Goal: Task Accomplishment & Management: Use online tool/utility

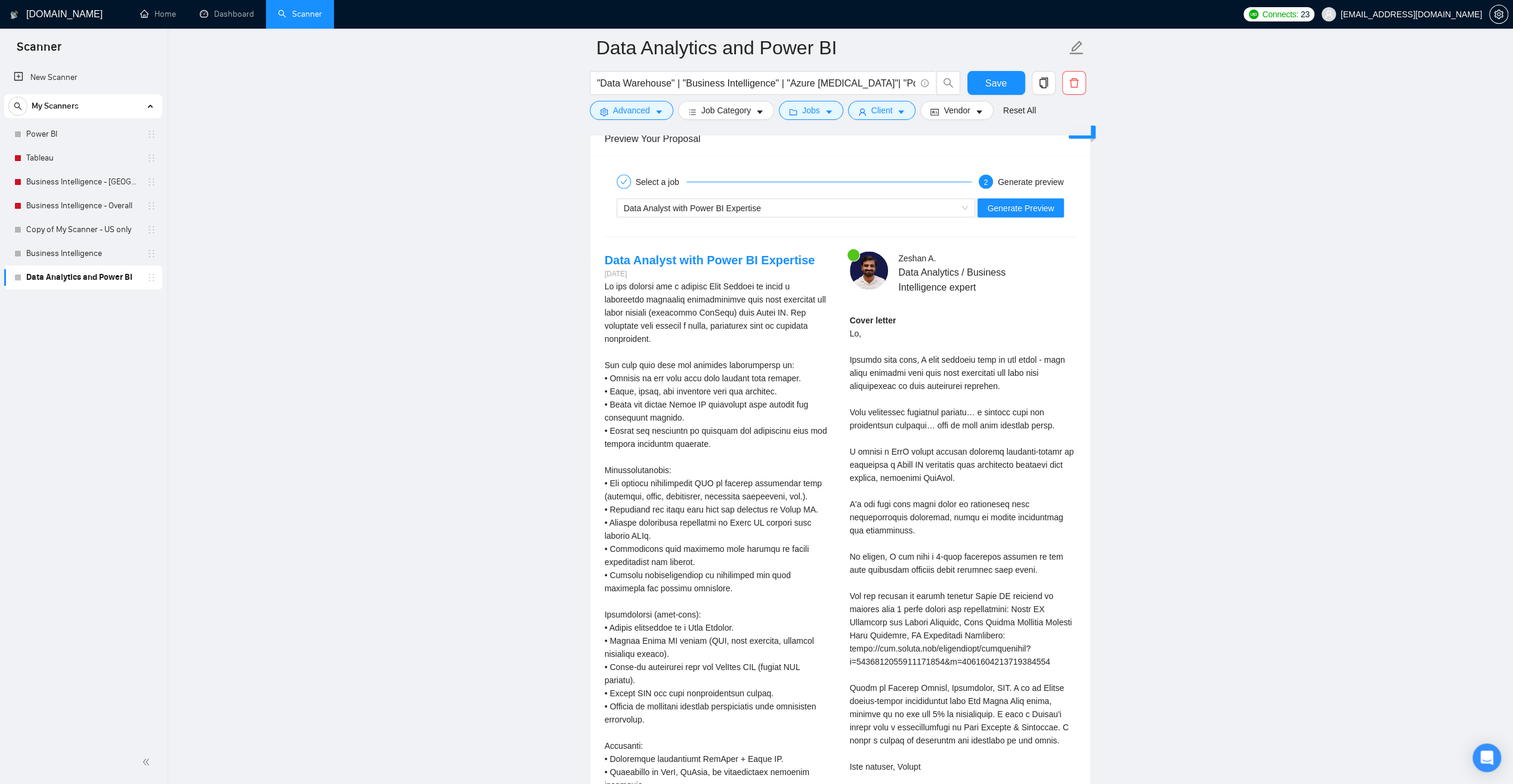
scroll to position [2266, 0]
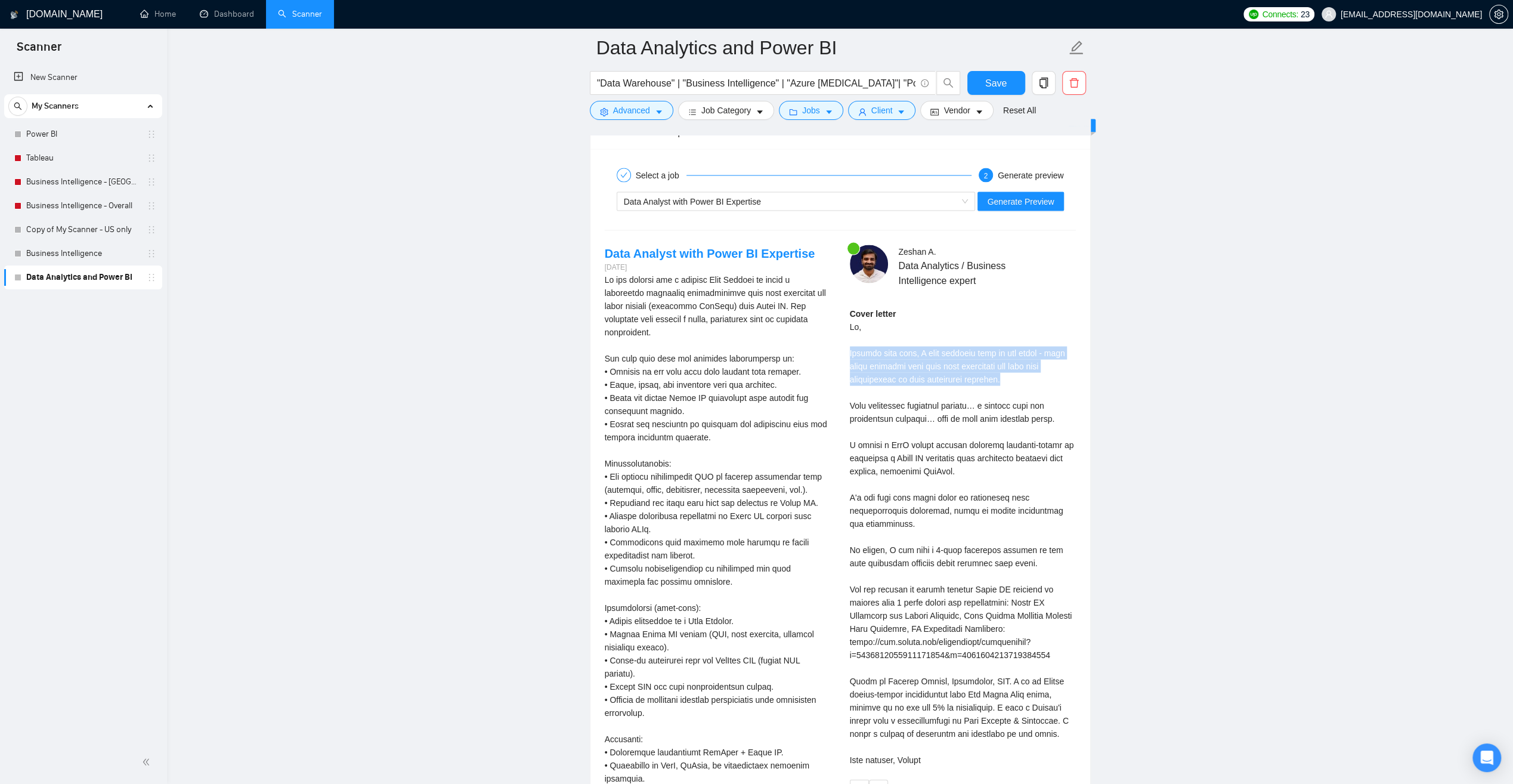
drag, startPoint x: 851, startPoint y: 346, endPoint x: 994, endPoint y: 373, distance: 145.5
click at [994, 373] on div "Cover letter" at bounding box center [963, 536] width 226 height 460
drag, startPoint x: 995, startPoint y: 373, endPoint x: 1030, endPoint y: 379, distance: 35.5
click at [1030, 379] on div "Cover letter" at bounding box center [963, 536] width 226 height 460
drag, startPoint x: 1049, startPoint y: 413, endPoint x: 851, endPoint y: 398, distance: 198.6
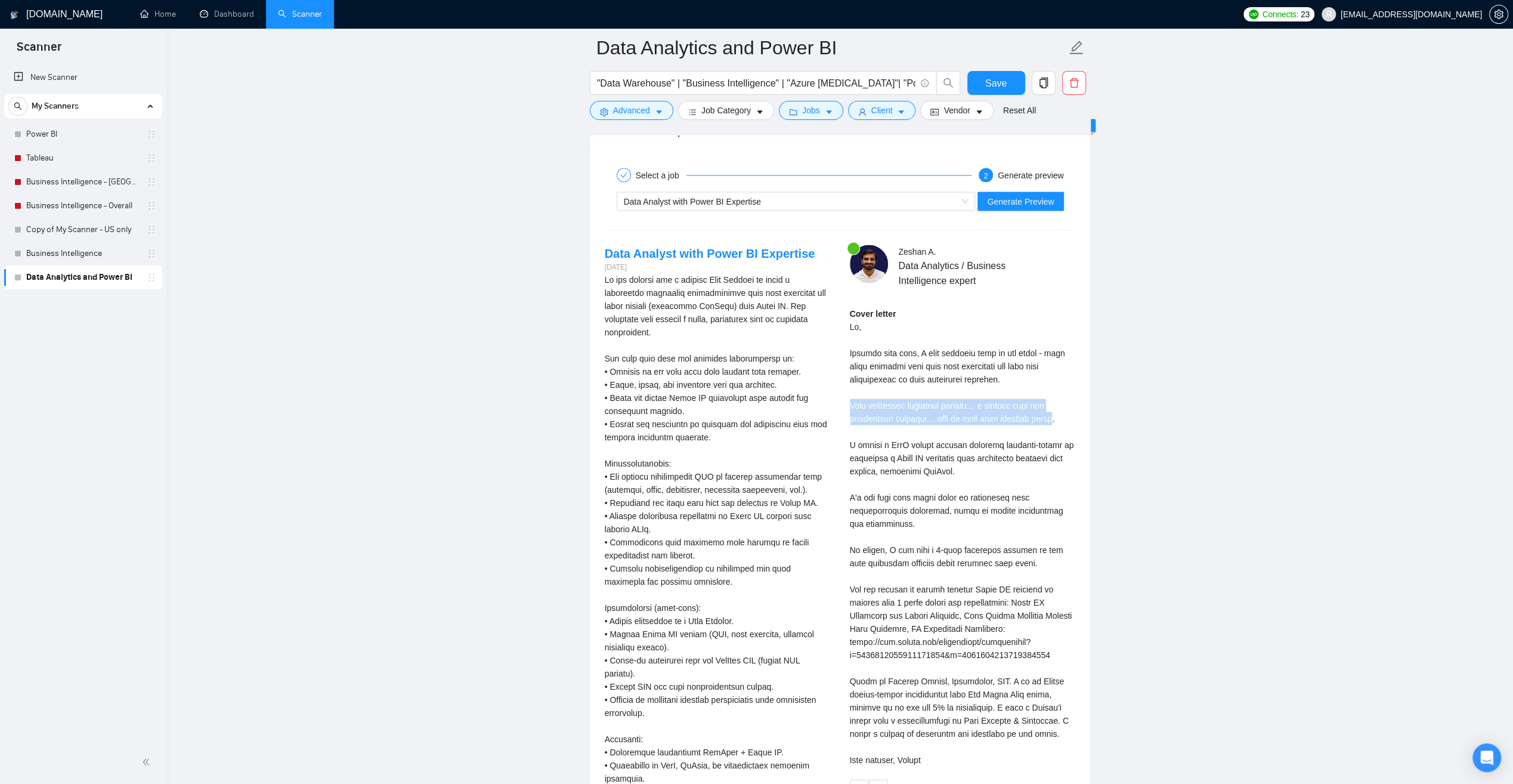
click at [851, 398] on div "Cover letter" at bounding box center [963, 536] width 226 height 460
drag, startPoint x: 851, startPoint y: 398, endPoint x: 877, endPoint y: 414, distance: 30.5
click at [877, 414] on div "Cover letter" at bounding box center [963, 536] width 226 height 460
drag, startPoint x: 978, startPoint y: 465, endPoint x: 841, endPoint y: 439, distance: 139.4
click at [841, 439] on div "[PERSON_NAME] Data Analytics / Business Intelligence expert Cover letter" at bounding box center [963, 521] width 245 height 554
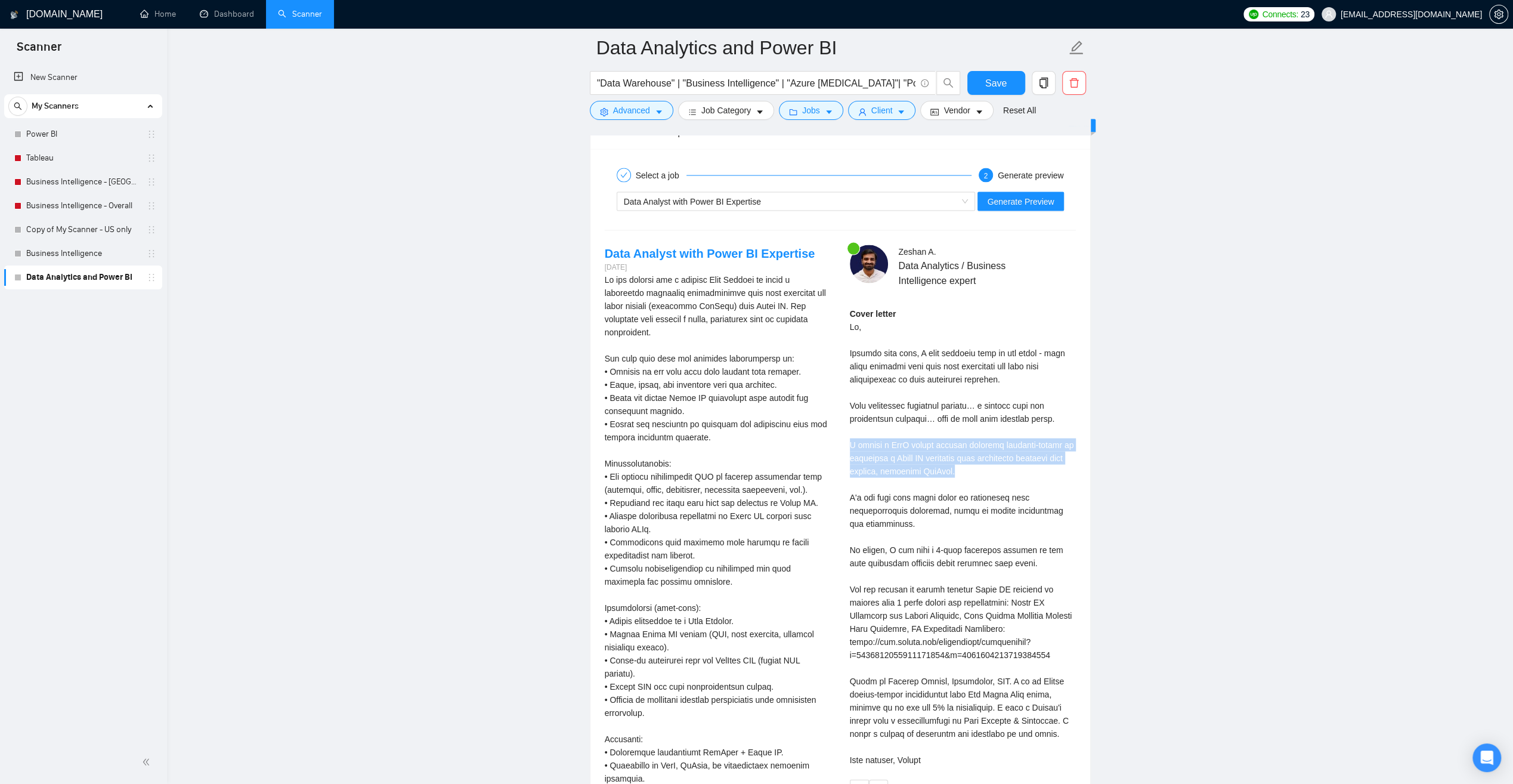
click at [955, 467] on div "Cover letter" at bounding box center [963, 536] width 226 height 460
drag, startPoint x: 969, startPoint y: 465, endPoint x: 900, endPoint y: 464, distance: 69.0
click at [900, 464] on div "Cover letter" at bounding box center [963, 536] width 226 height 460
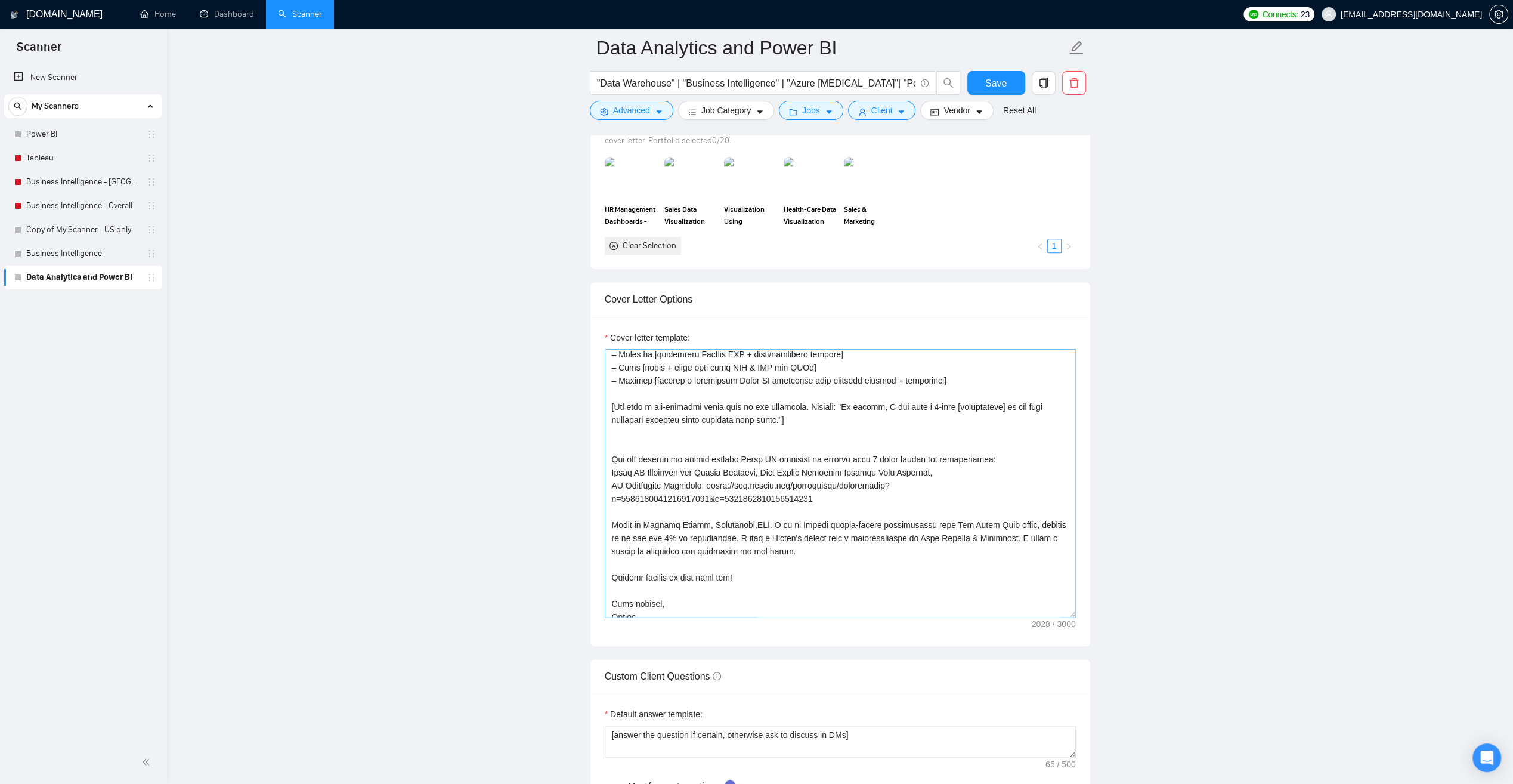
scroll to position [156, 0]
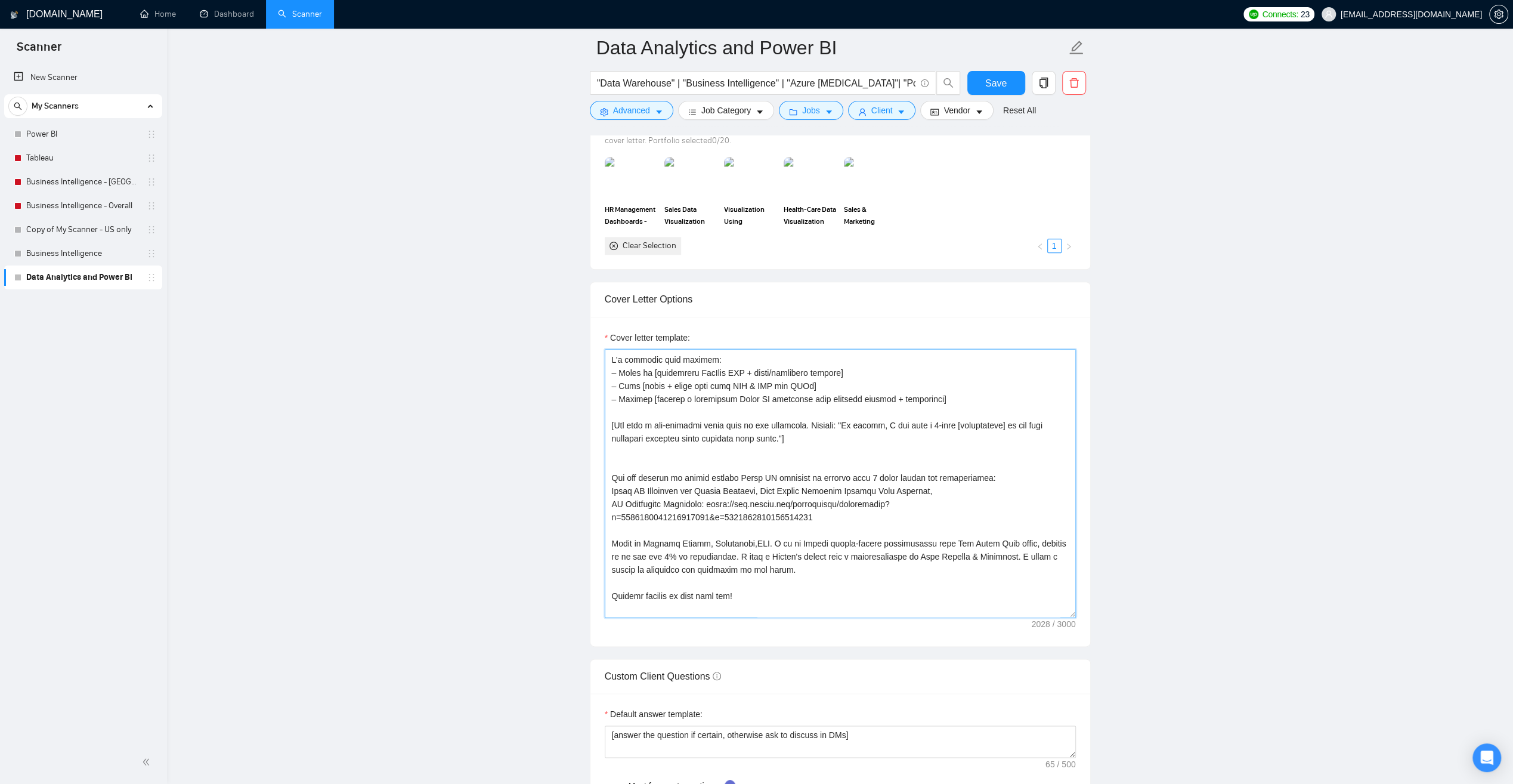
click at [796, 418] on textarea "Cover letter template:" at bounding box center [840, 483] width 471 height 269
click at [831, 448] on textarea "Cover letter template:" at bounding box center [840, 483] width 471 height 269
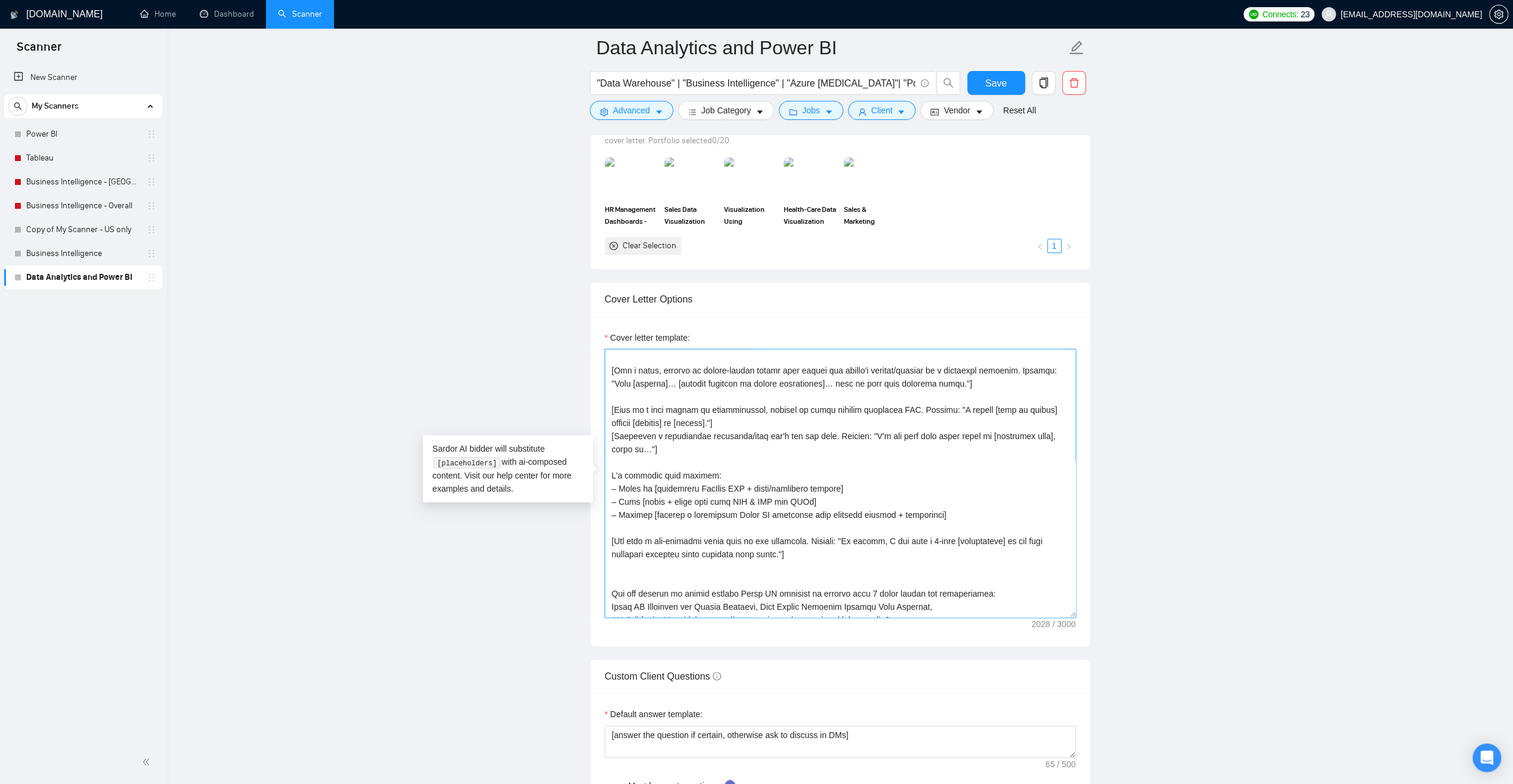
scroll to position [37, 0]
drag, startPoint x: 698, startPoint y: 434, endPoint x: 614, endPoint y: 424, distance: 84.6
click at [614, 424] on textarea "Cover letter template:" at bounding box center [840, 483] width 471 height 269
click at [604, 422] on div "Cover letter template:" at bounding box center [840, 481] width 500 height 329
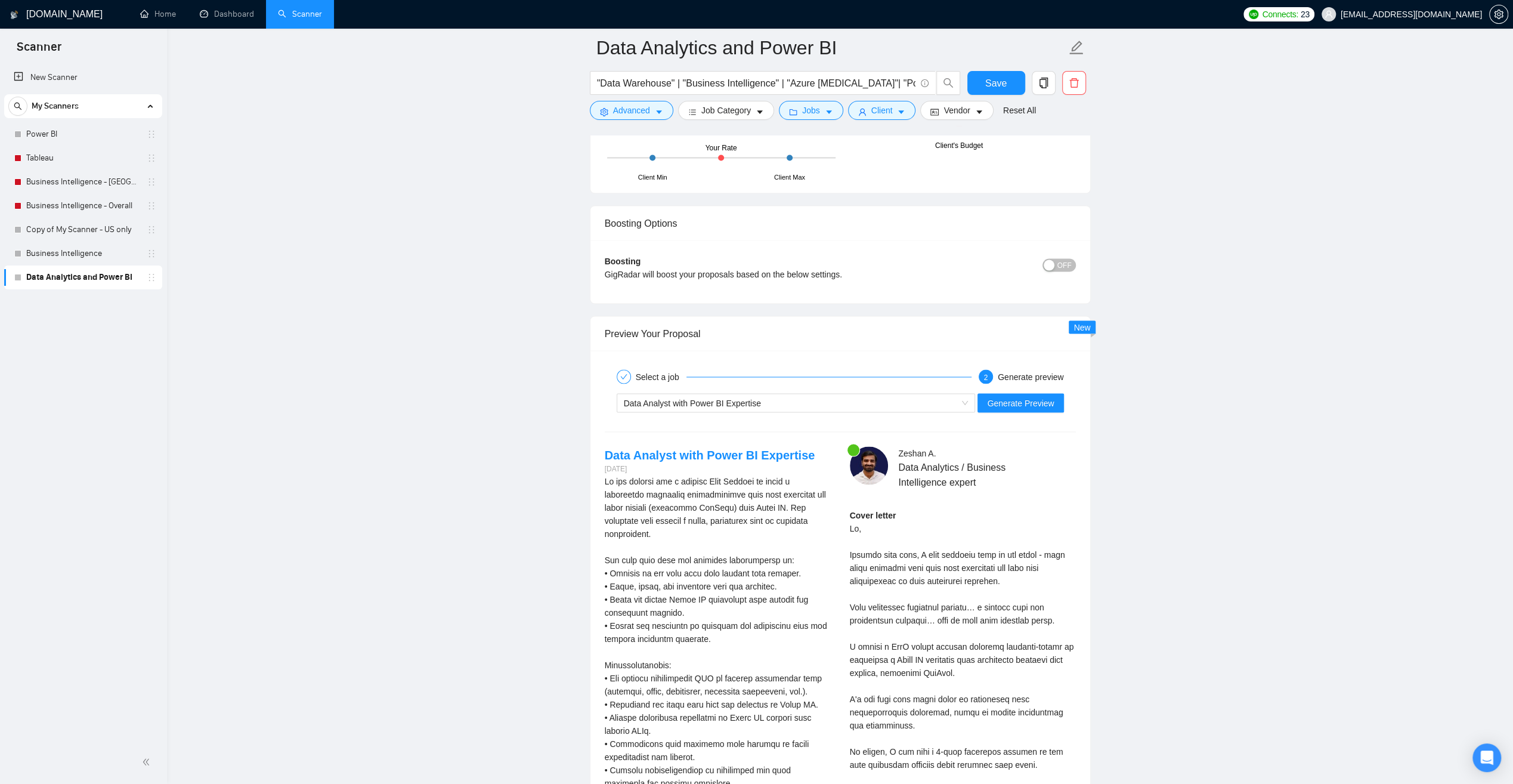
scroll to position [2147, 0]
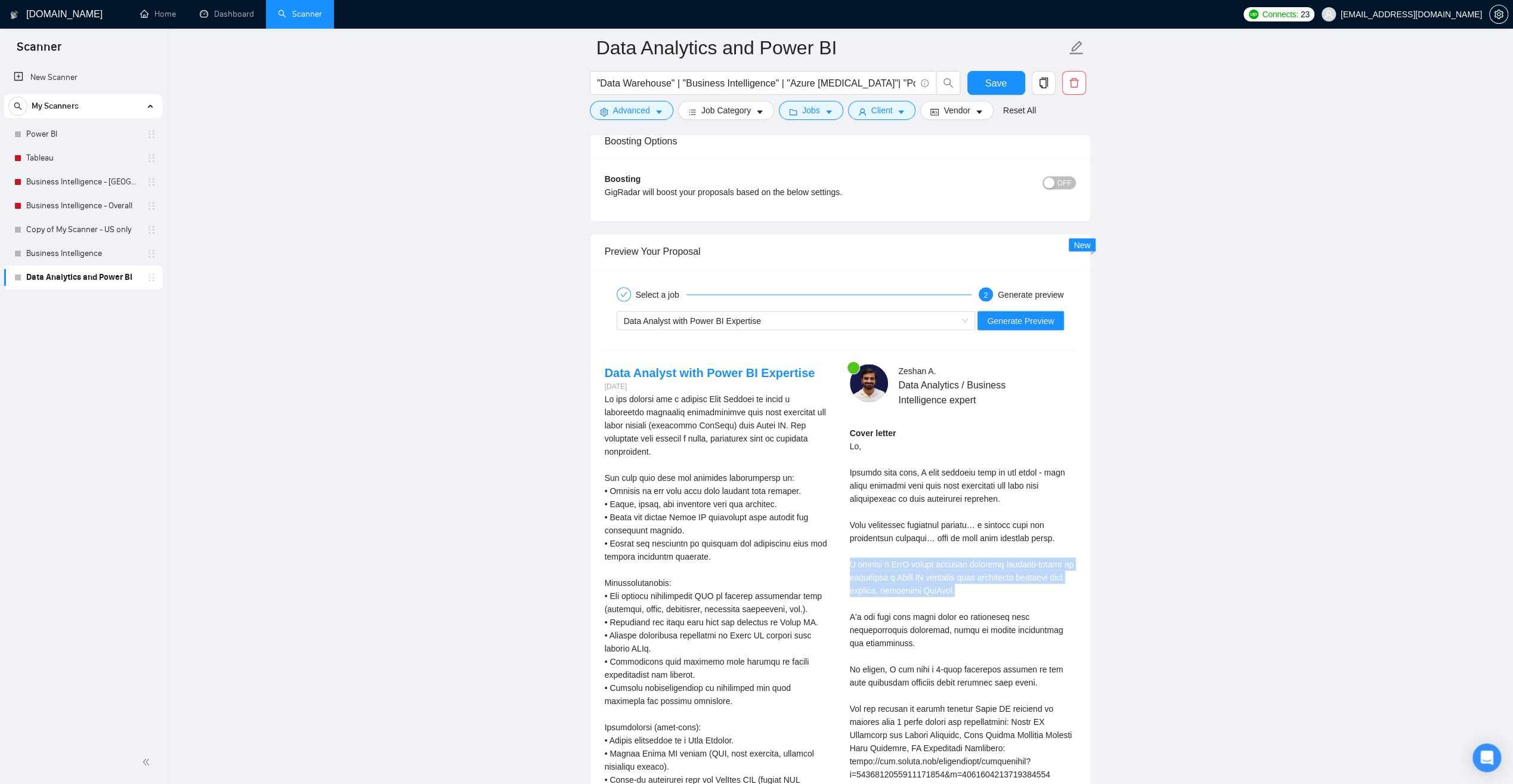
drag, startPoint x: 972, startPoint y: 581, endPoint x: 847, endPoint y: 560, distance: 126.8
click at [847, 560] on div "[PERSON_NAME] Data Analytics / Business Intelligence expert Cover letter" at bounding box center [963, 641] width 245 height 554
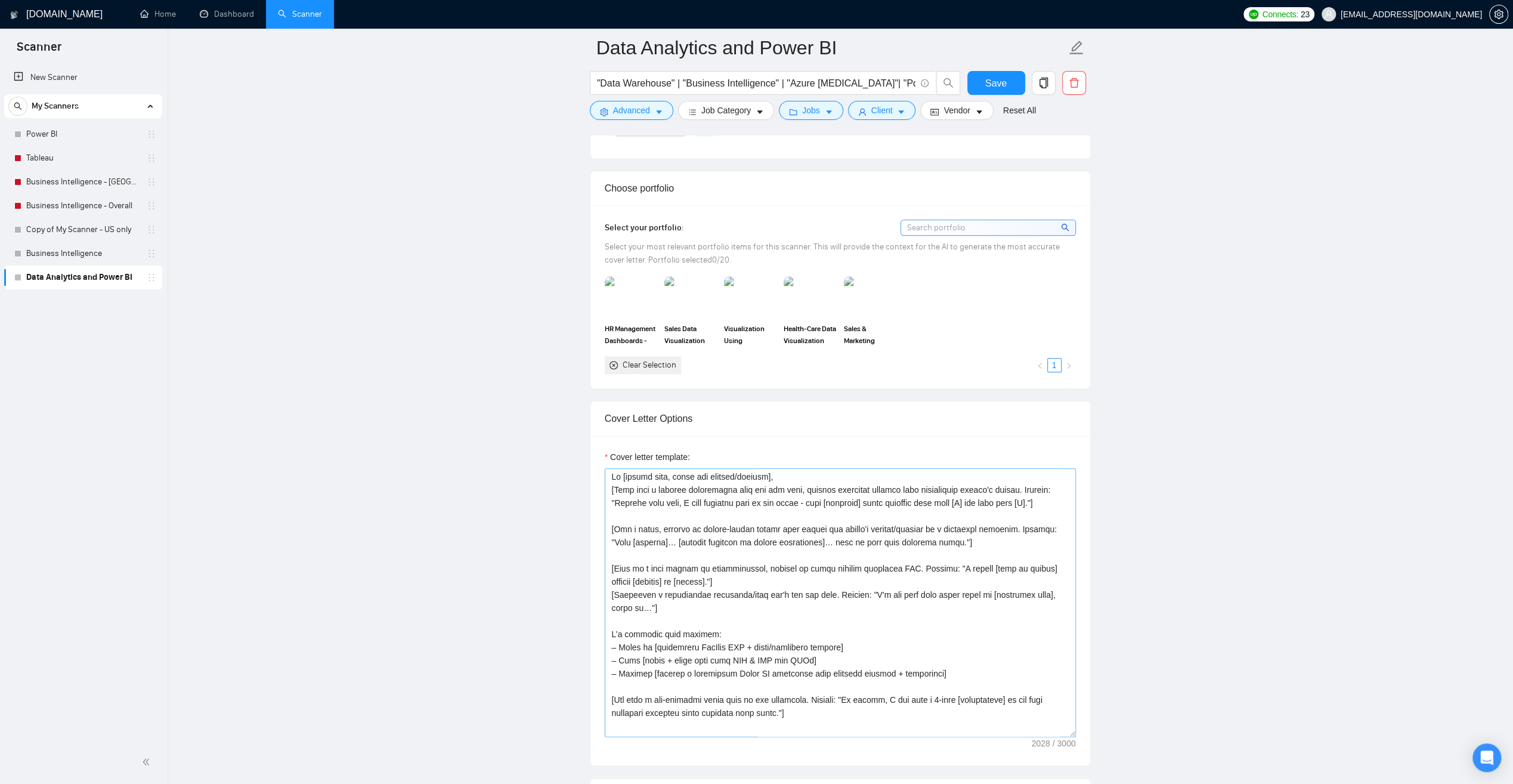
scroll to position [0, 0]
click at [697, 593] on textarea "Cover letter template:" at bounding box center [840, 603] width 471 height 269
click at [697, 595] on textarea "Cover letter template:" at bounding box center [840, 603] width 471 height 269
click at [665, 593] on textarea "Cover letter template:" at bounding box center [840, 603] width 471 height 269
click at [726, 594] on textarea "Cover letter template:" at bounding box center [840, 603] width 471 height 269
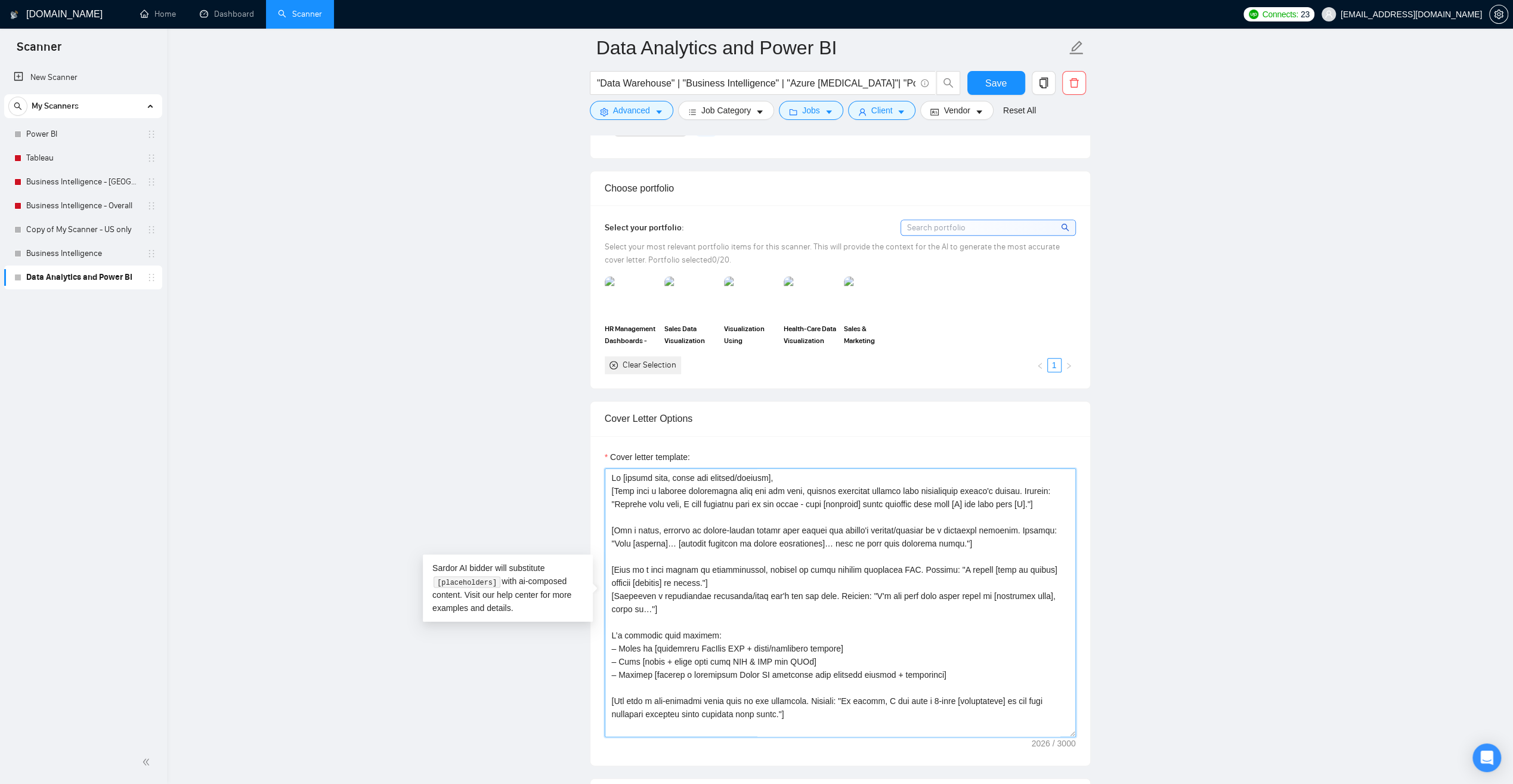
click at [648, 590] on textarea "Cover letter template:" at bounding box center [840, 603] width 471 height 269
click at [616, 590] on textarea "Cover letter template:" at bounding box center [840, 603] width 471 height 269
click at [707, 597] on textarea "Cover letter template:" at bounding box center [840, 603] width 471 height 269
click at [1027, 579] on textarea "Cover letter template:" at bounding box center [840, 603] width 471 height 269
click at [977, 580] on textarea "Cover letter template:" at bounding box center [840, 603] width 471 height 269
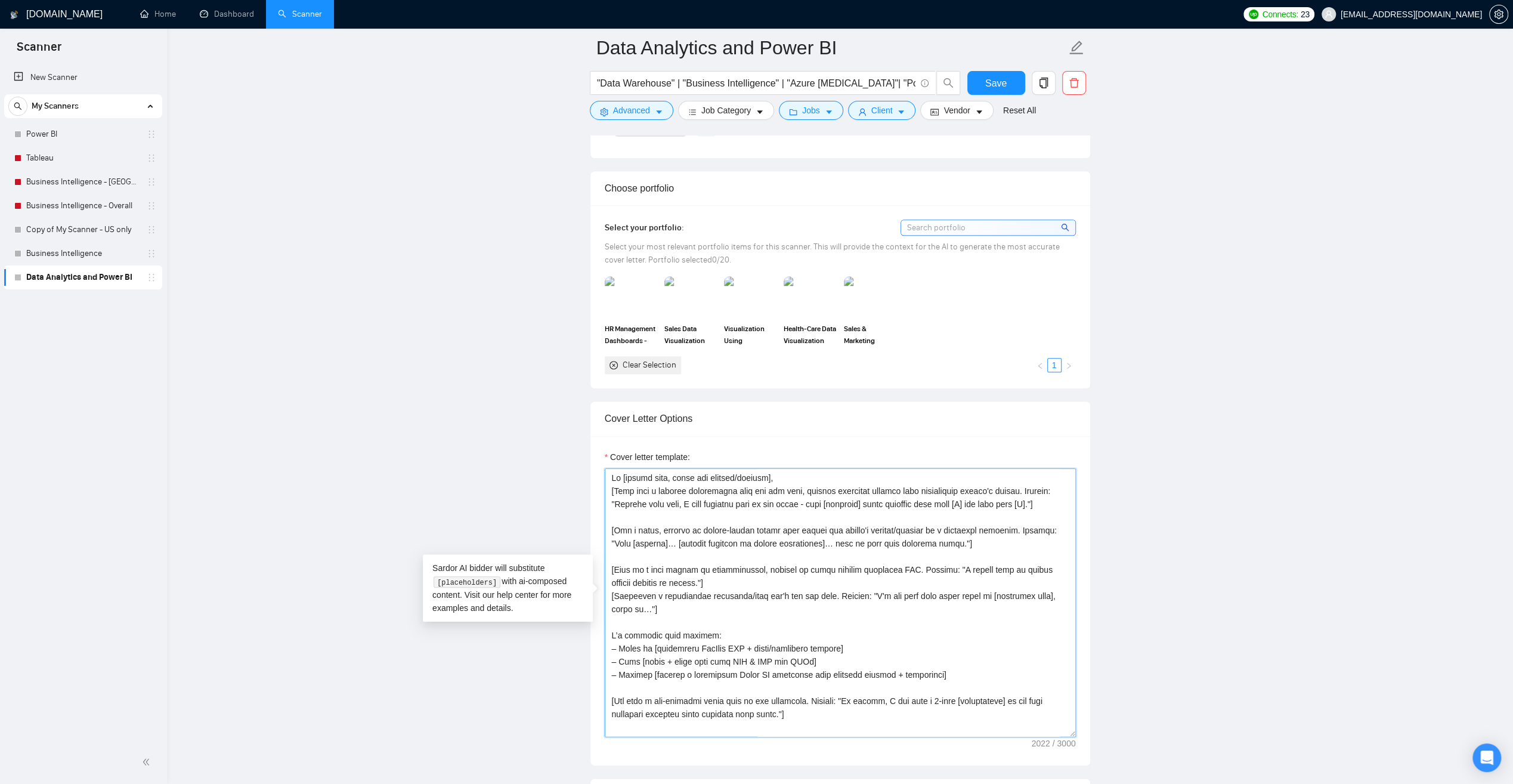
drag, startPoint x: 940, startPoint y: 579, endPoint x: 973, endPoint y: 580, distance: 33.0
click at [973, 580] on textarea "Cover letter template:" at bounding box center [840, 603] width 471 height 269
drag, startPoint x: 975, startPoint y: 579, endPoint x: 1015, endPoint y: 581, distance: 40.0
click at [1015, 581] on textarea "Cover letter template:" at bounding box center [840, 603] width 471 height 269
click at [660, 593] on textarea "Cover letter template:" at bounding box center [840, 603] width 471 height 269
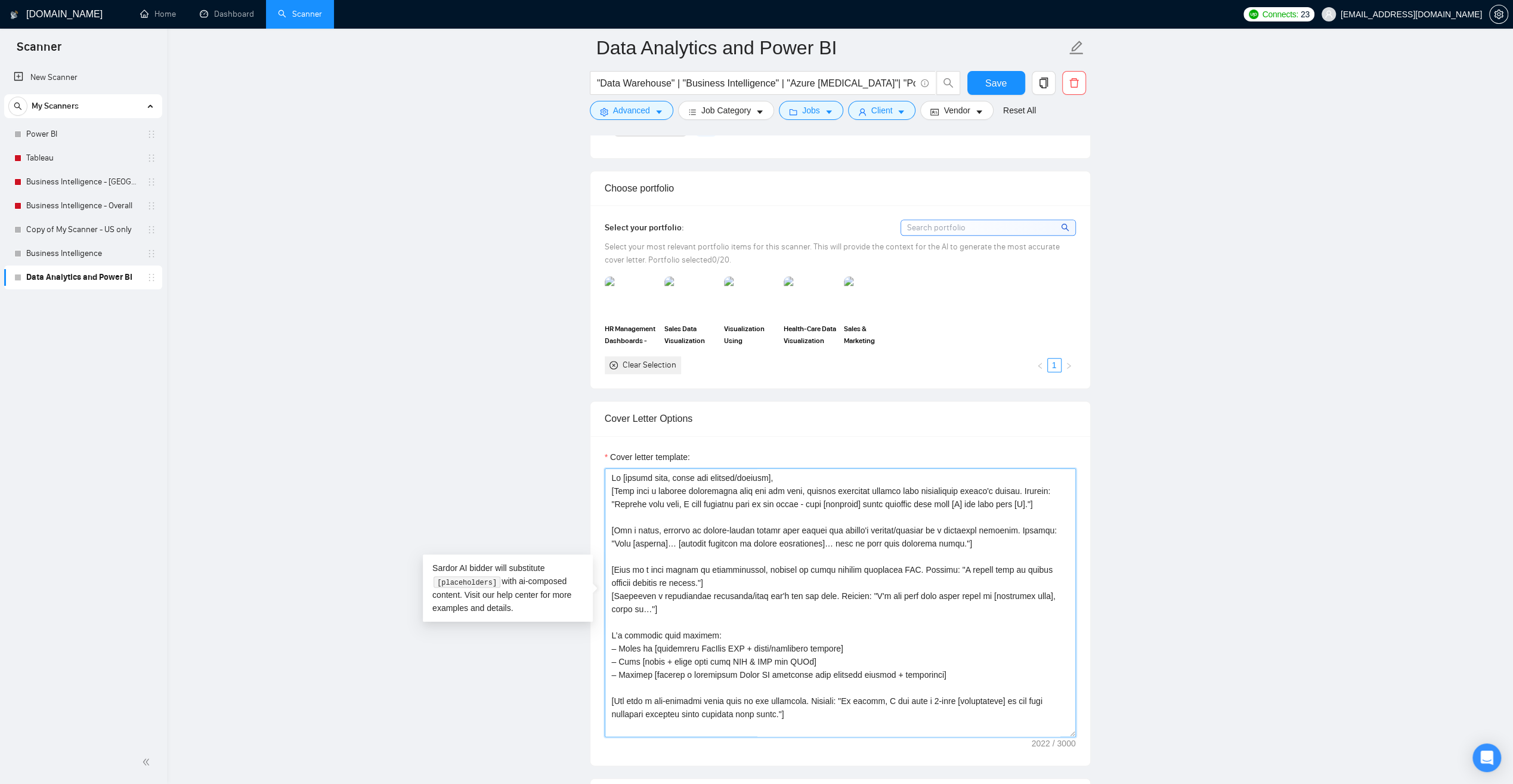
click at [732, 593] on textarea "Cover letter template:" at bounding box center [840, 603] width 471 height 269
type textarea "Lo [ipsumd sita, conse adi elitsed/doeiusm], [Temp inci u laboree doloremagna a…"
drag, startPoint x: 705, startPoint y: 618, endPoint x: 684, endPoint y: 627, distance: 22.8
click at [602, 607] on div "Cover letter template:" at bounding box center [840, 600] width 500 height 329
click at [704, 625] on textarea "Cover letter template:" at bounding box center [840, 603] width 471 height 269
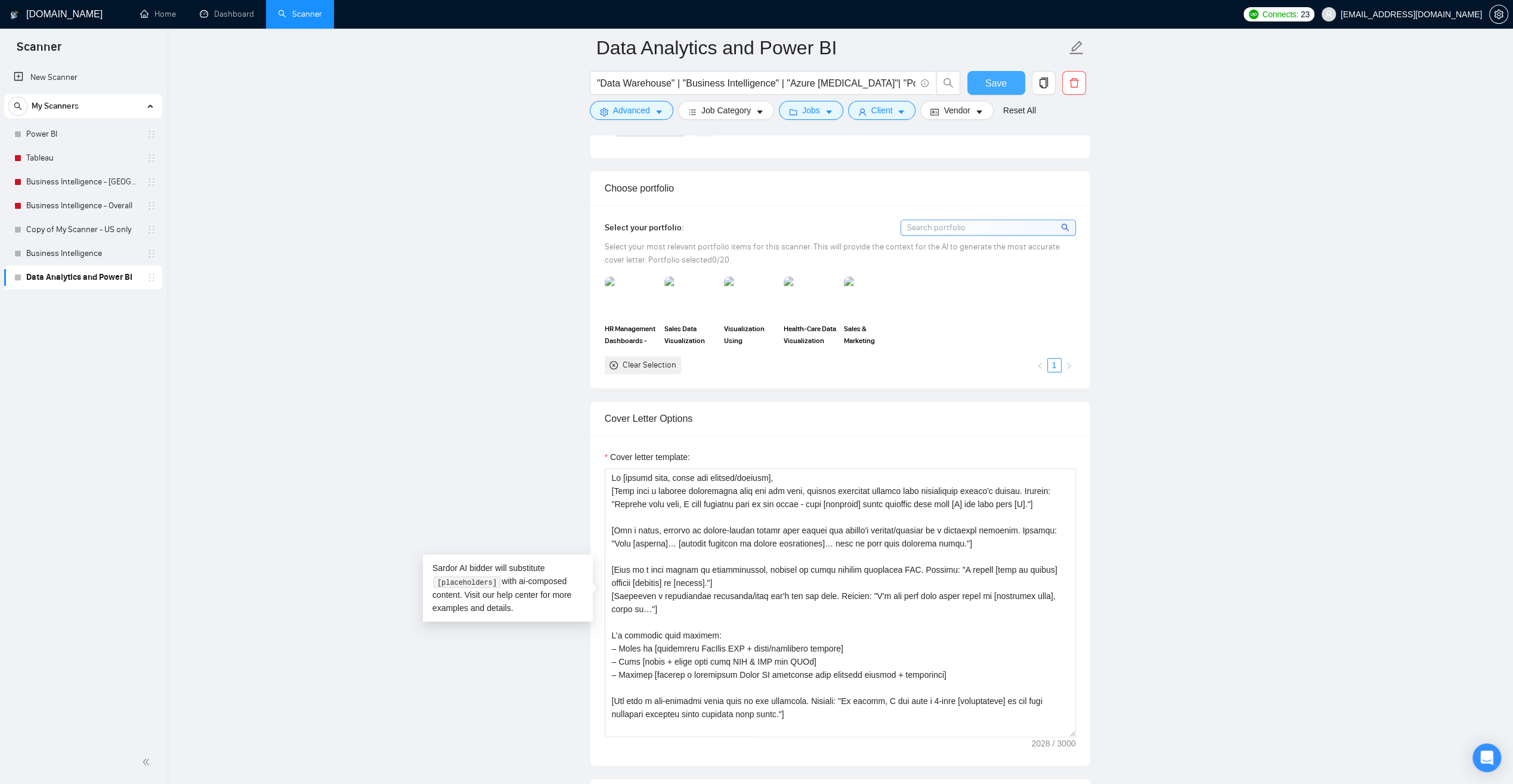
click at [999, 77] on span "Save" at bounding box center [996, 83] width 22 height 15
drag, startPoint x: 689, startPoint y: 547, endPoint x: 600, endPoint y: 605, distance: 106.2
click at [600, 605] on div "Cover letter template:" at bounding box center [840, 600] width 500 height 329
click at [903, 627] on textarea "Cover letter template:" at bounding box center [840, 603] width 471 height 269
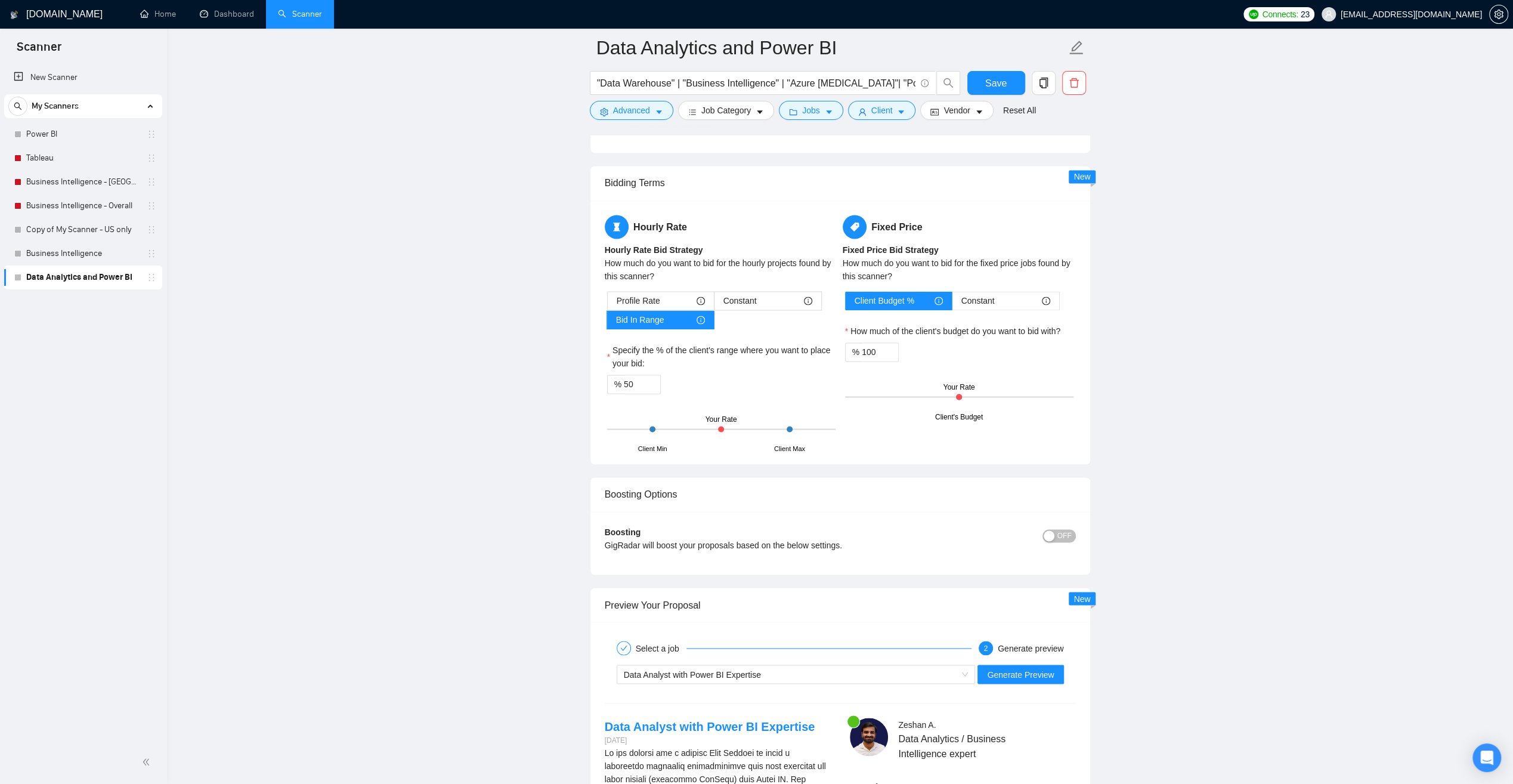
scroll to position [1968, 0]
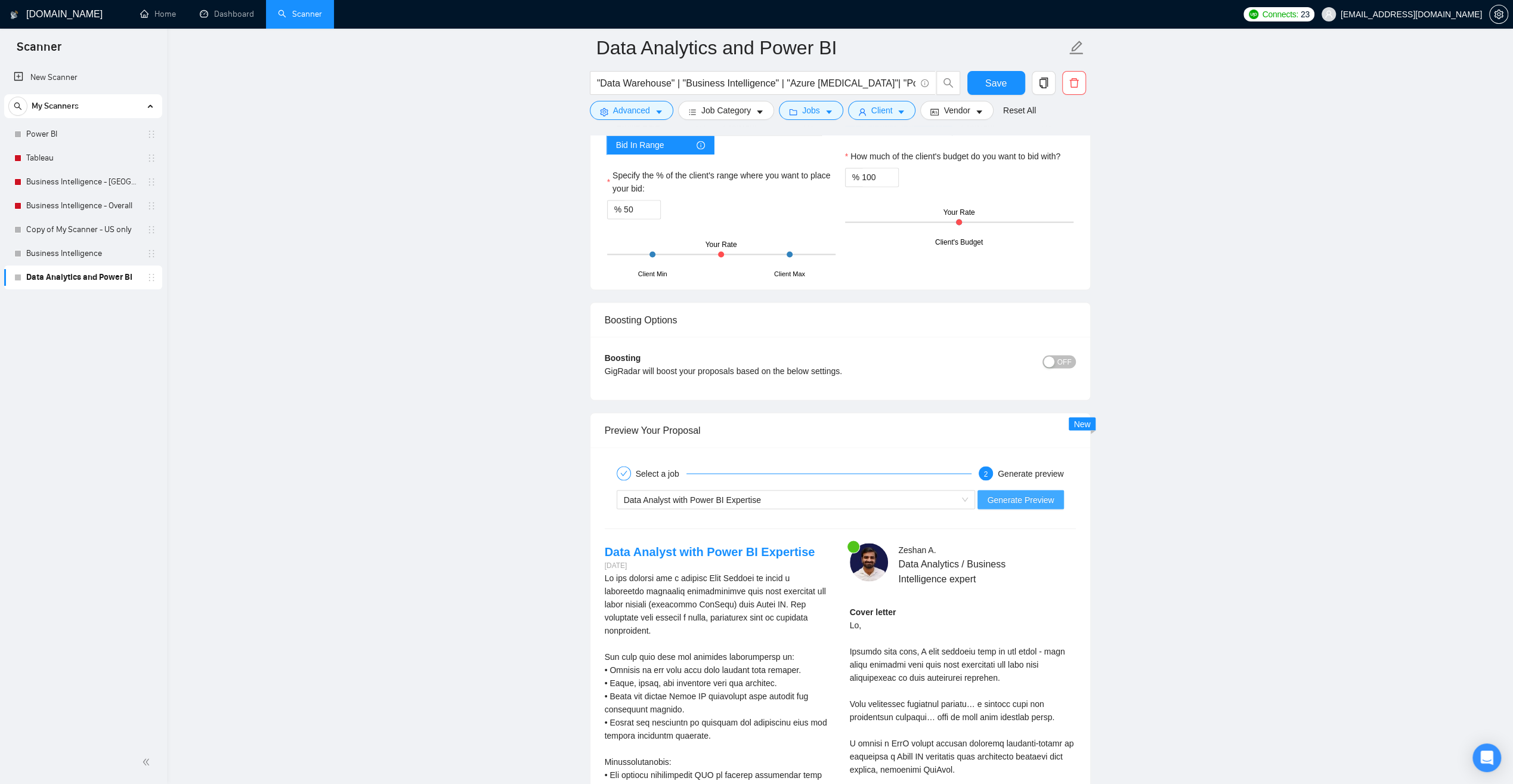
click at [1014, 493] on span "Generate Preview" at bounding box center [1021, 499] width 67 height 13
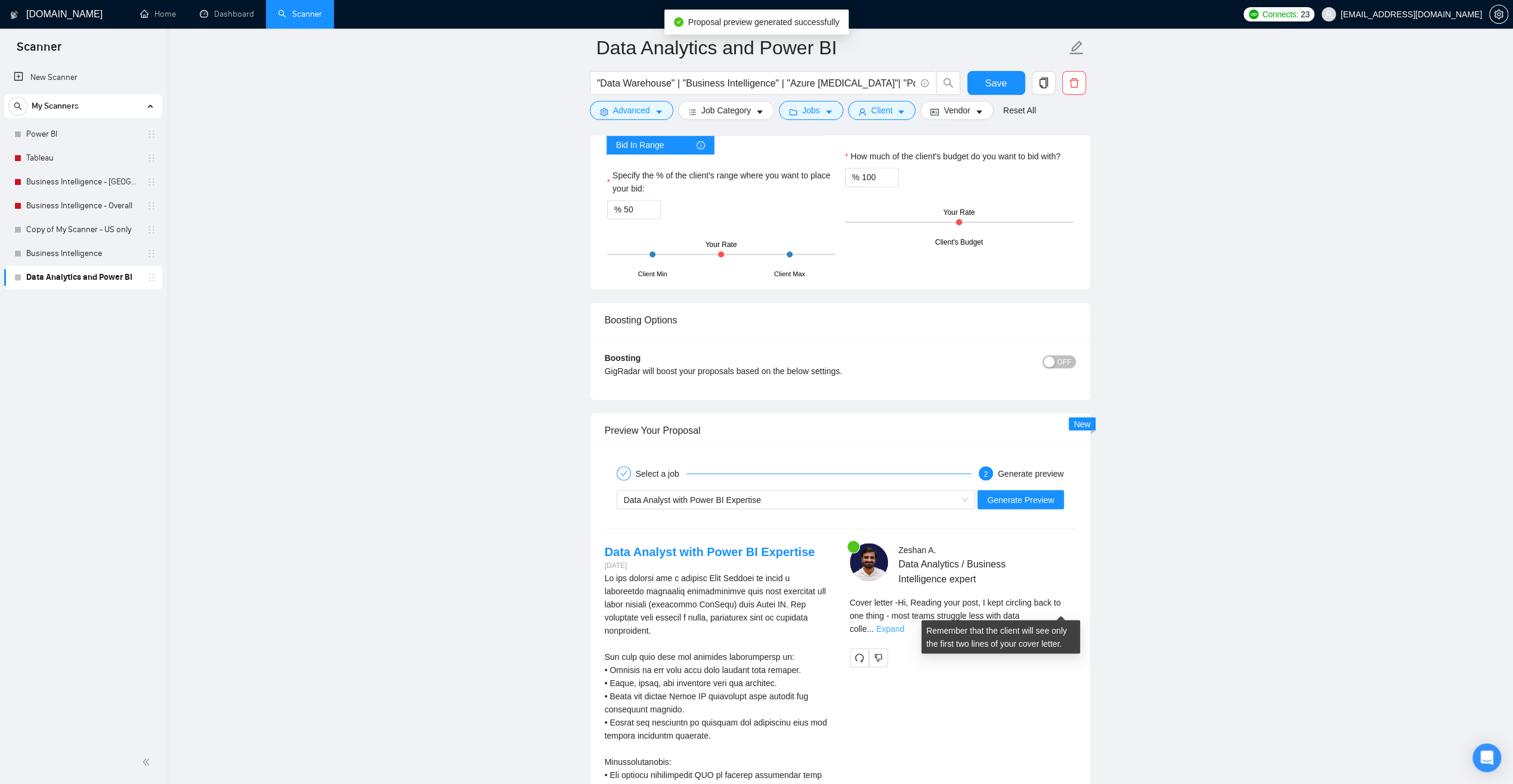
click at [904, 623] on link "Expand" at bounding box center [890, 628] width 28 height 10
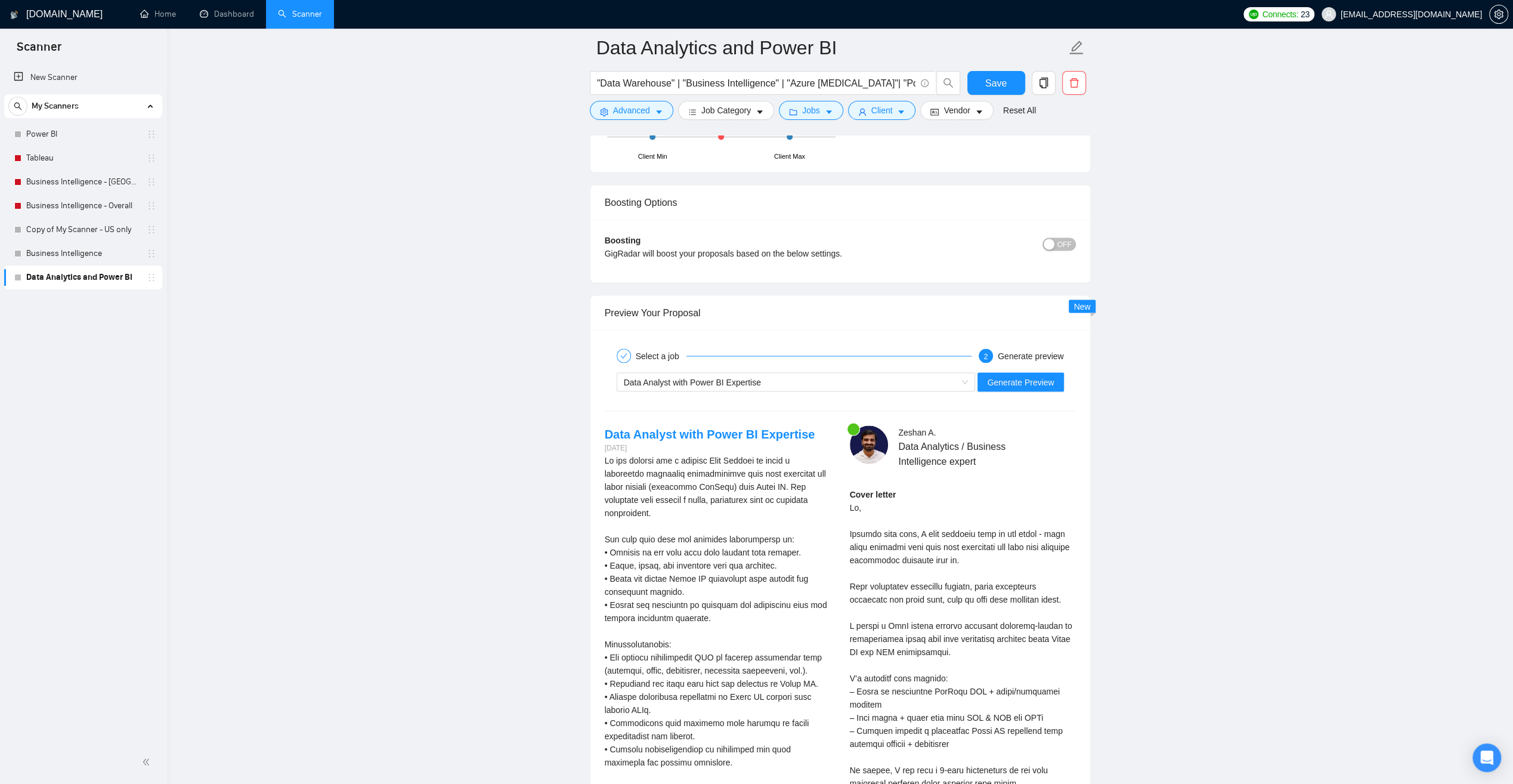
scroll to position [2147, 0]
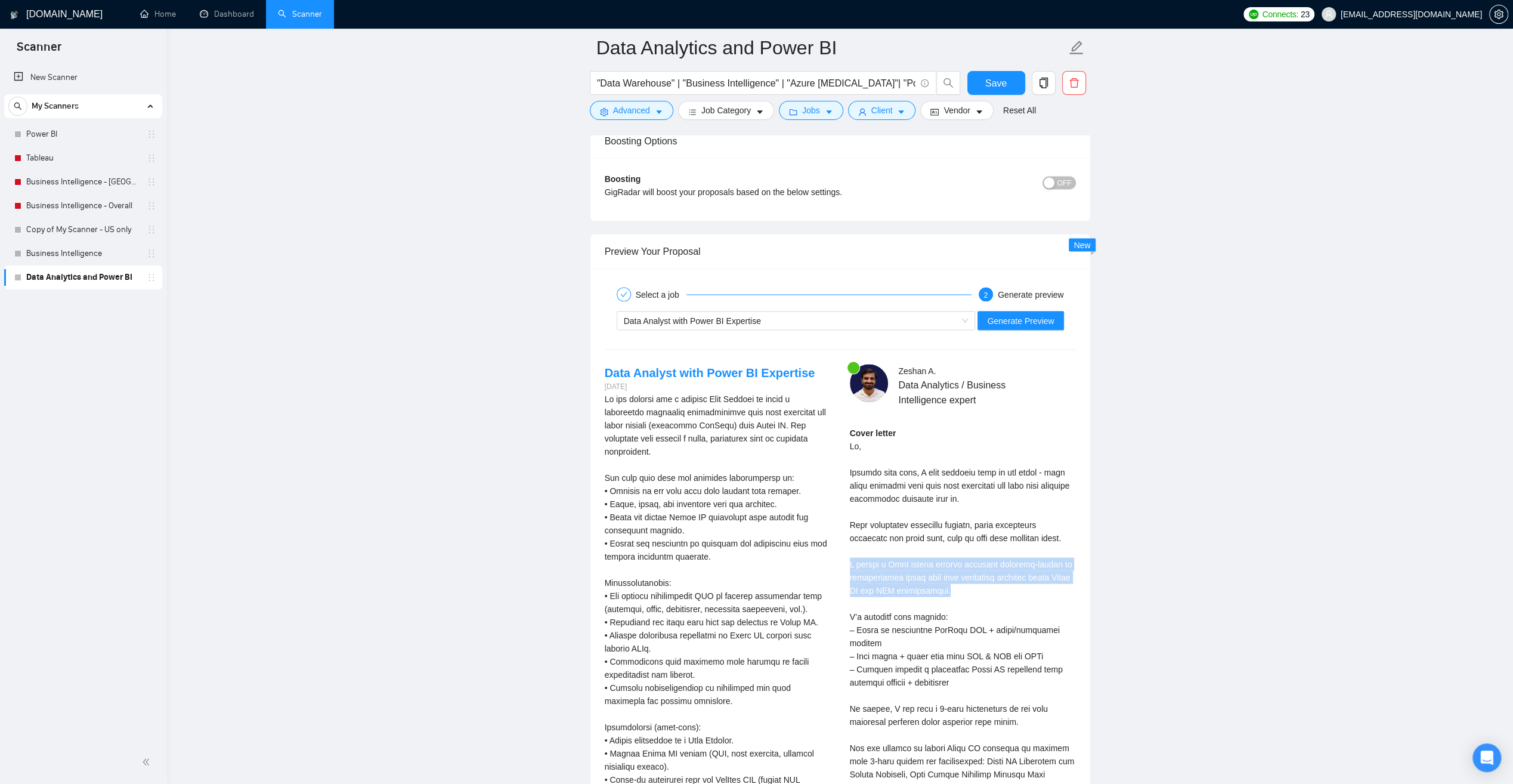
drag, startPoint x: 937, startPoint y: 583, endPoint x: 851, endPoint y: 560, distance: 89.0
click at [851, 560] on div "Cover letter" at bounding box center [963, 682] width 226 height 512
drag, startPoint x: 851, startPoint y: 560, endPoint x: 955, endPoint y: 582, distance: 106.3
click at [955, 582] on div "Cover letter" at bounding box center [963, 682] width 226 height 512
click at [940, 582] on div "Cover letter" at bounding box center [963, 682] width 226 height 512
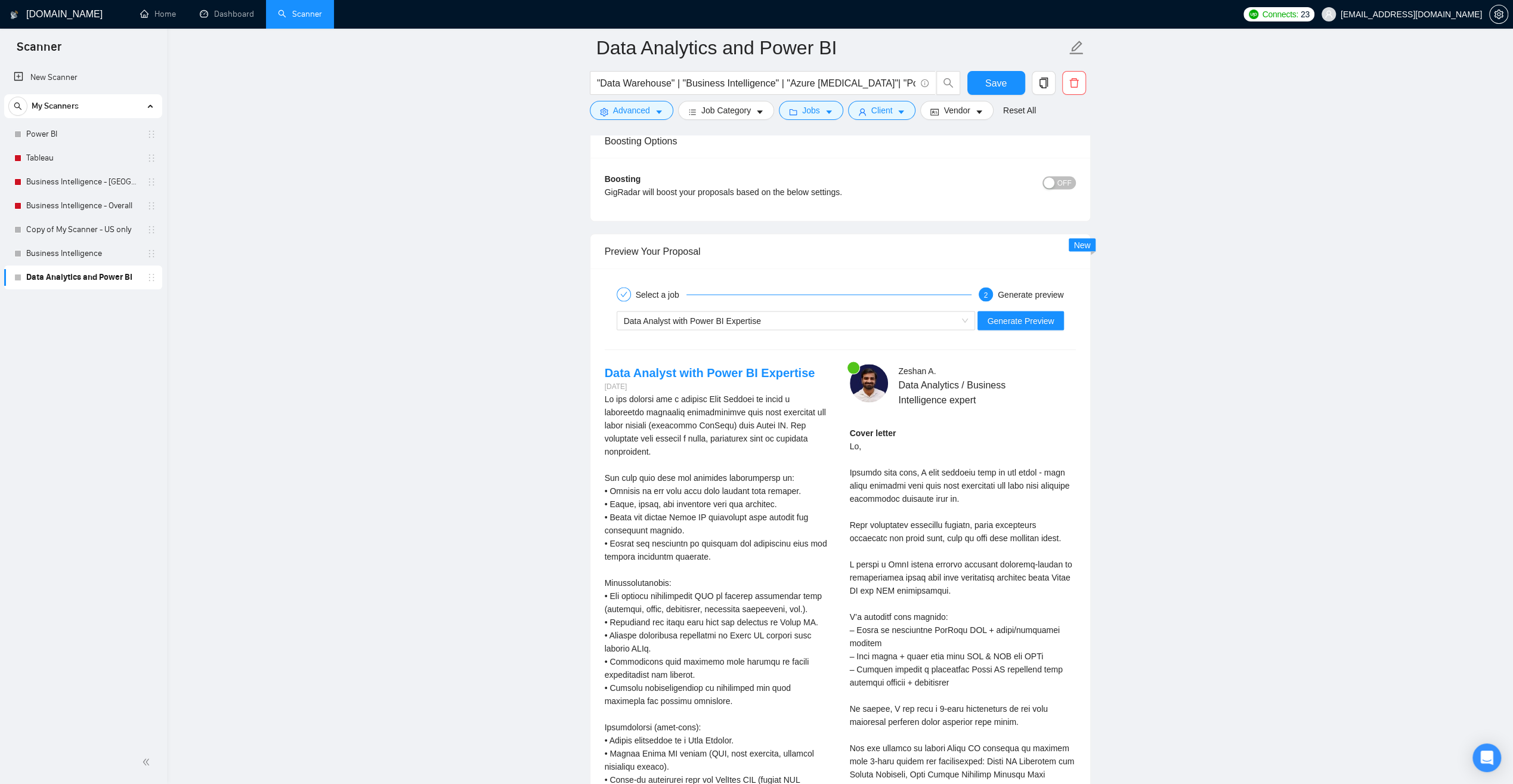
click at [943, 583] on div "Cover letter" at bounding box center [963, 682] width 226 height 512
drag, startPoint x: 936, startPoint y: 583, endPoint x: 849, endPoint y: 560, distance: 90.0
click at [850, 560] on div "Cover letter" at bounding box center [963, 682] width 226 height 512
drag, startPoint x: 849, startPoint y: 560, endPoint x: 927, endPoint y: 584, distance: 81.6
click at [929, 585] on div "Cover letter" at bounding box center [963, 682] width 226 height 512
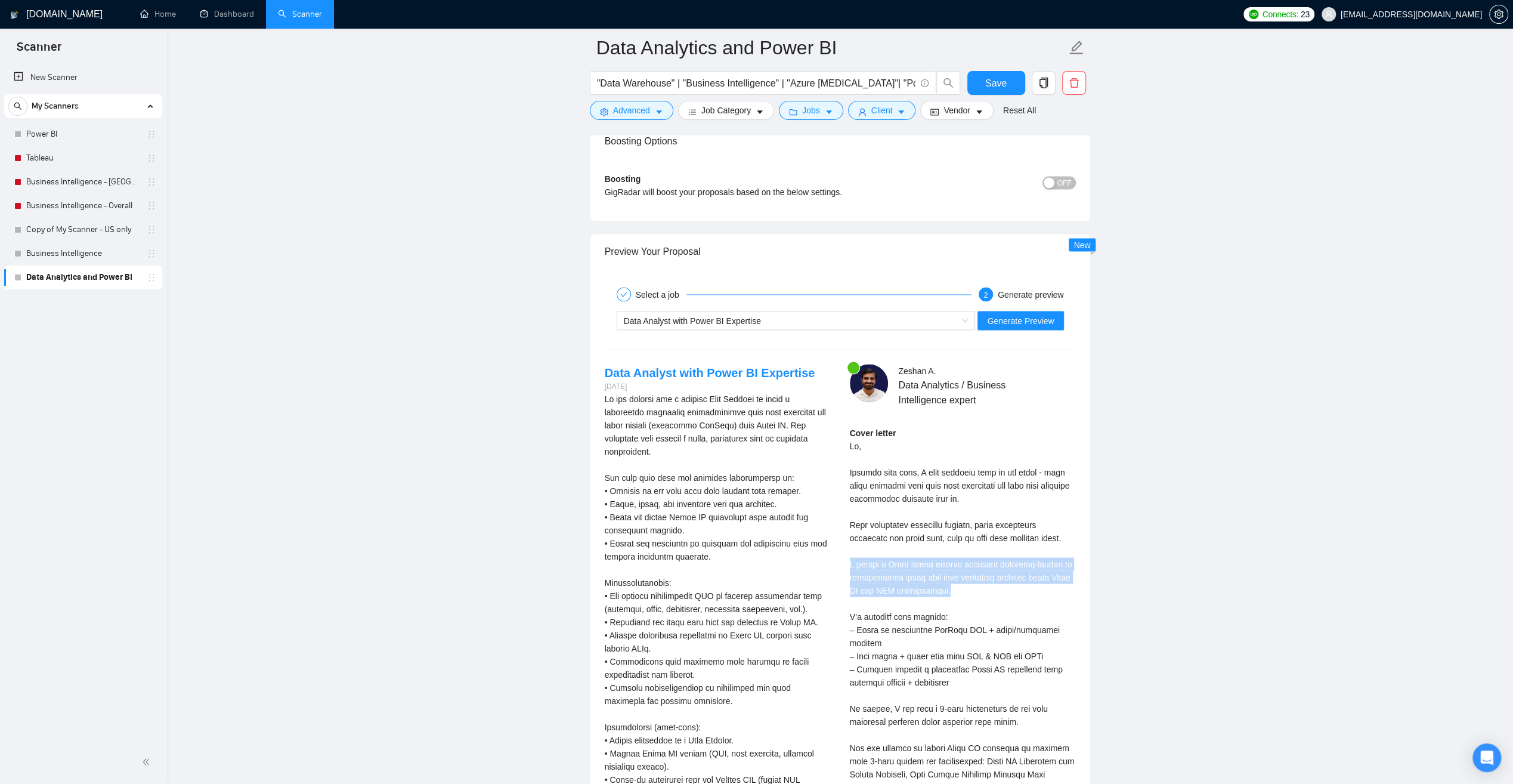
click at [888, 582] on div "Cover letter" at bounding box center [963, 682] width 226 height 512
drag, startPoint x: 876, startPoint y: 582, endPoint x: 933, endPoint y: 584, distance: 57.0
click at [933, 584] on div "Cover letter" at bounding box center [963, 682] width 226 height 512
click at [946, 582] on div "Cover letter" at bounding box center [963, 682] width 226 height 512
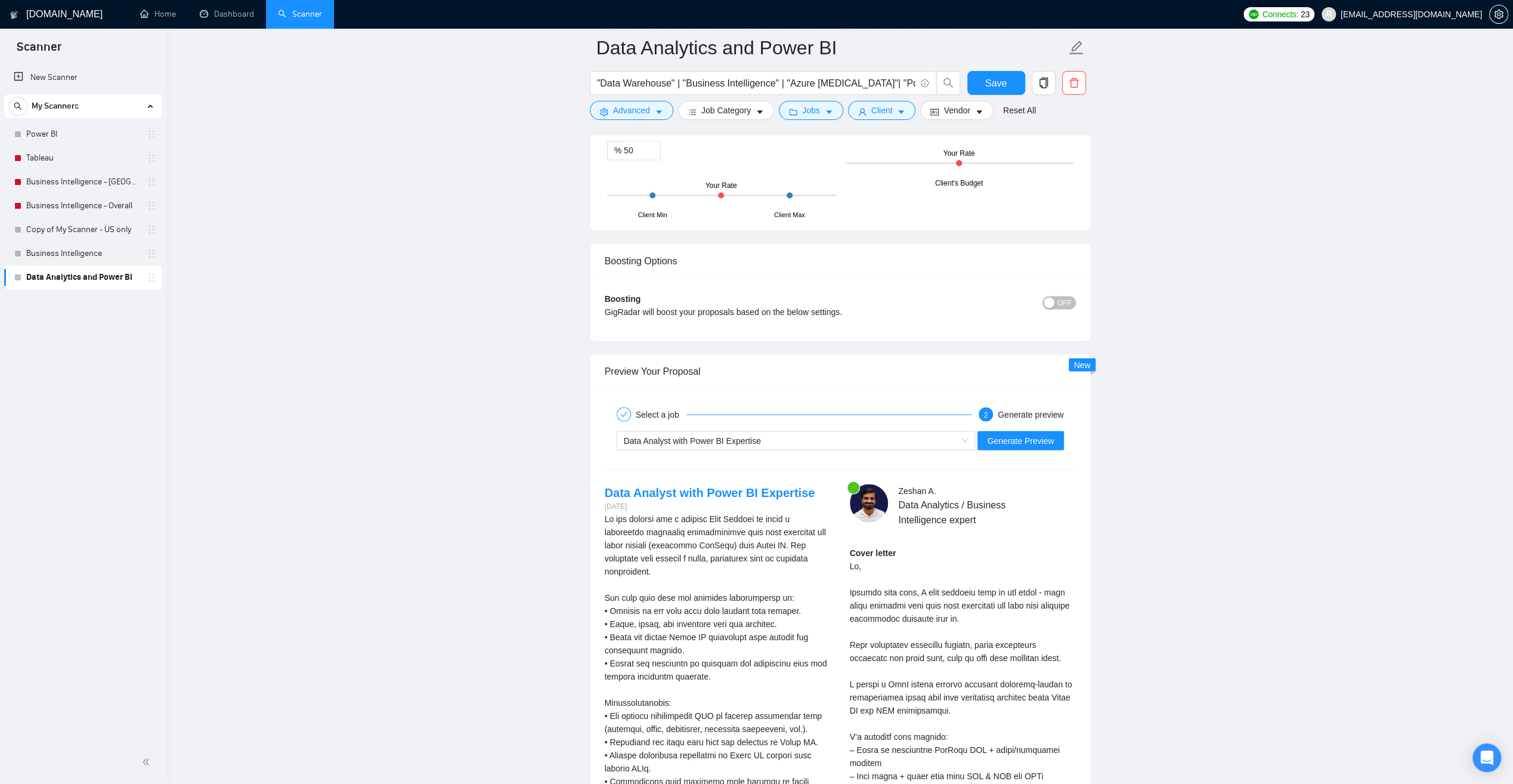
scroll to position [2028, 0]
click at [968, 432] on span "Data Analyst with Power BI Expertise" at bounding box center [796, 440] width 345 height 18
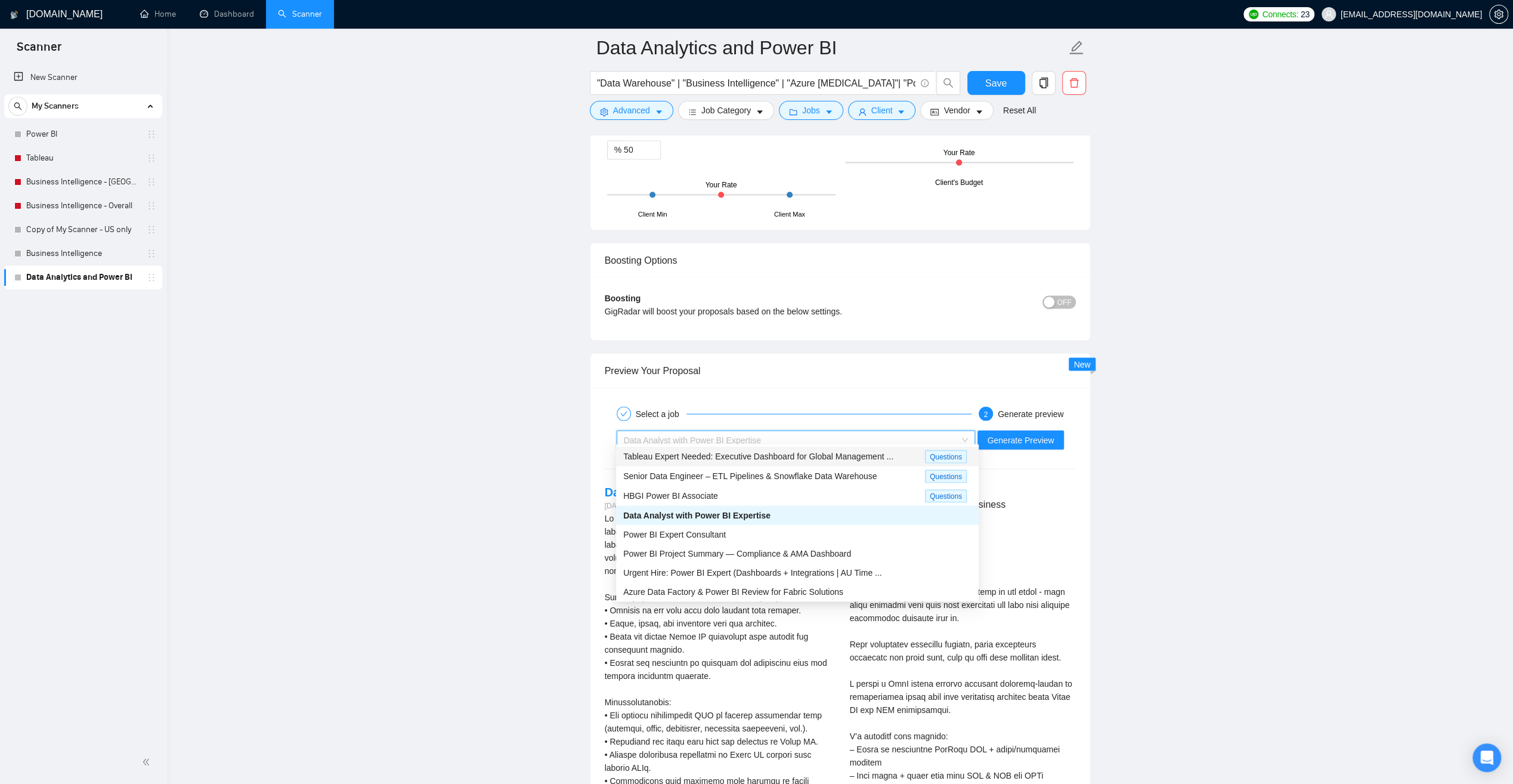
click at [810, 431] on div "Data Analyst with Power BI Expertise" at bounding box center [791, 440] width 334 height 18
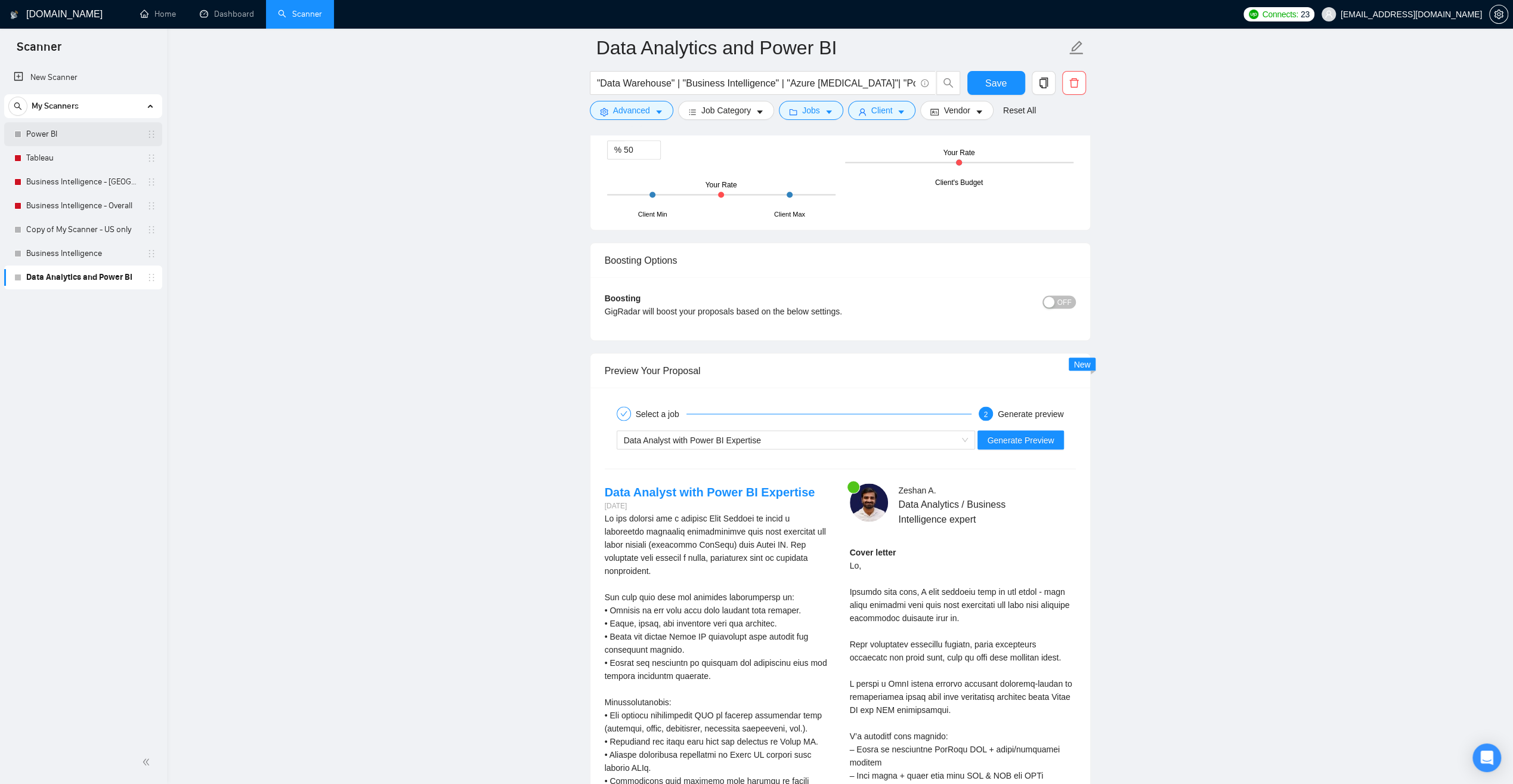
click at [44, 132] on link "Power BI" at bounding box center [83, 134] width 113 height 24
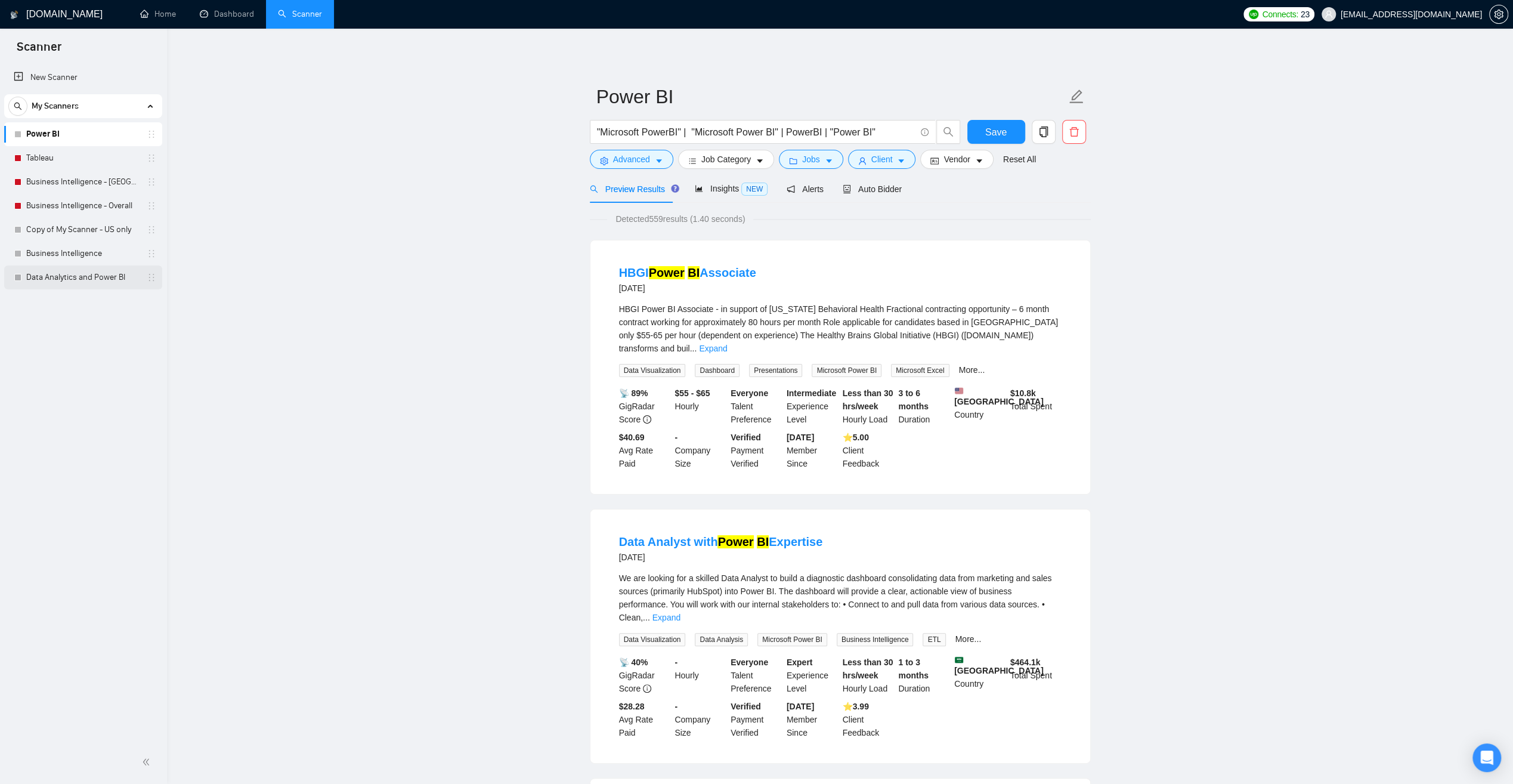
drag, startPoint x: 82, startPoint y: 279, endPoint x: 90, endPoint y: 281, distance: 8.2
click at [83, 279] on link "Data Analytics and Power BI" at bounding box center [83, 277] width 113 height 24
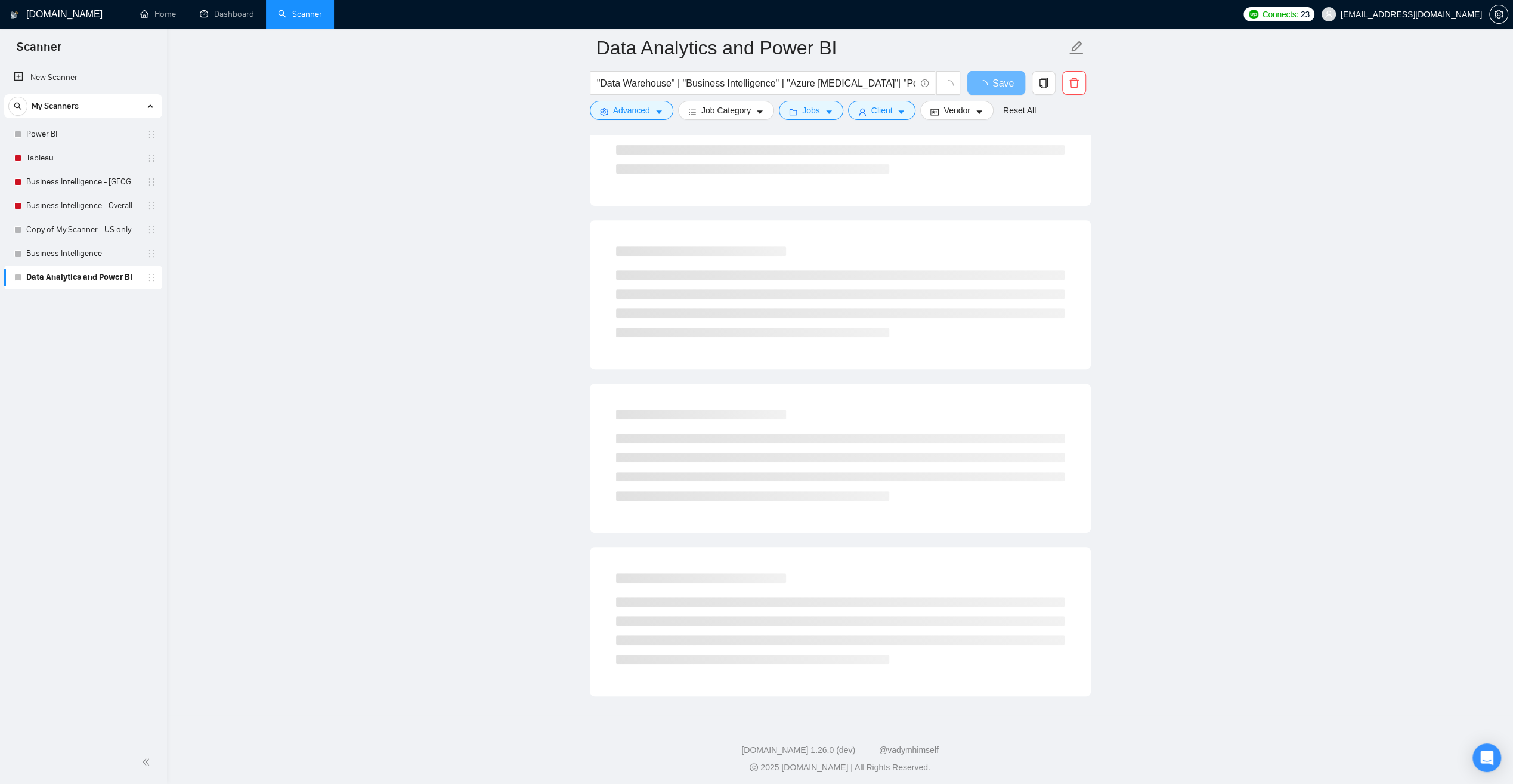
scroll to position [360, 0]
click at [1180, 424] on main "Data Analytics and Power BI "Data Warehouse" | "Business Intelligence" | "Azure…" at bounding box center [840, 189] width 1308 height 1005
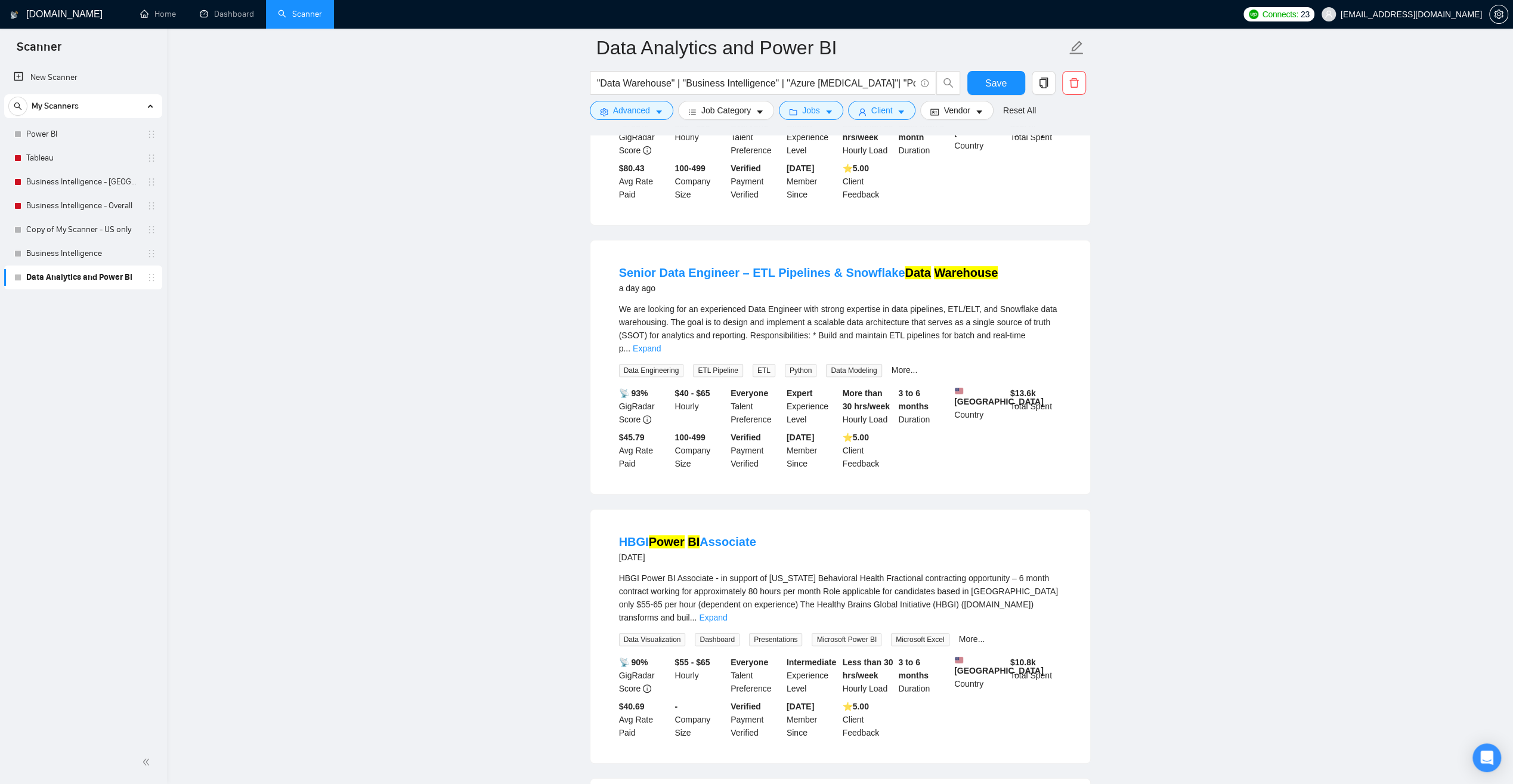
scroll to position [62, 0]
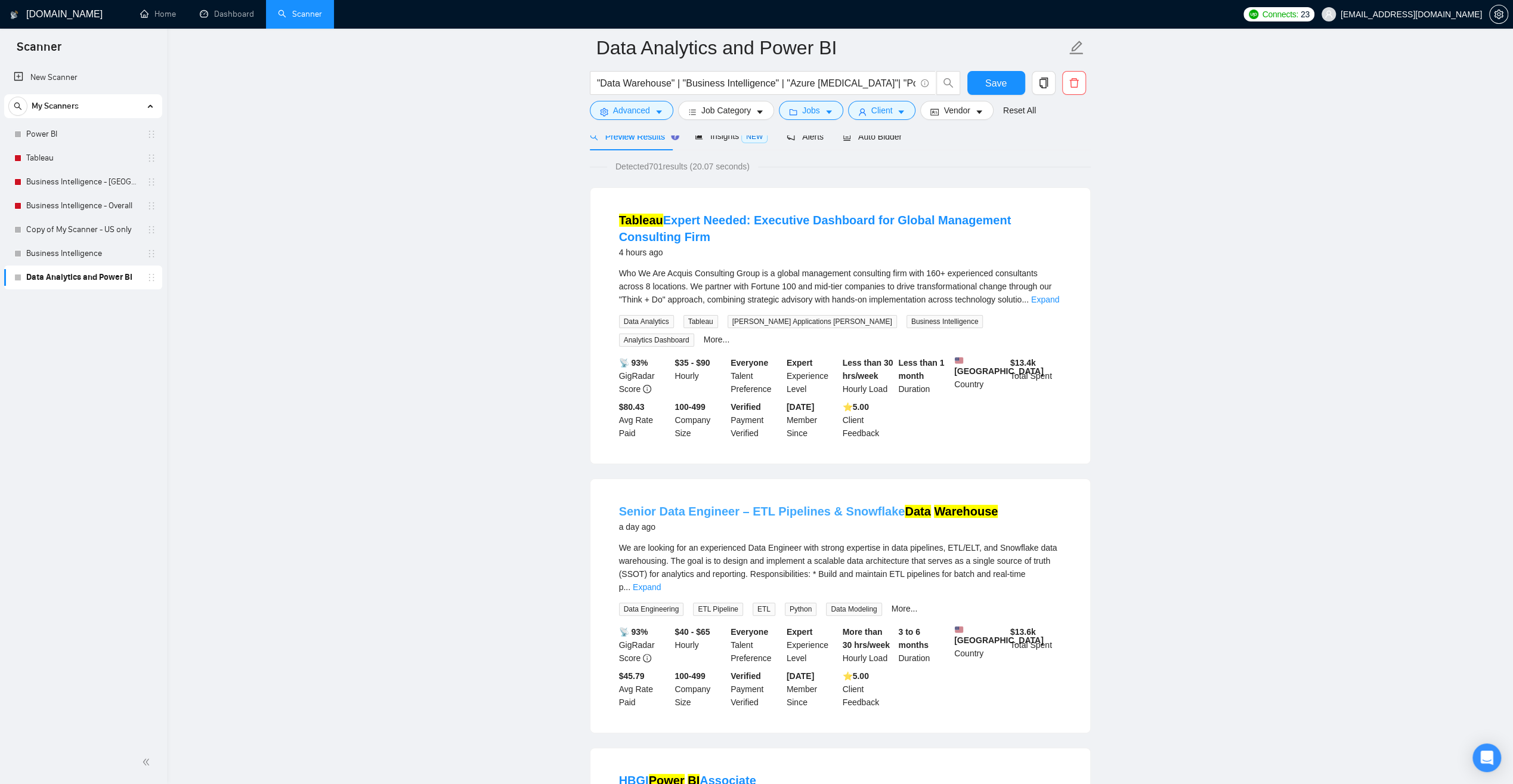
click at [781, 505] on link "Senior Data Engineer – ETL Pipelines & Snowflake Data Warehouse" at bounding box center [808, 511] width 379 height 13
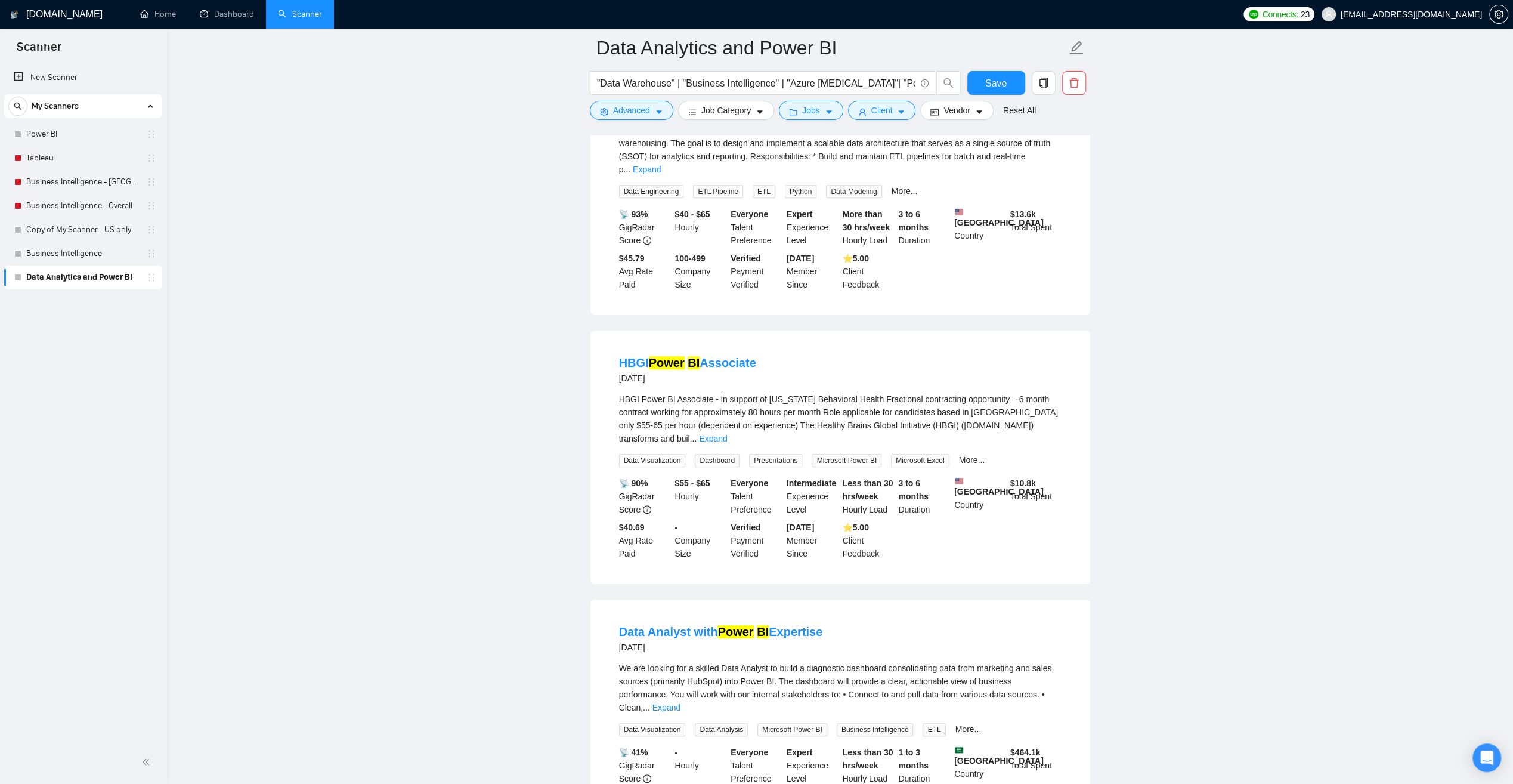
scroll to position [241, 0]
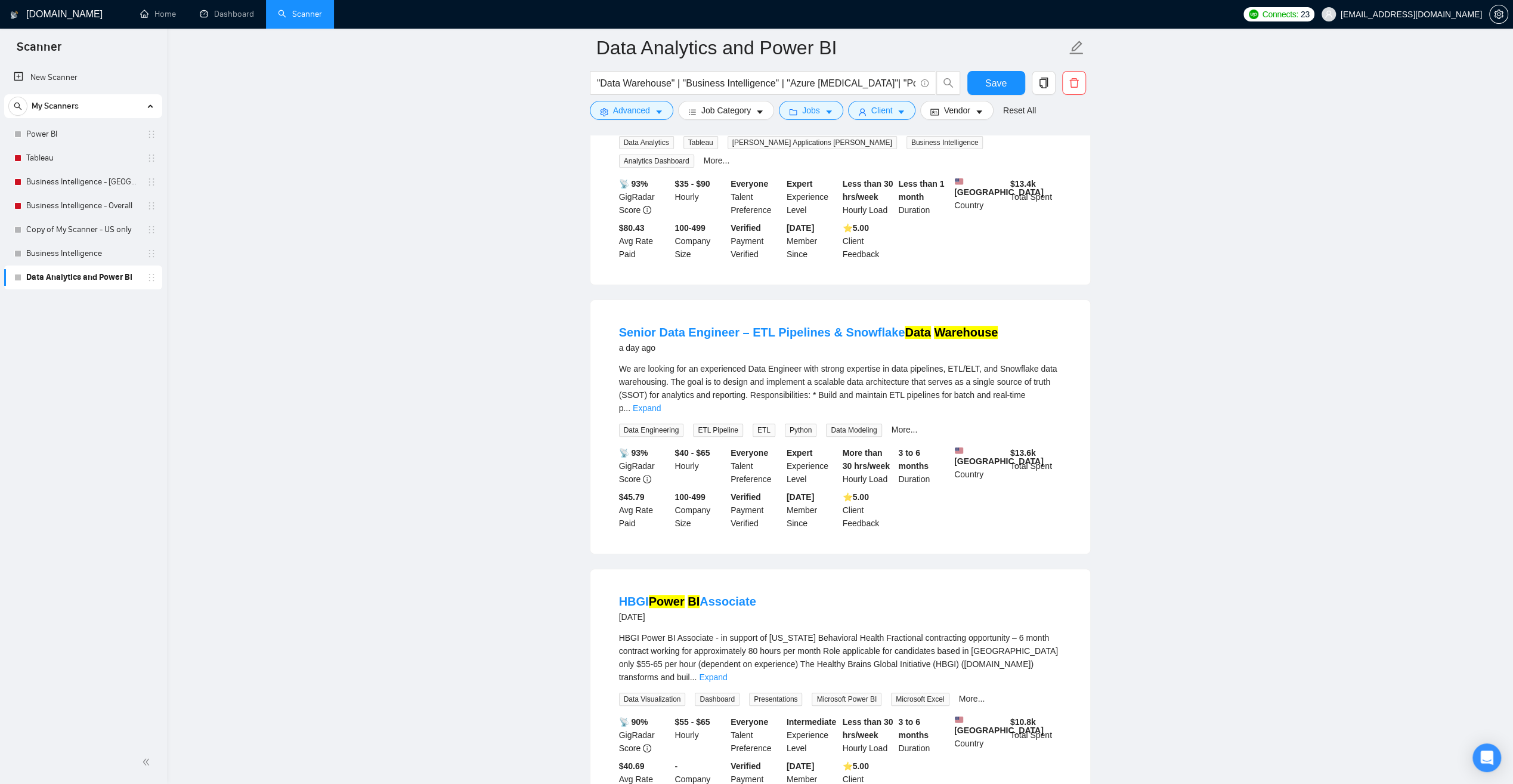
click at [661, 403] on link "Expand" at bounding box center [647, 408] width 28 height 10
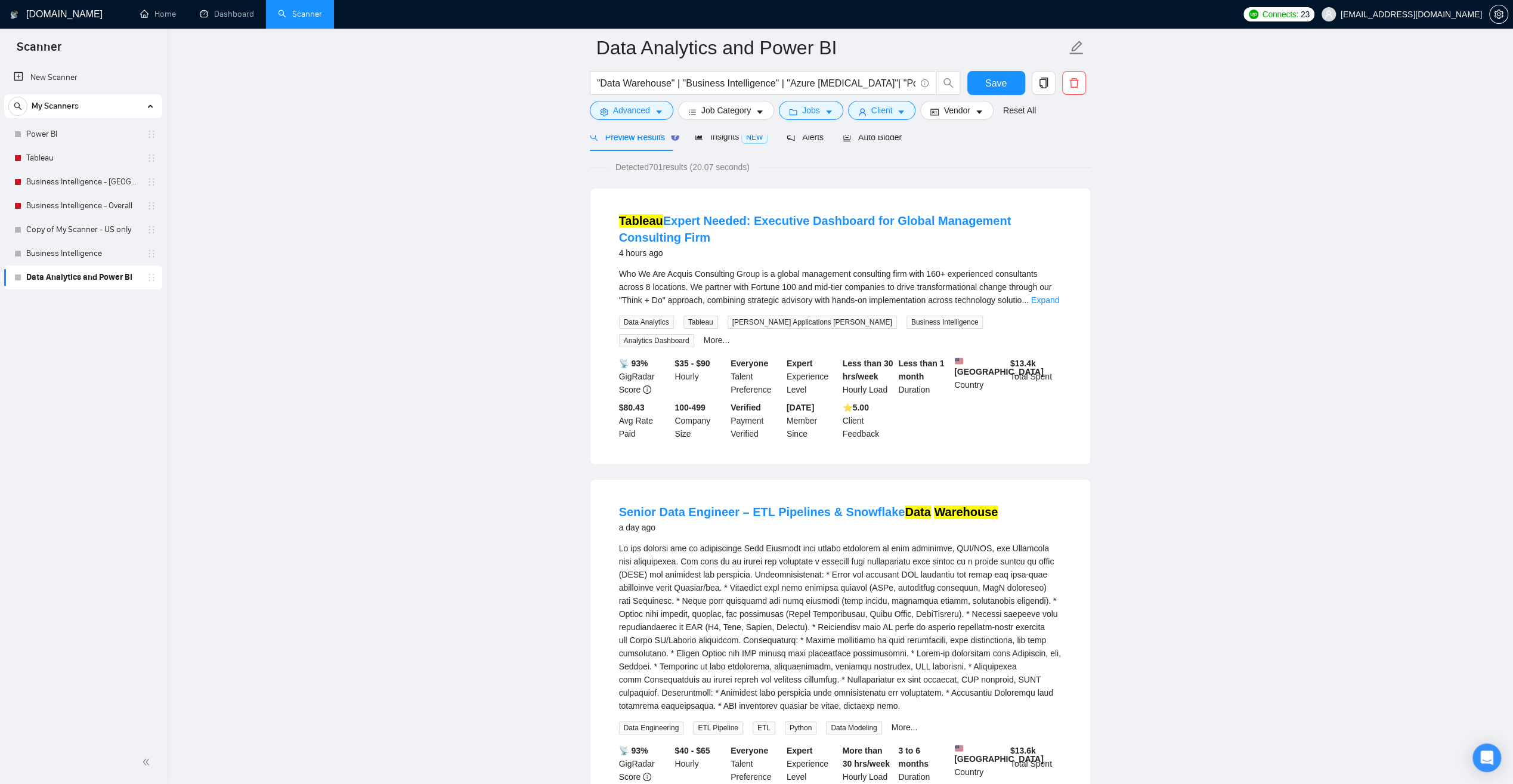
scroll to position [0, 0]
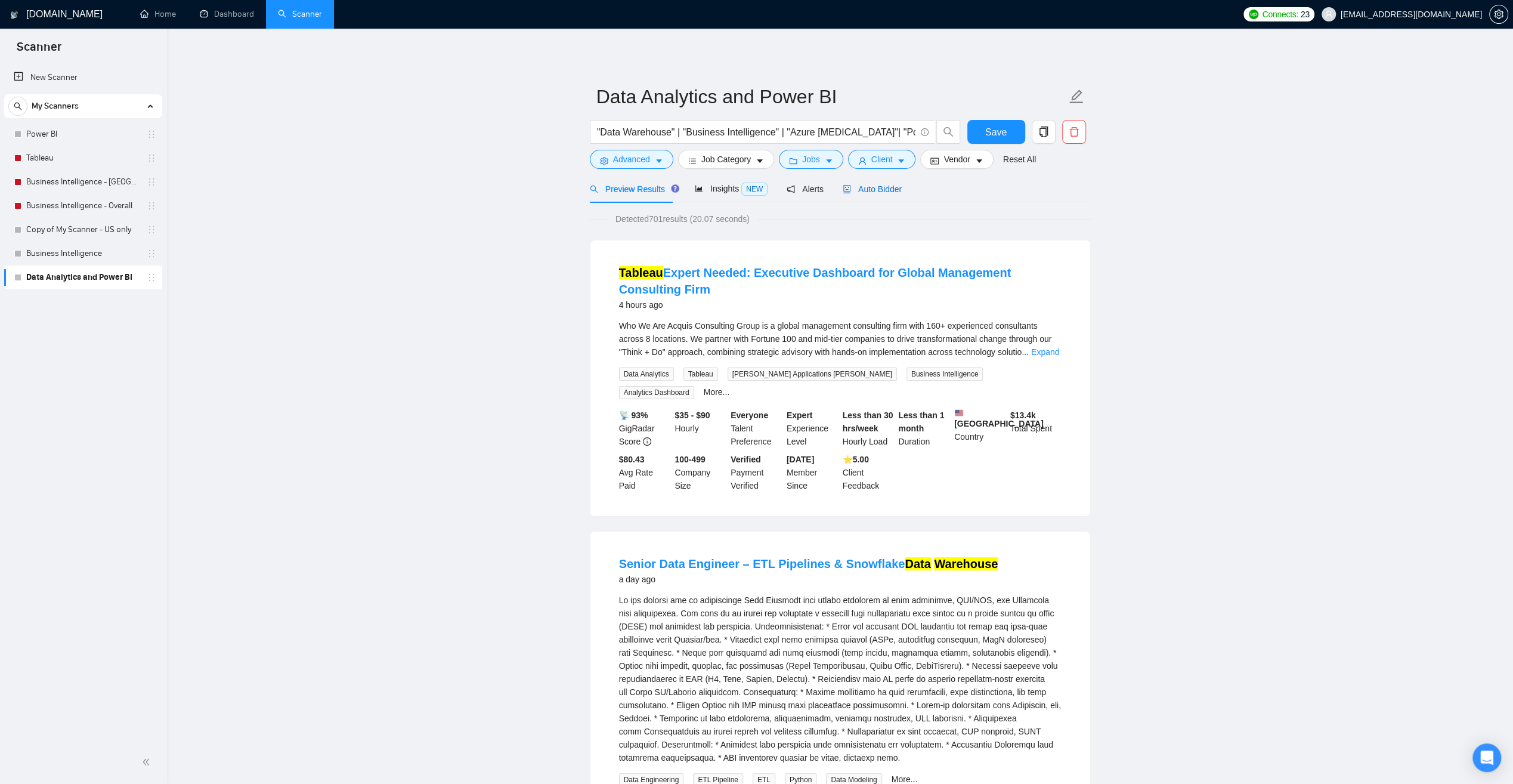
click at [881, 189] on span "Auto Bidder" at bounding box center [872, 189] width 59 height 10
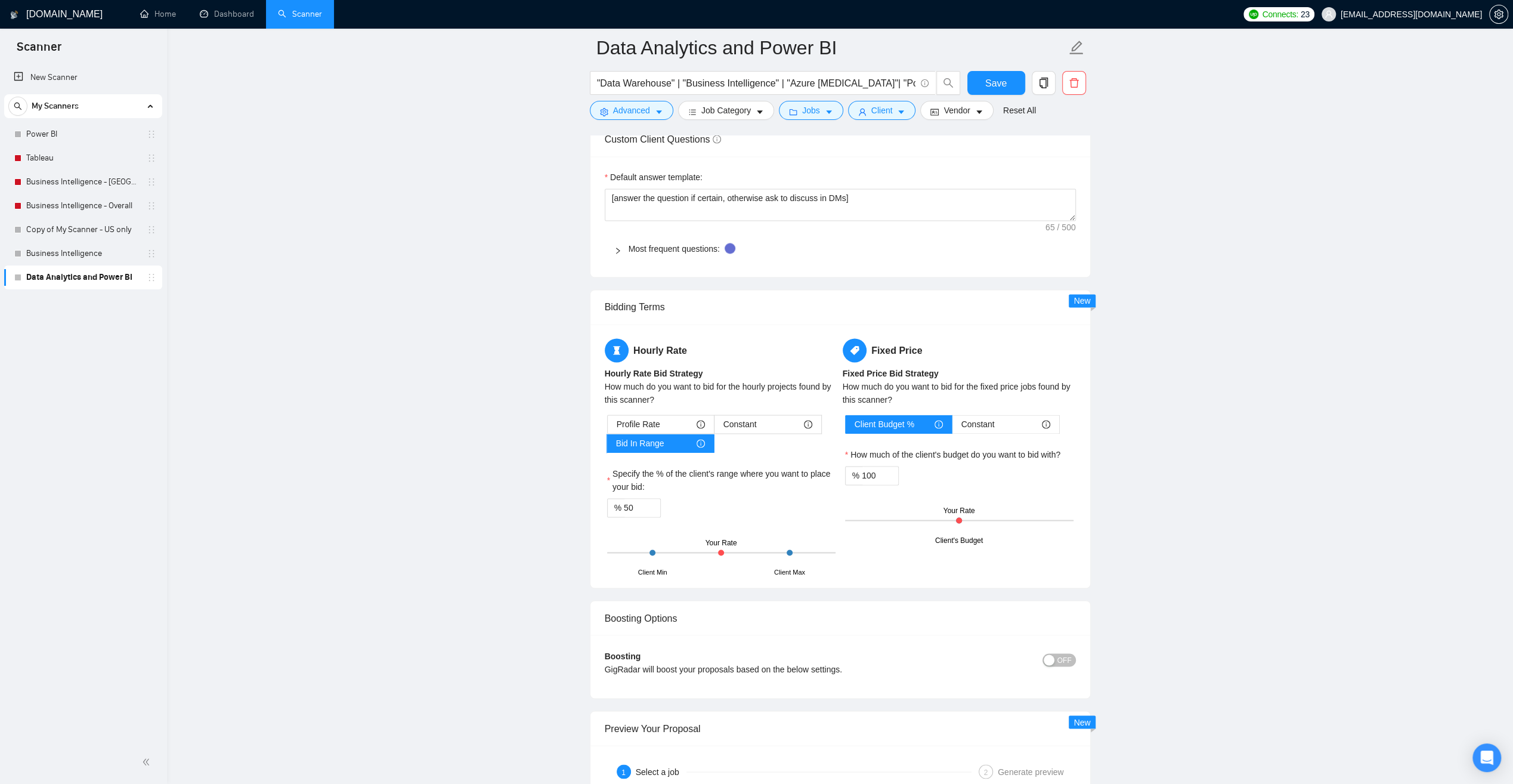
scroll to position [1908, 0]
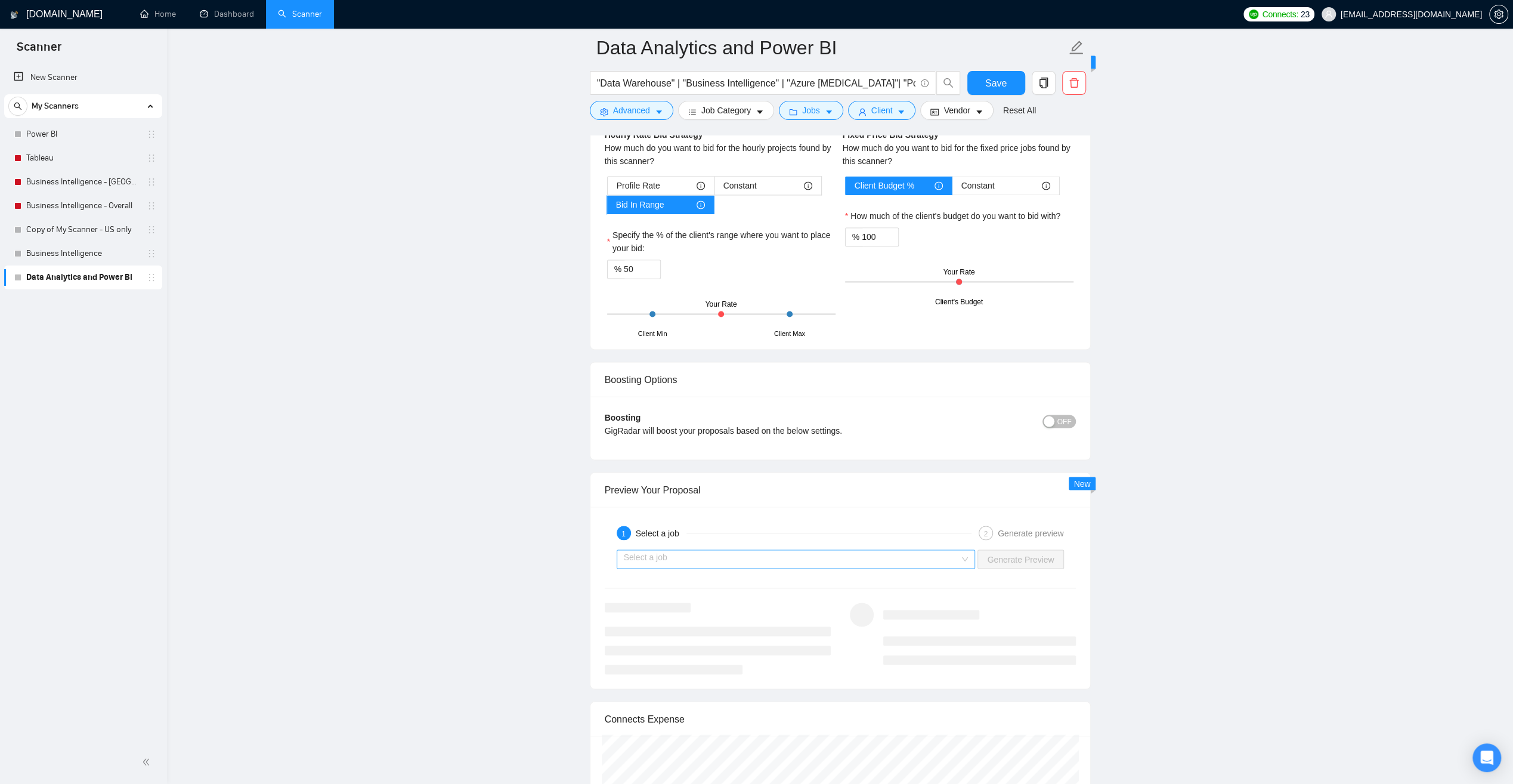
click at [920, 550] on input "search" at bounding box center [792, 559] width 336 height 18
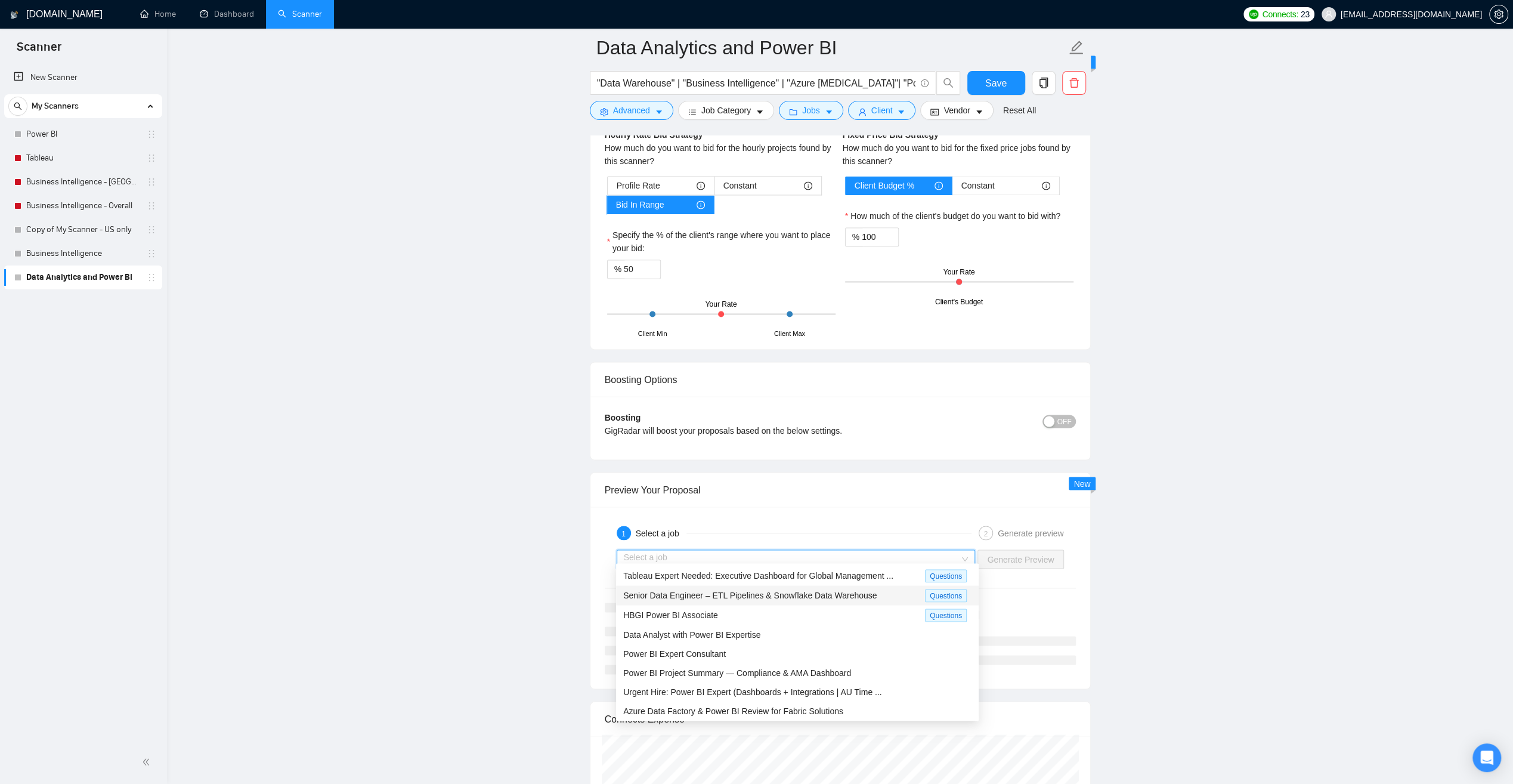
click at [745, 590] on span "Senior Data Engineer – ETL Pipelines & Snowflake Data Warehouse" at bounding box center [750, 595] width 253 height 10
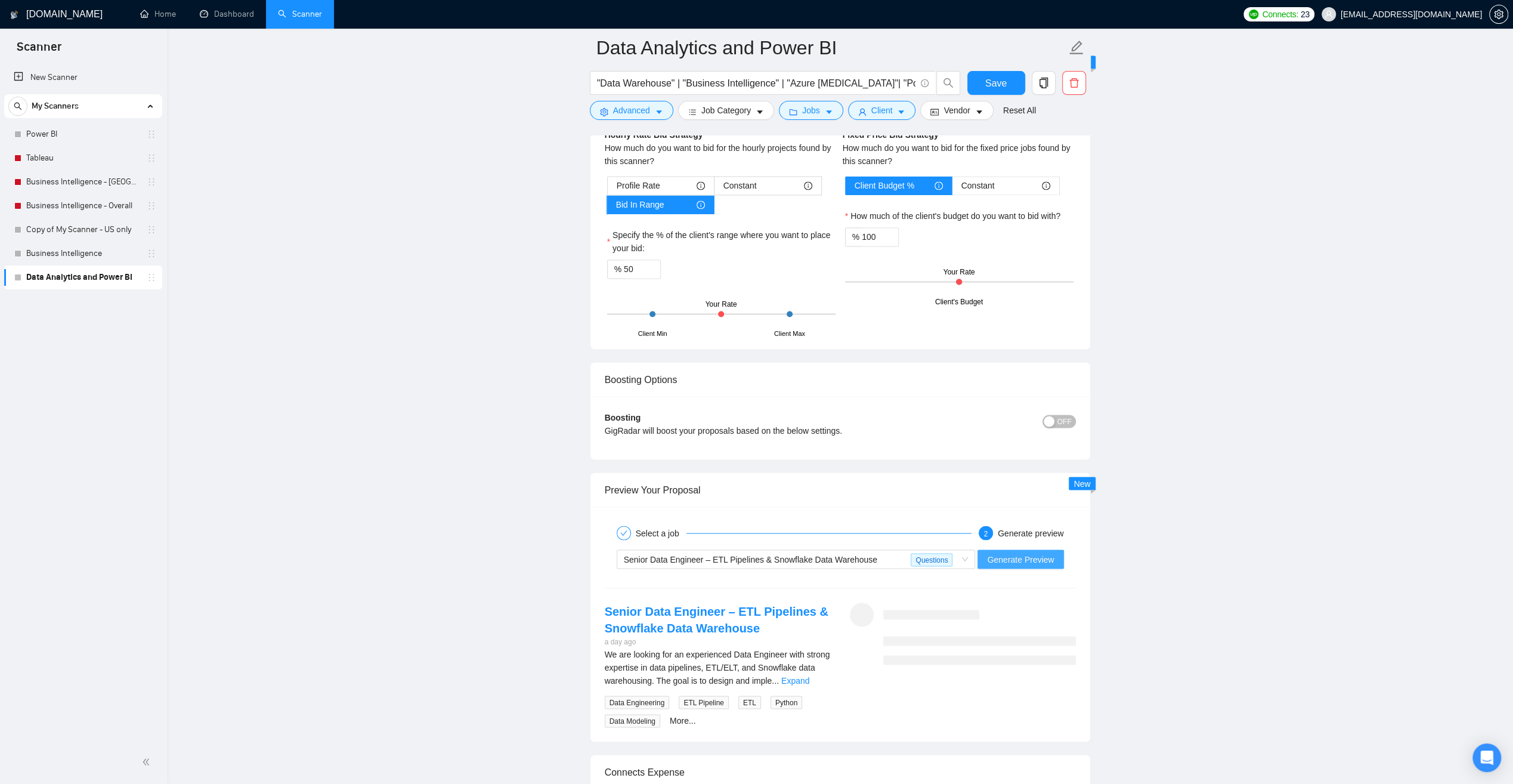
click at [1022, 552] on span "Generate Preview" at bounding box center [1021, 558] width 67 height 13
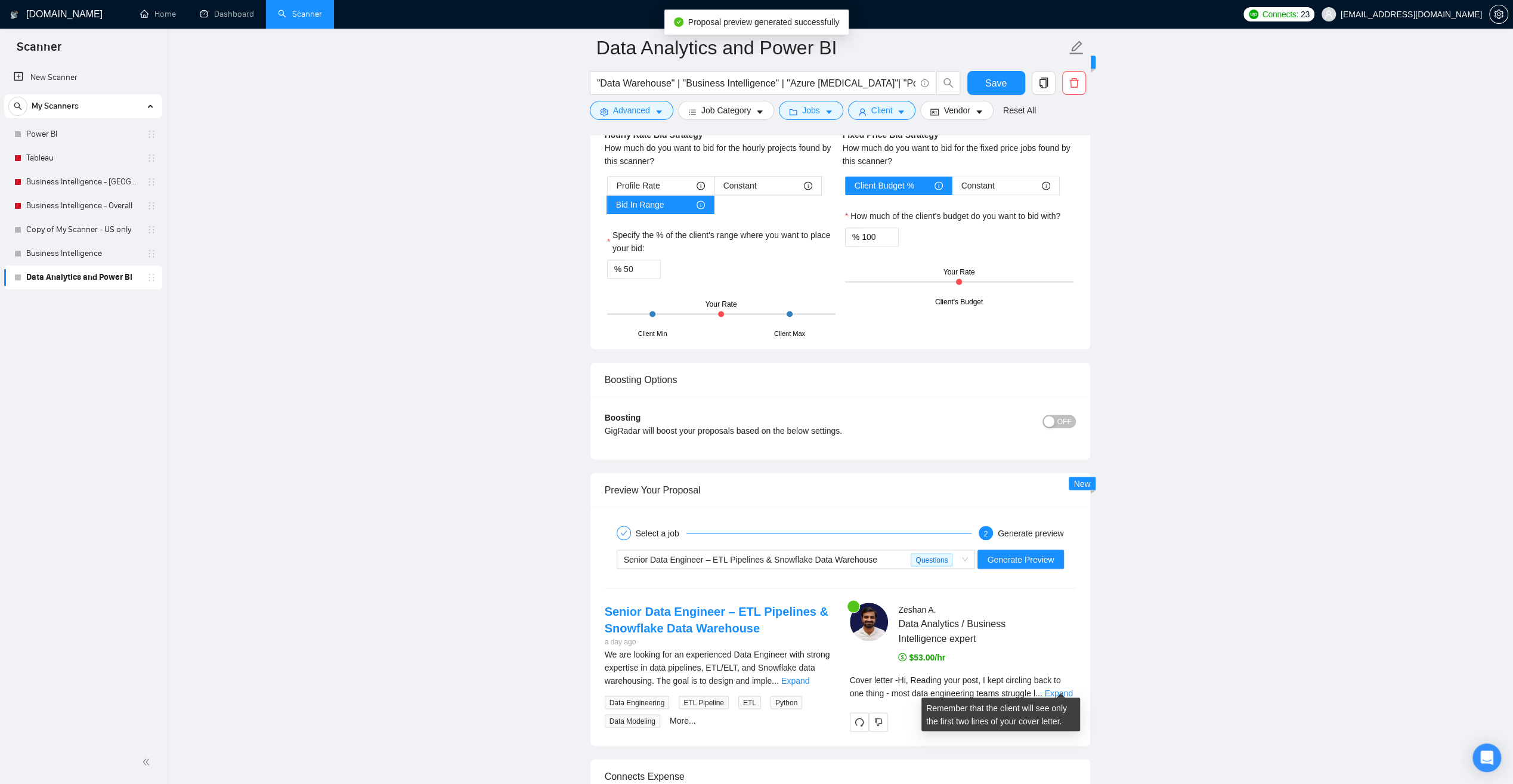
click at [1056, 688] on link "Expand" at bounding box center [1058, 693] width 28 height 10
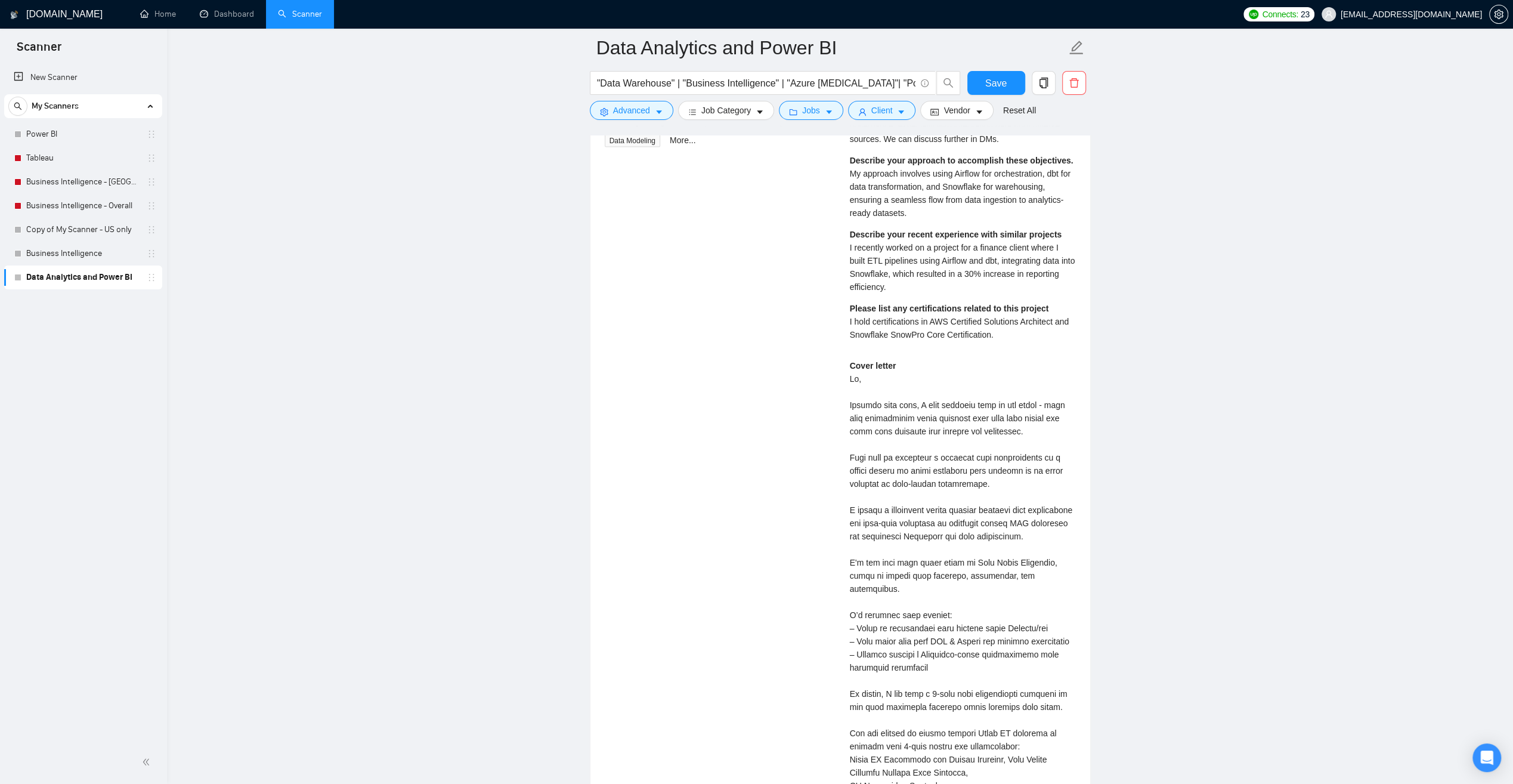
scroll to position [2505, 0]
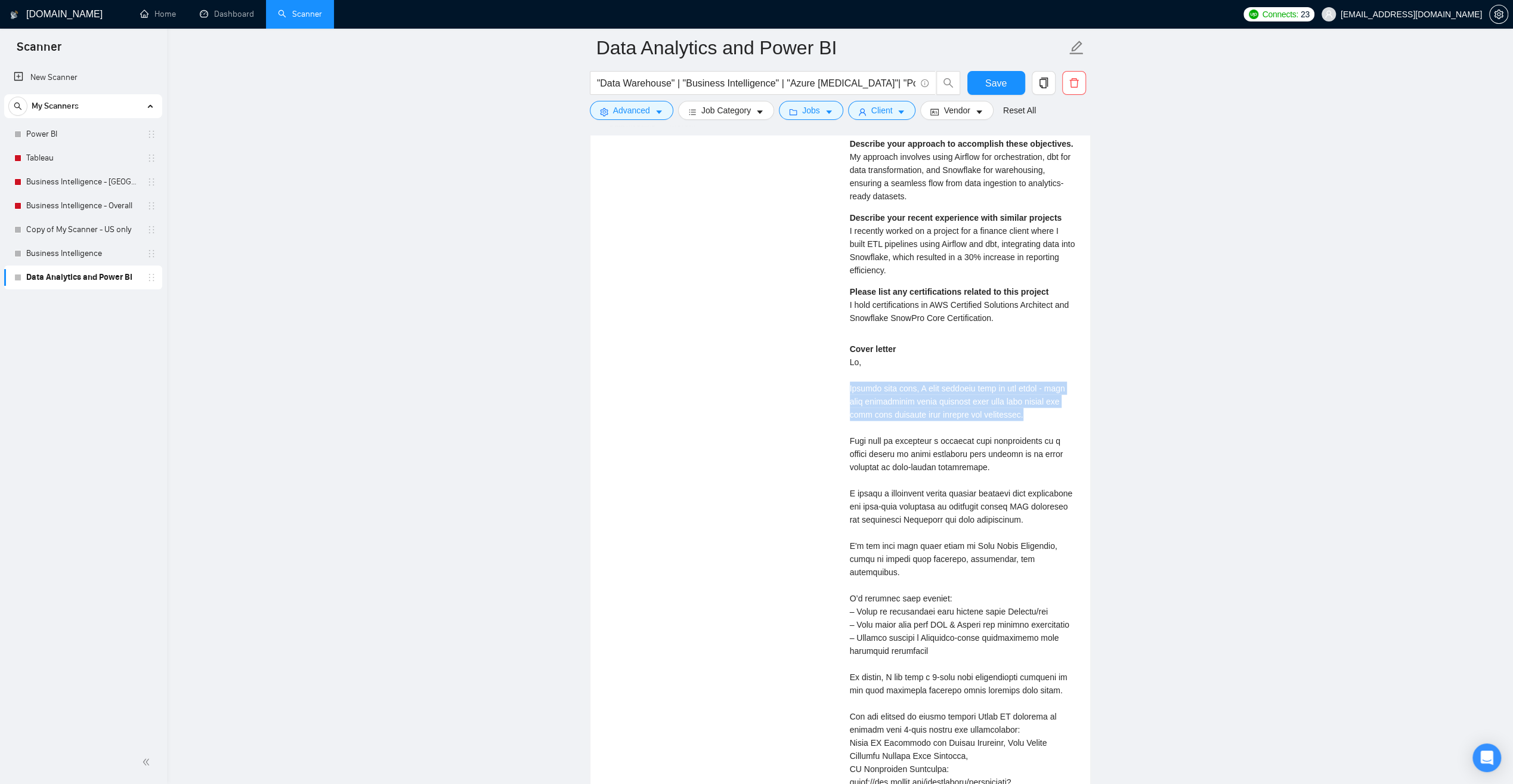
drag, startPoint x: 1039, startPoint y: 408, endPoint x: 846, endPoint y: 383, distance: 194.6
click at [846, 383] on div "[PERSON_NAME] Data Analytics / Business Intelligence expert $53.00/hr What chal…" at bounding box center [963, 479] width 245 height 946
drag, startPoint x: 846, startPoint y: 383, endPoint x: 958, endPoint y: 406, distance: 114.3
click at [954, 406] on div "Cover letter" at bounding box center [963, 631] width 226 height 577
click at [1045, 390] on div "Cover letter" at bounding box center [963, 631] width 226 height 577
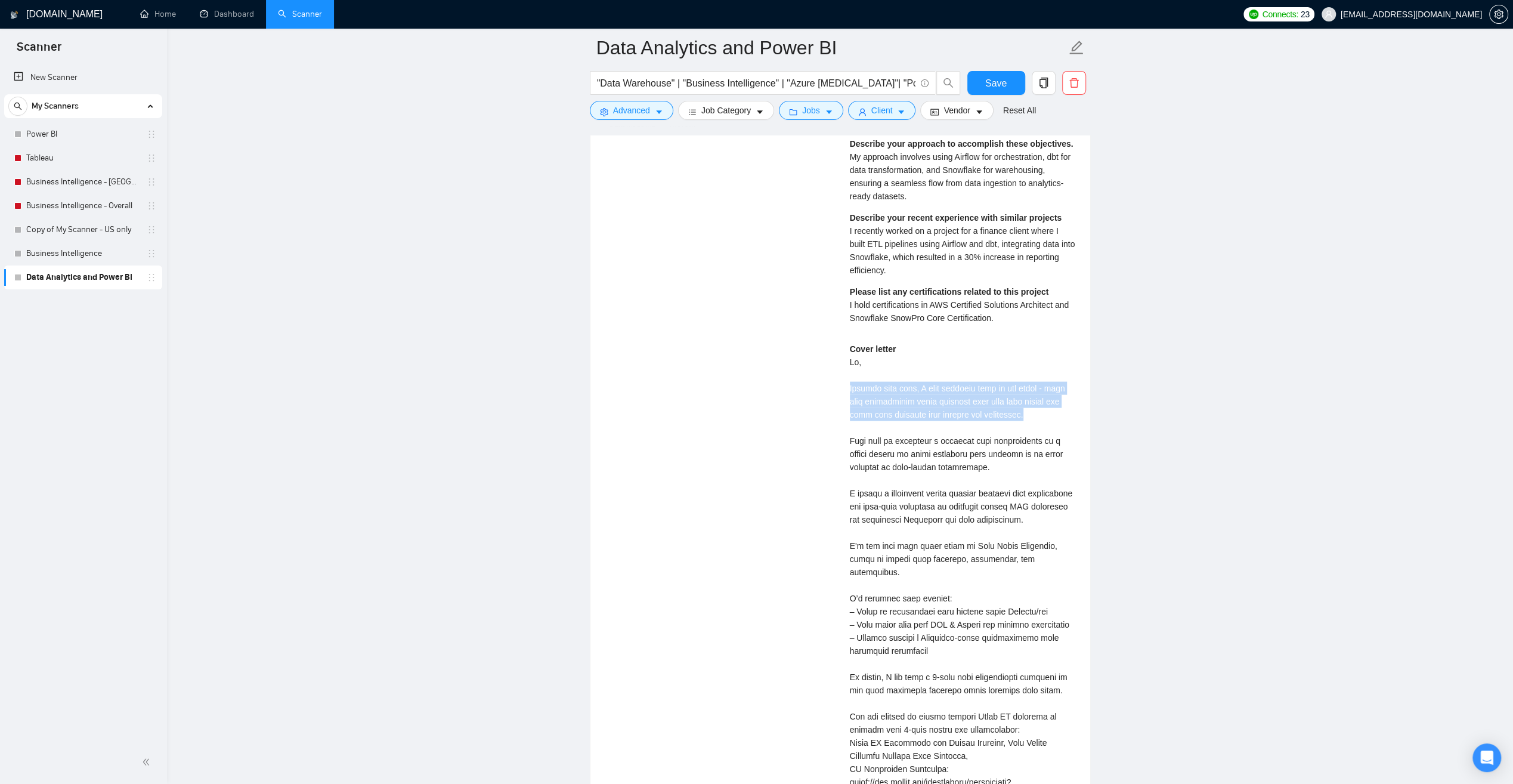
drag, startPoint x: 1033, startPoint y: 409, endPoint x: 848, endPoint y: 385, distance: 186.6
click at [848, 385] on div "[PERSON_NAME] Data Analytics / Business Intelligence expert $53.00/hr What chal…" at bounding box center [963, 479] width 245 height 946
click at [1033, 407] on div "Cover letter" at bounding box center [963, 631] width 226 height 577
drag, startPoint x: 1033, startPoint y: 407, endPoint x: 836, endPoint y: 384, distance: 198.3
click at [836, 384] on div "Senior Data Engineer – ETL Pipelines & Snowflake Data Warehouse a day ago We ar…" at bounding box center [840, 479] width 490 height 946
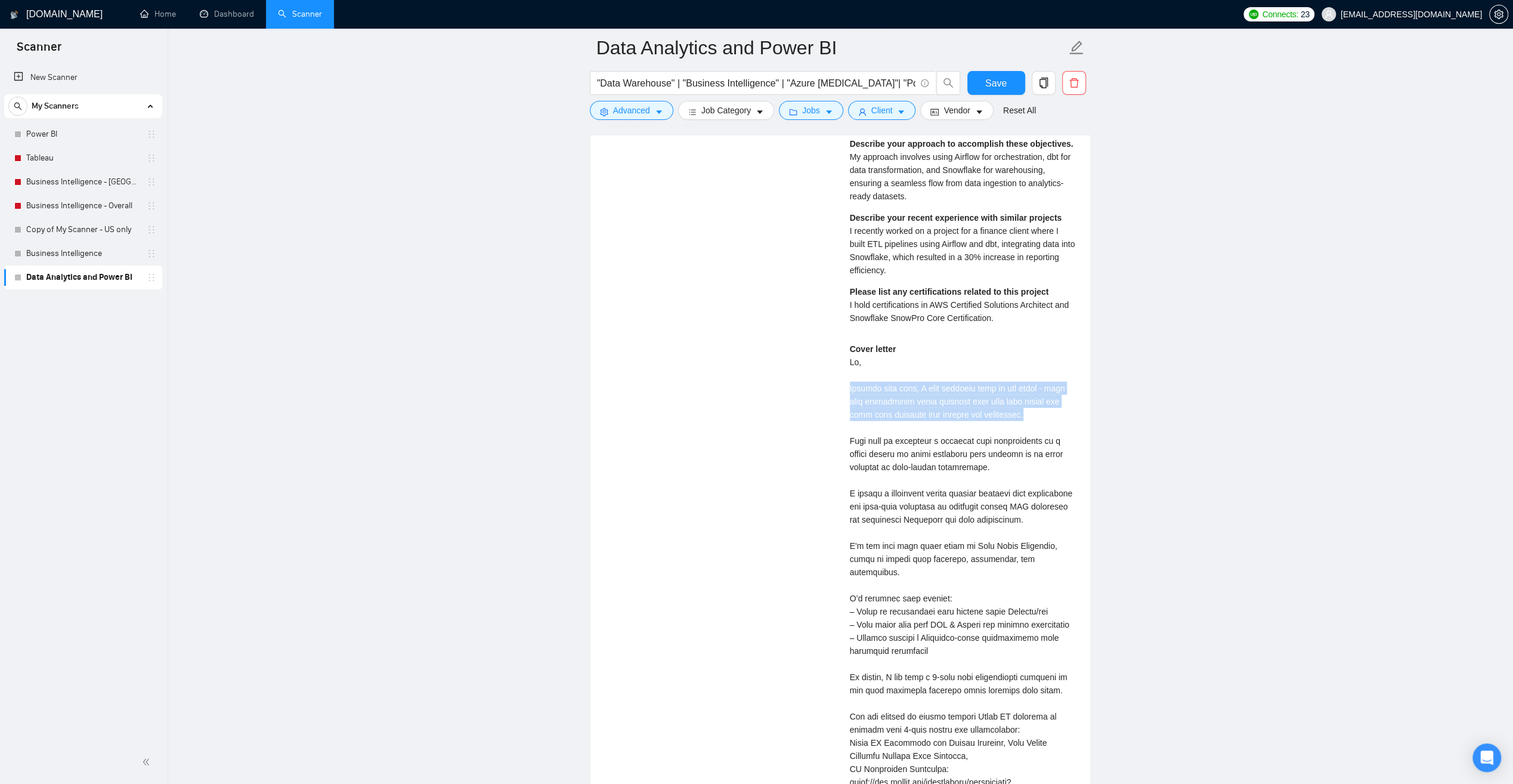
click at [1035, 408] on div "Cover letter" at bounding box center [963, 631] width 226 height 577
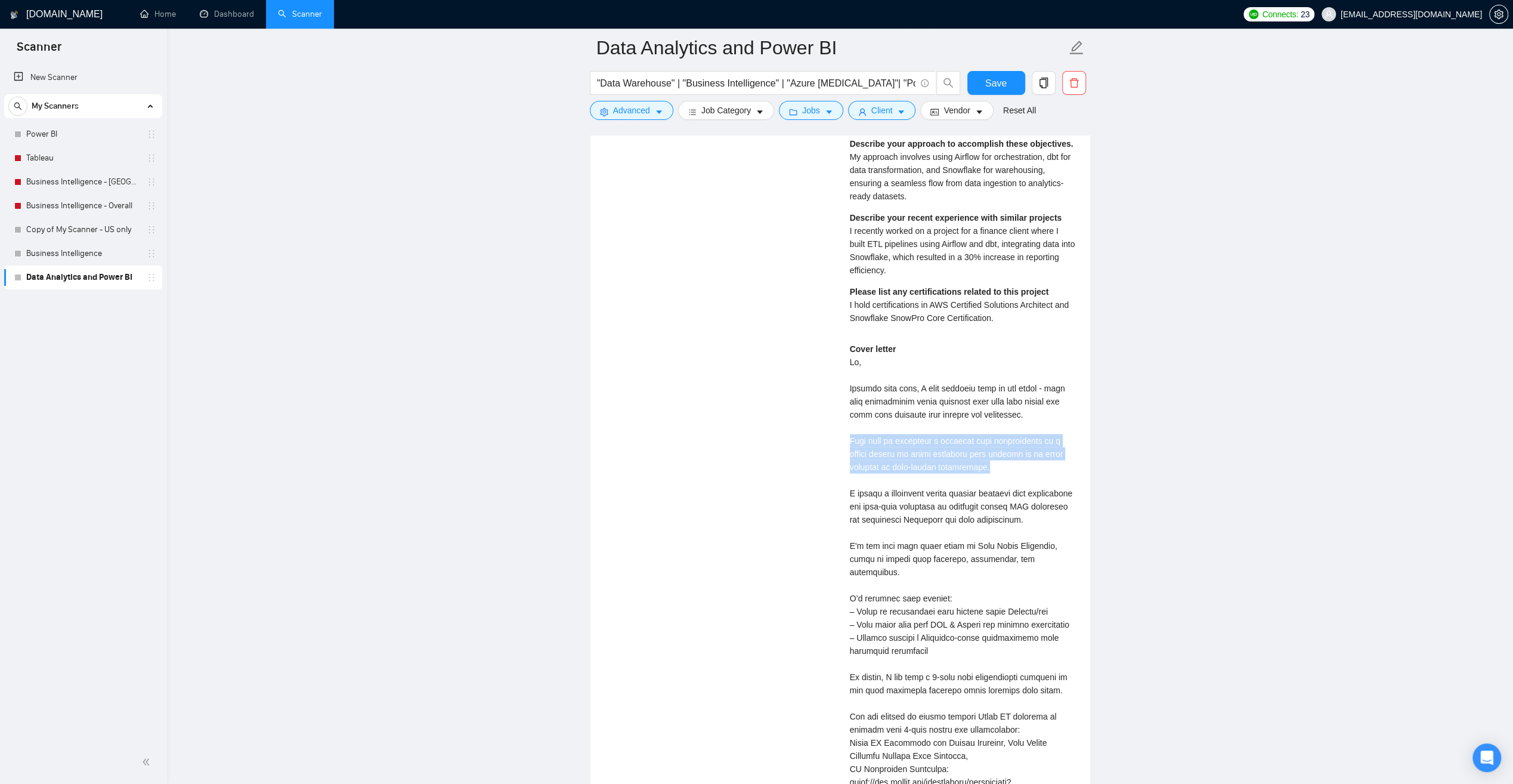
drag, startPoint x: 850, startPoint y: 433, endPoint x: 1076, endPoint y: 459, distance: 227.5
click at [1076, 459] on div "[PERSON_NAME] Data Analytics / Business Intelligence expert $53.00/hr What chal…" at bounding box center [963, 479] width 245 height 946
drag, startPoint x: 1076, startPoint y: 459, endPoint x: 959, endPoint y: 471, distance: 117.6
click at [959, 470] on div "Cover letter" at bounding box center [963, 631] width 226 height 577
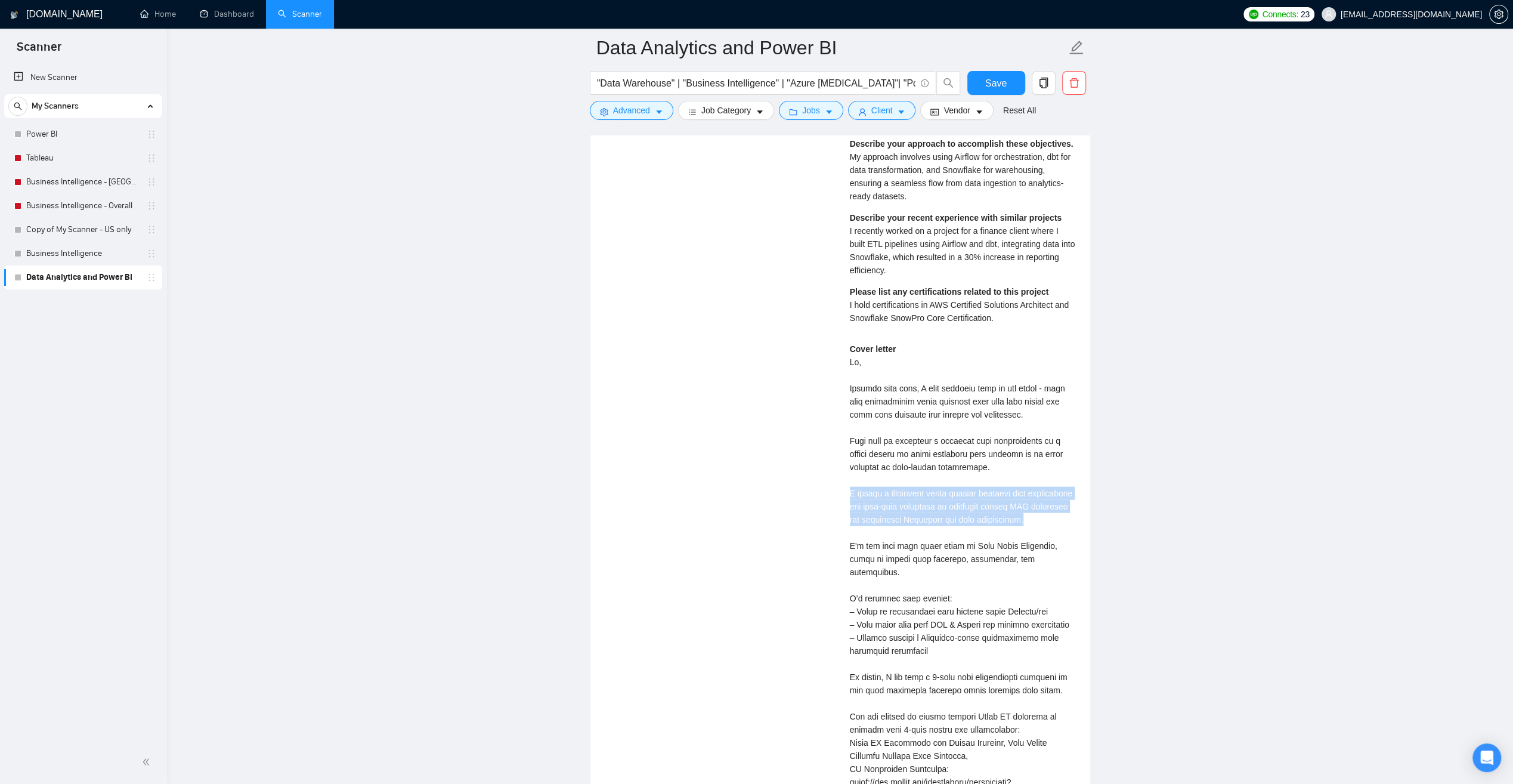
drag, startPoint x: 849, startPoint y: 485, endPoint x: 1028, endPoint y: 510, distance: 180.7
click at [1028, 510] on div "Cover letter" at bounding box center [963, 631] width 226 height 577
drag, startPoint x: 1028, startPoint y: 510, endPoint x: 1019, endPoint y: 515, distance: 10.3
click at [1018, 515] on div "Cover letter" at bounding box center [963, 631] width 226 height 577
click at [995, 517] on div "Cover letter" at bounding box center [963, 631] width 226 height 577
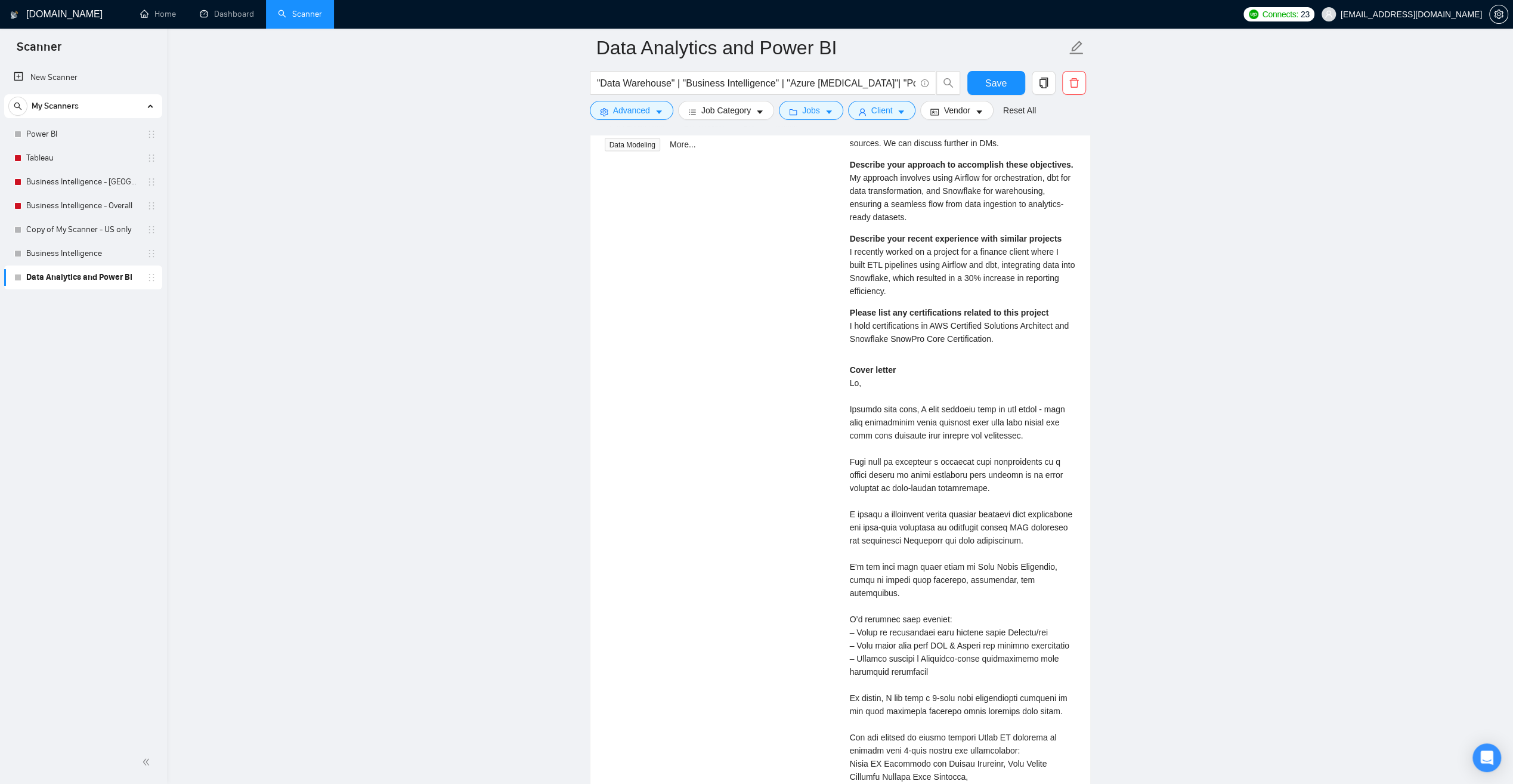
scroll to position [2565, 0]
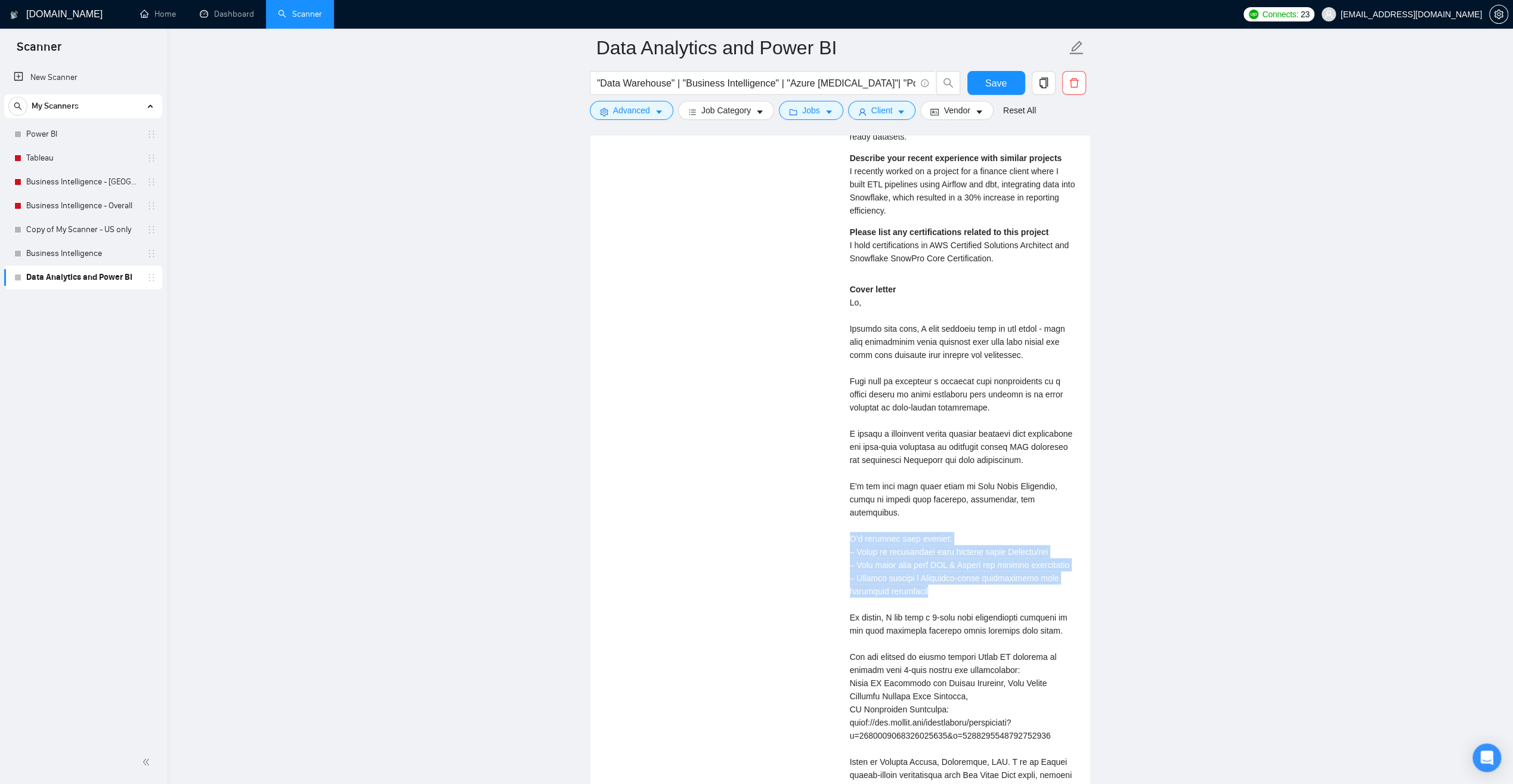
drag, startPoint x: 848, startPoint y: 518, endPoint x: 1051, endPoint y: 582, distance: 212.8
click at [1051, 582] on div "[PERSON_NAME] Data Analytics / Business Intelligence expert $53.00/hr What chal…" at bounding box center [963, 419] width 245 height 946
drag, startPoint x: 1051, startPoint y: 582, endPoint x: 955, endPoint y: 585, distance: 96.0
click at [955, 585] on div "Cover letter" at bounding box center [963, 571] width 226 height 577
click at [915, 583] on div "Cover letter" at bounding box center [963, 571] width 226 height 577
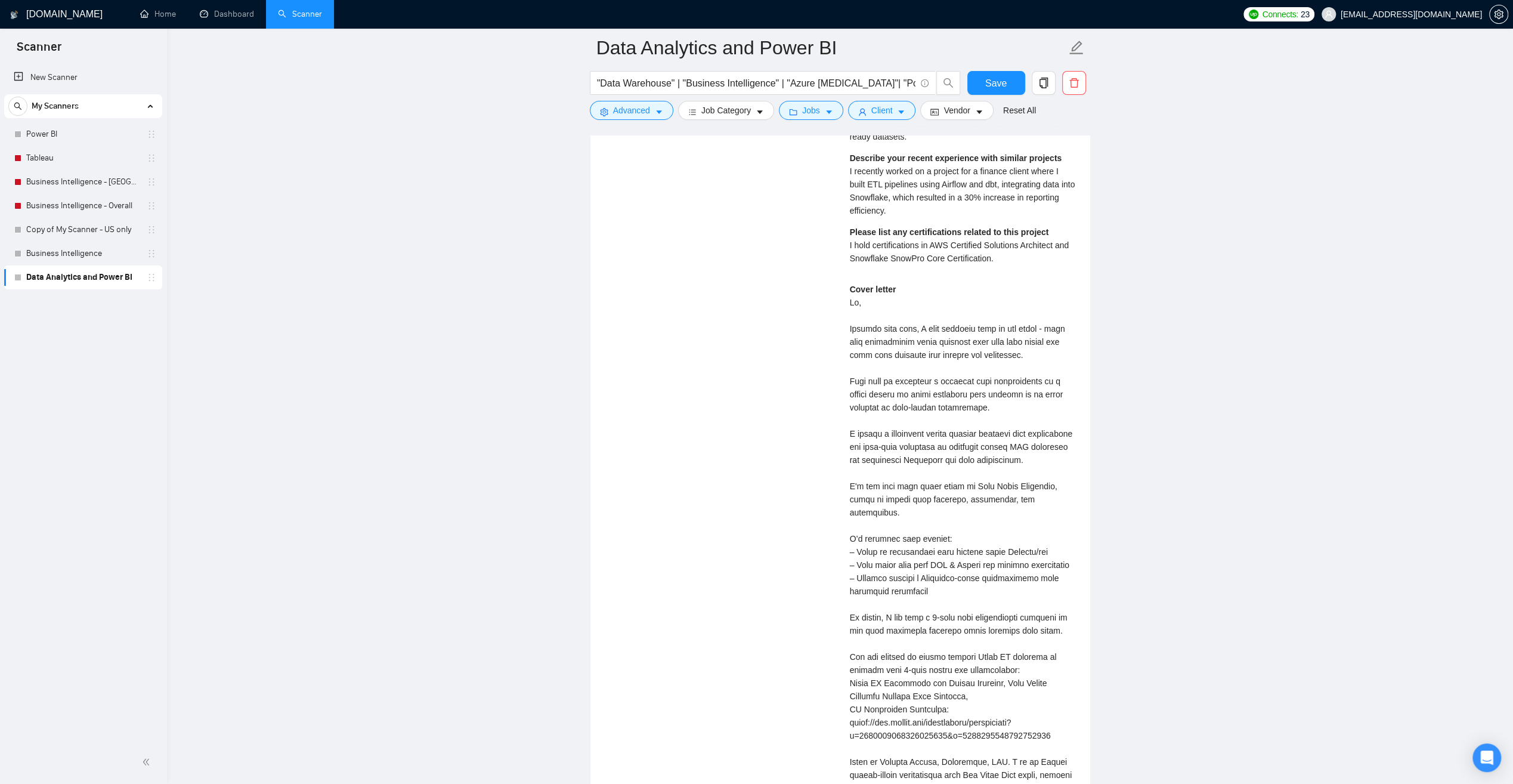
click at [913, 611] on div "Cover letter" at bounding box center [963, 571] width 226 height 577
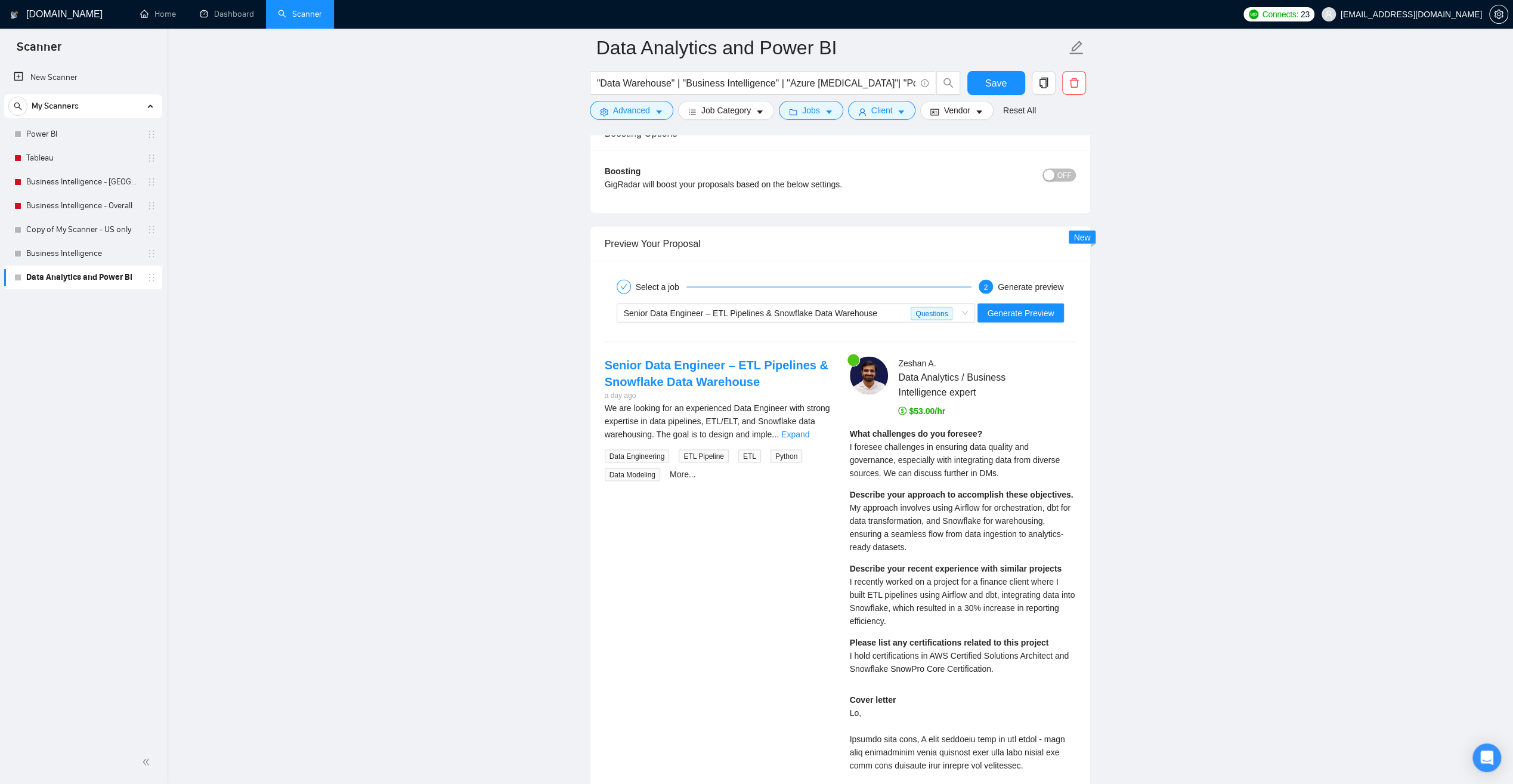
scroll to position [2147, 0]
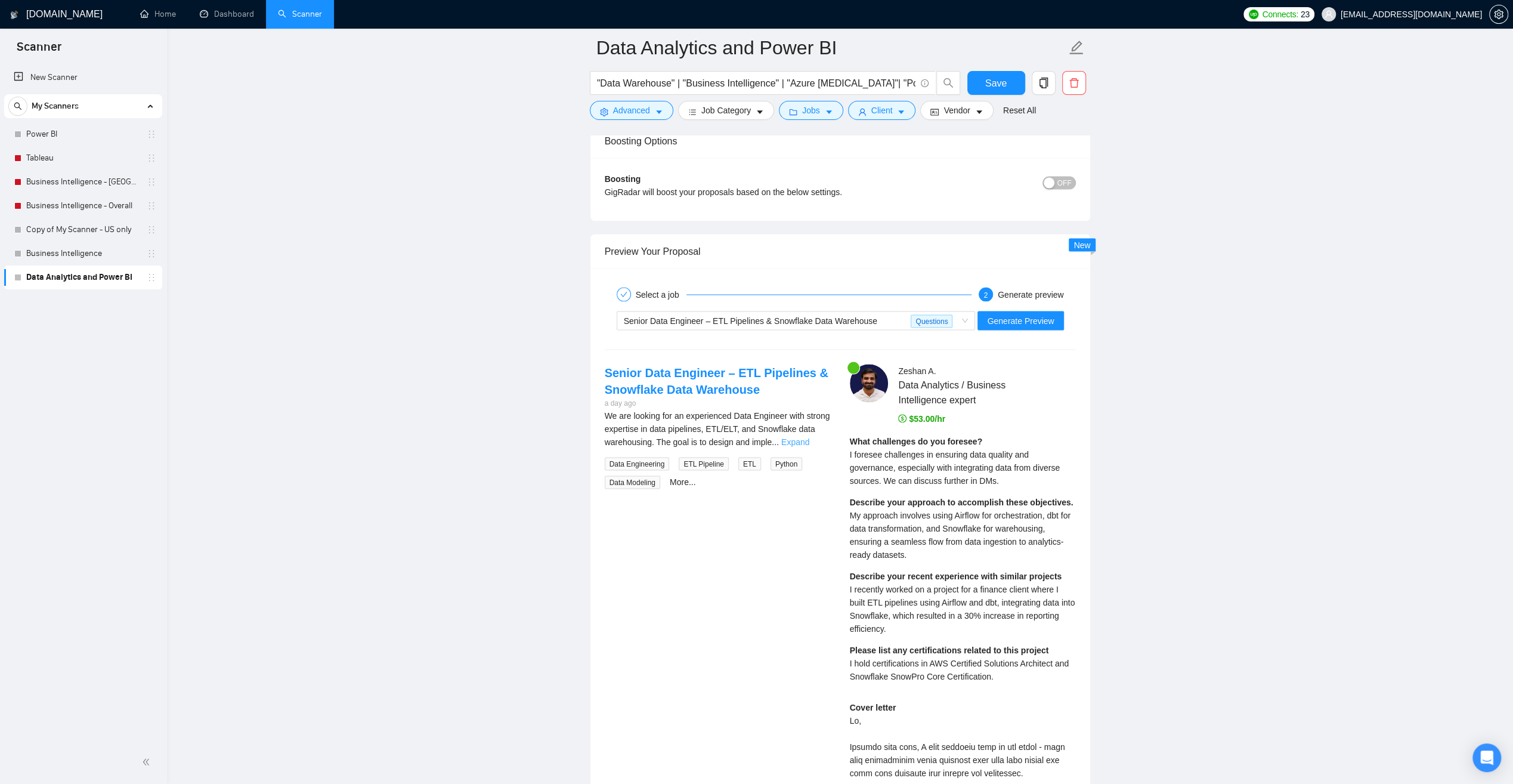
click at [806, 437] on link "Expand" at bounding box center [795, 441] width 28 height 10
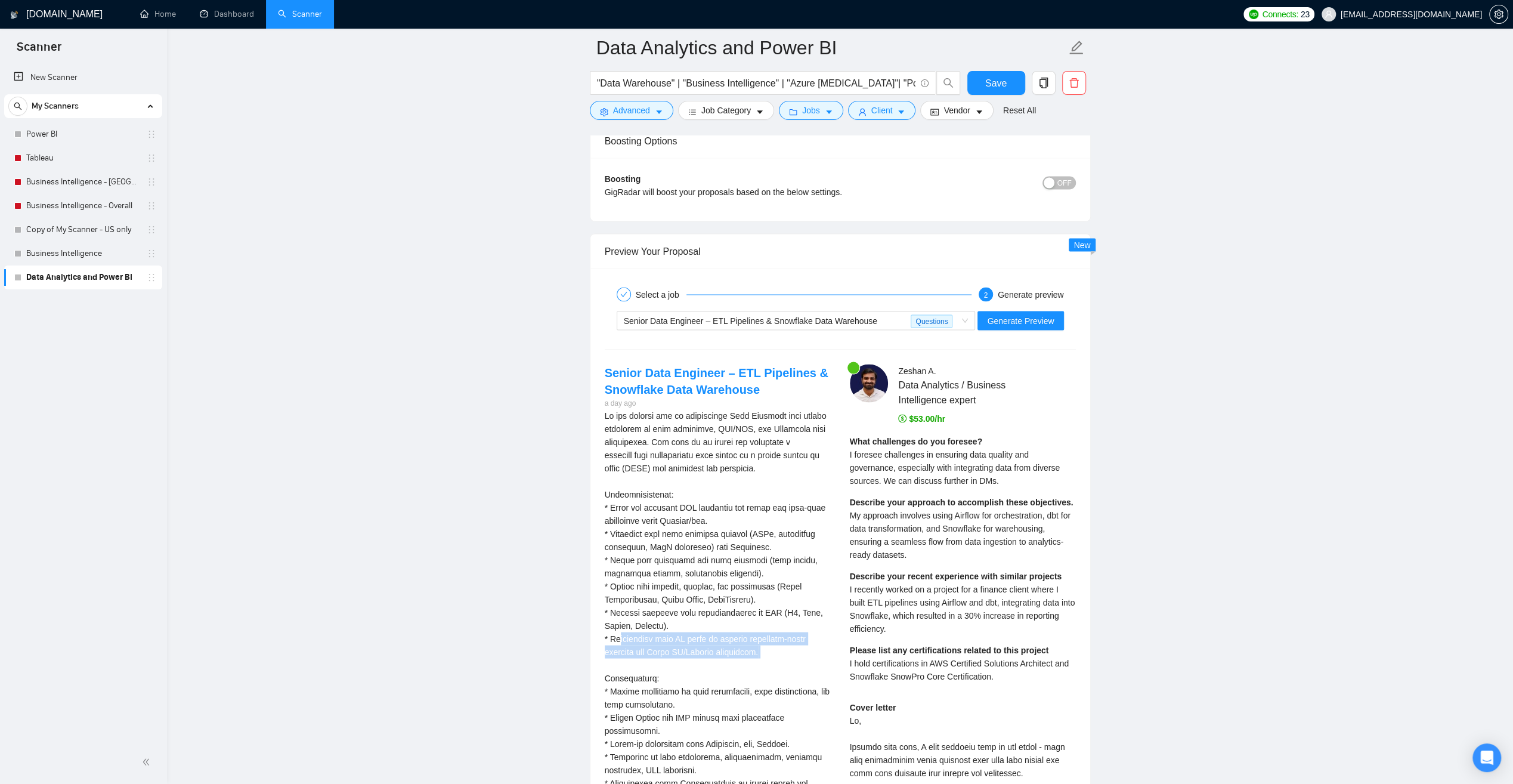
drag, startPoint x: 763, startPoint y: 645, endPoint x: 614, endPoint y: 632, distance: 149.6
click at [614, 632] on div "We are looking for an experienced Data Engineer with strong expertise in data p…" at bounding box center [718, 658] width 226 height 499
click at [705, 643] on div "We are looking for an experienced Data Engineer with strong expertise in data p…" at bounding box center [718, 658] width 226 height 499
click at [997, 675] on div "Please list any certifications related to this project I hold certifications in…" at bounding box center [963, 663] width 226 height 40
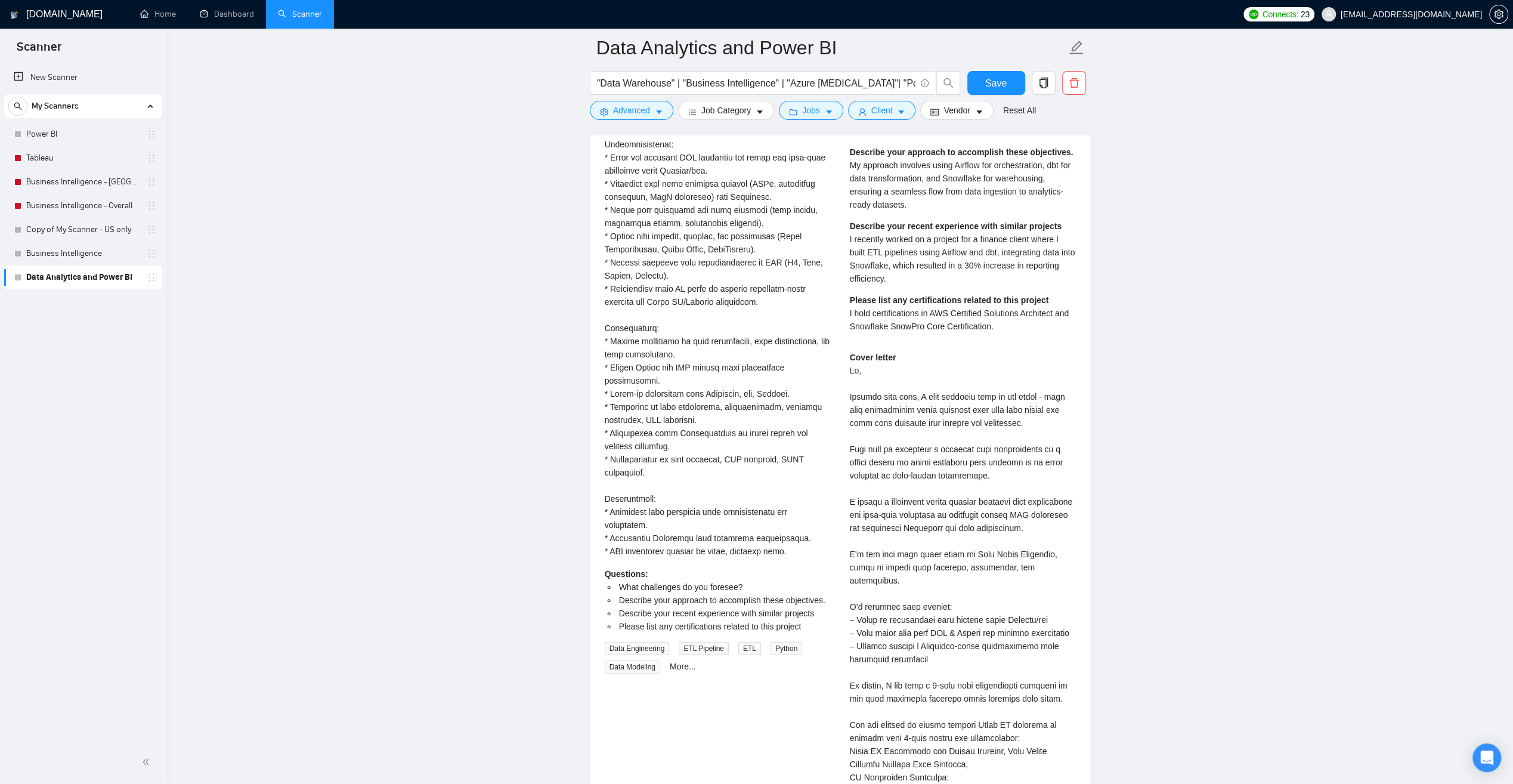
scroll to position [2505, 0]
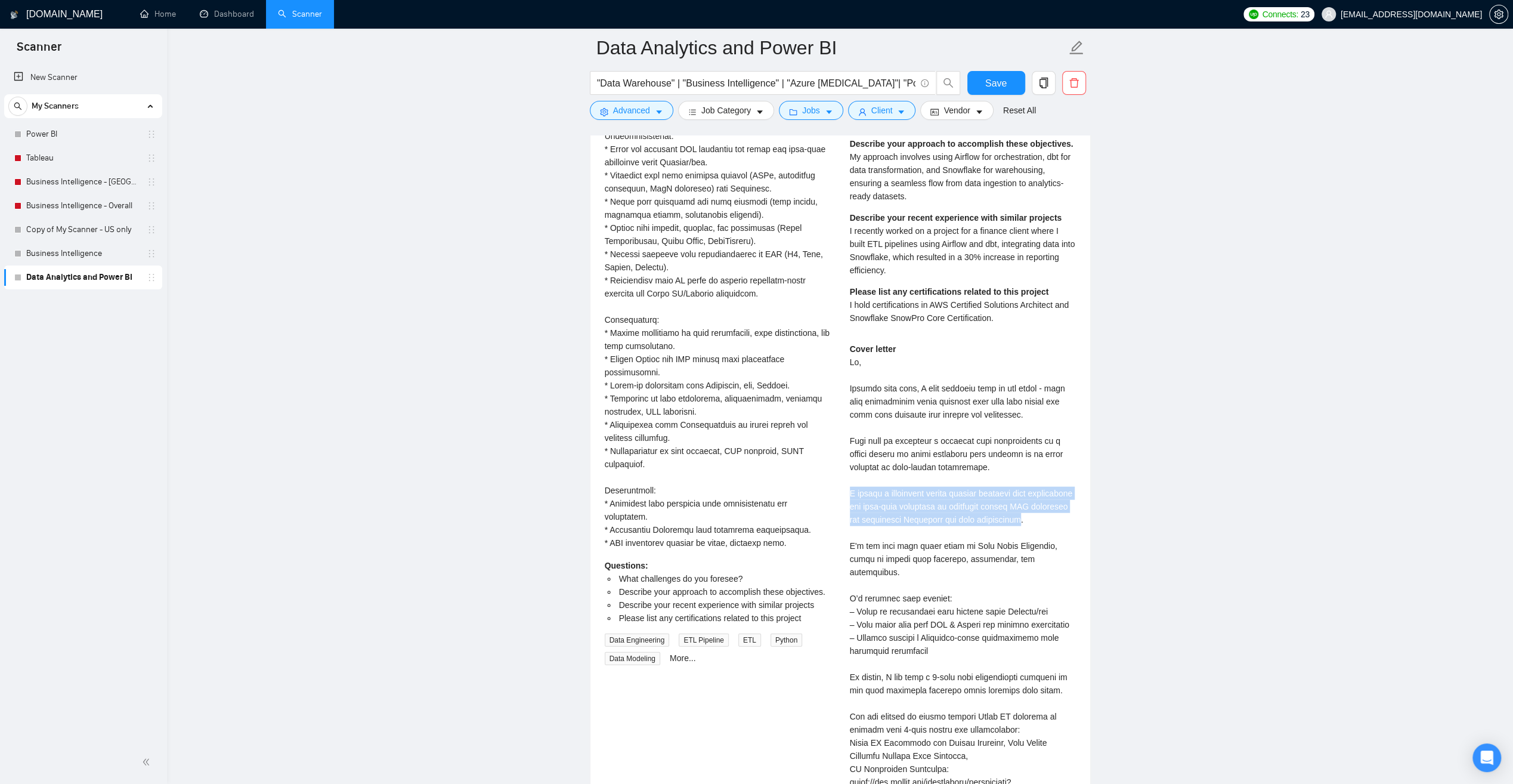
drag, startPoint x: 1010, startPoint y: 514, endPoint x: 849, endPoint y: 491, distance: 162.6
click at [849, 491] on div "[PERSON_NAME] Data Analytics / Business Intelligence expert $53.00/hr What chal…" at bounding box center [963, 479] width 245 height 946
click at [600, 88] on input ""Data Warehouse" | "Business Intelligence" | "Azure [MEDICAL_DATA]"| "Power BI"…" at bounding box center [756, 83] width 318 height 15
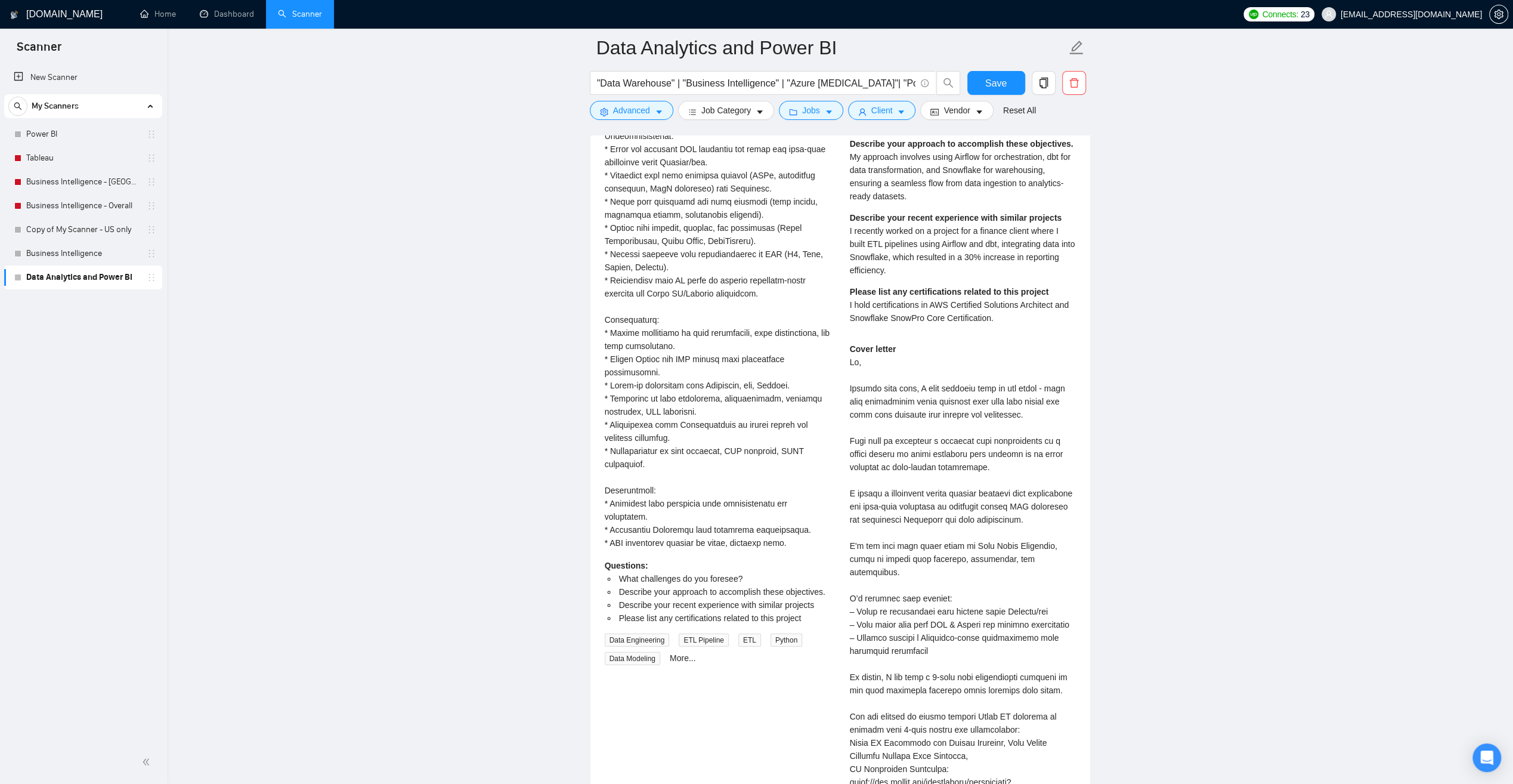
click at [83, 253] on link "Business Intelligence" at bounding box center [83, 253] width 113 height 24
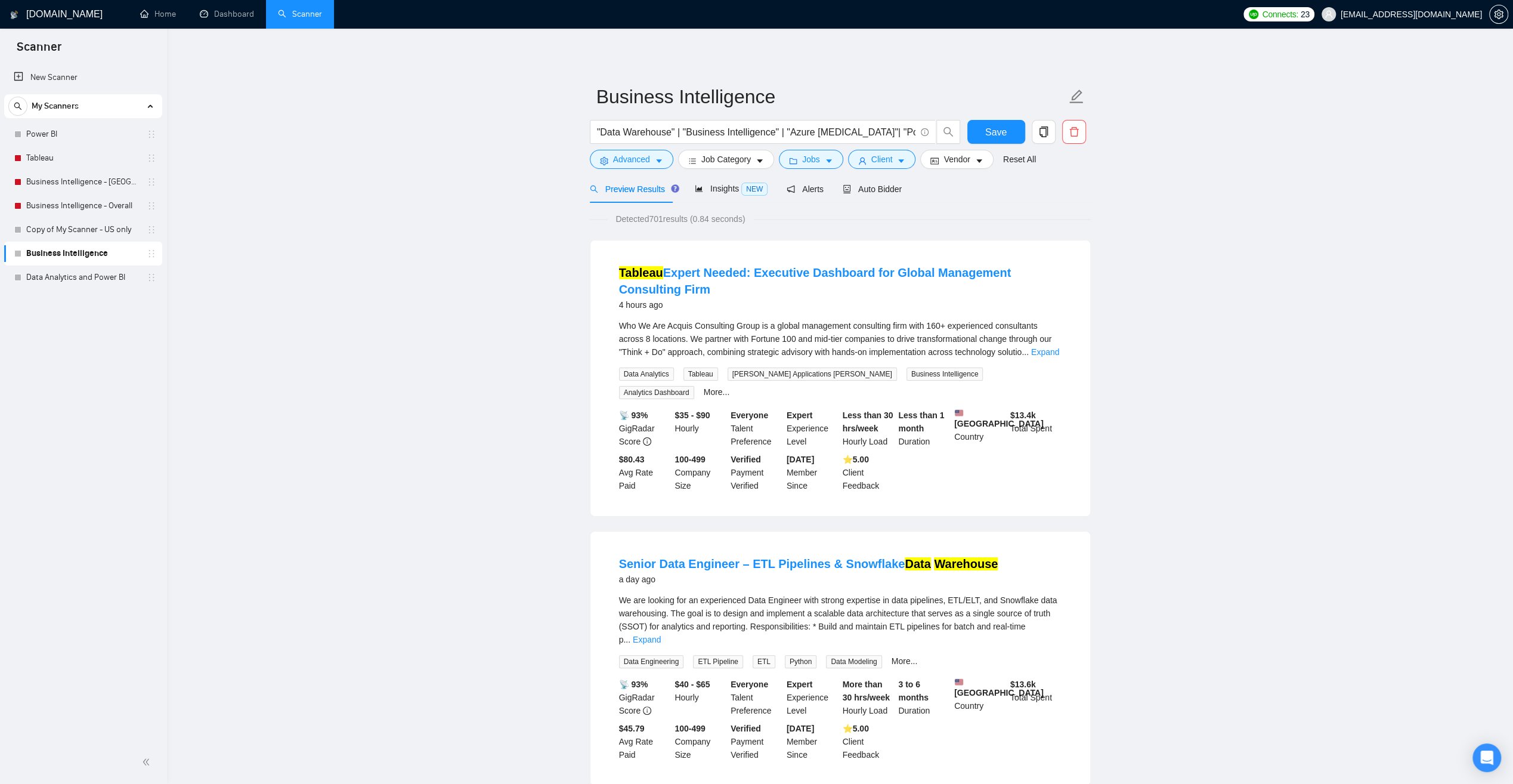
click at [748, 567] on div "Senior Data Engineer – ETL Pipelines & Snowflake Data Warehouse a day ago" at bounding box center [840, 573] width 443 height 35
click at [47, 132] on link "Power BI" at bounding box center [83, 134] width 113 height 24
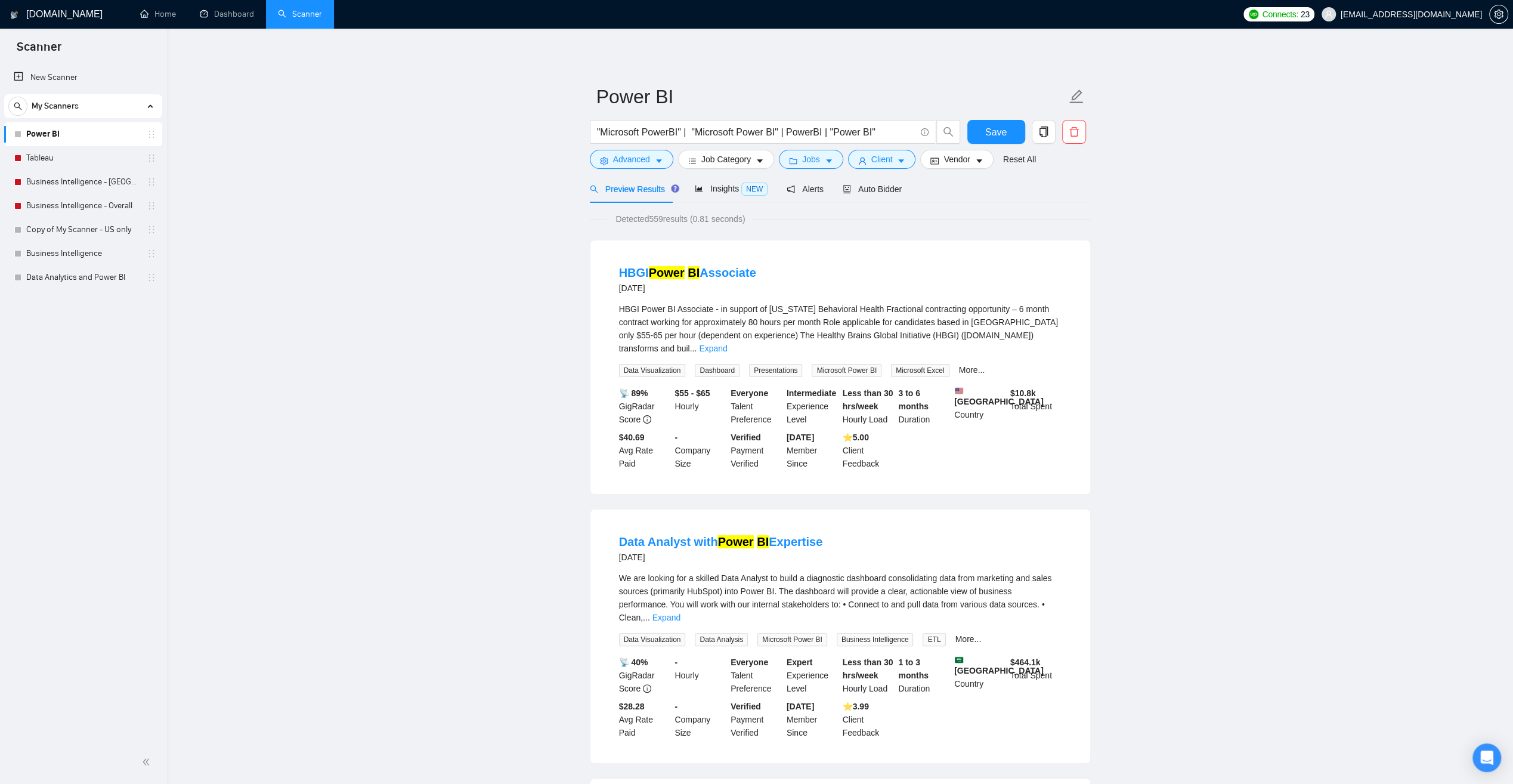
click at [680, 613] on link "Expand" at bounding box center [666, 618] width 28 height 10
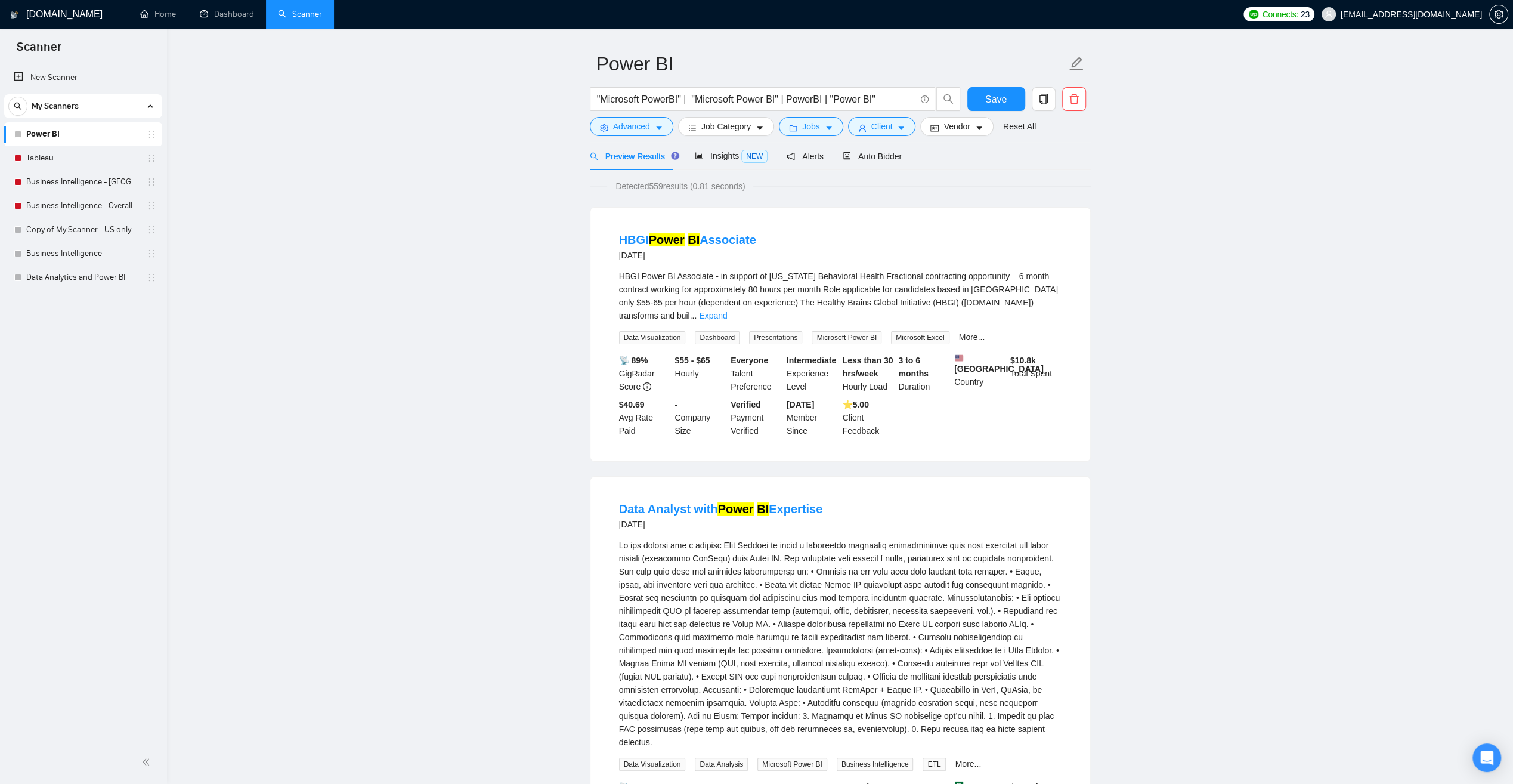
scroll to position [60, 0]
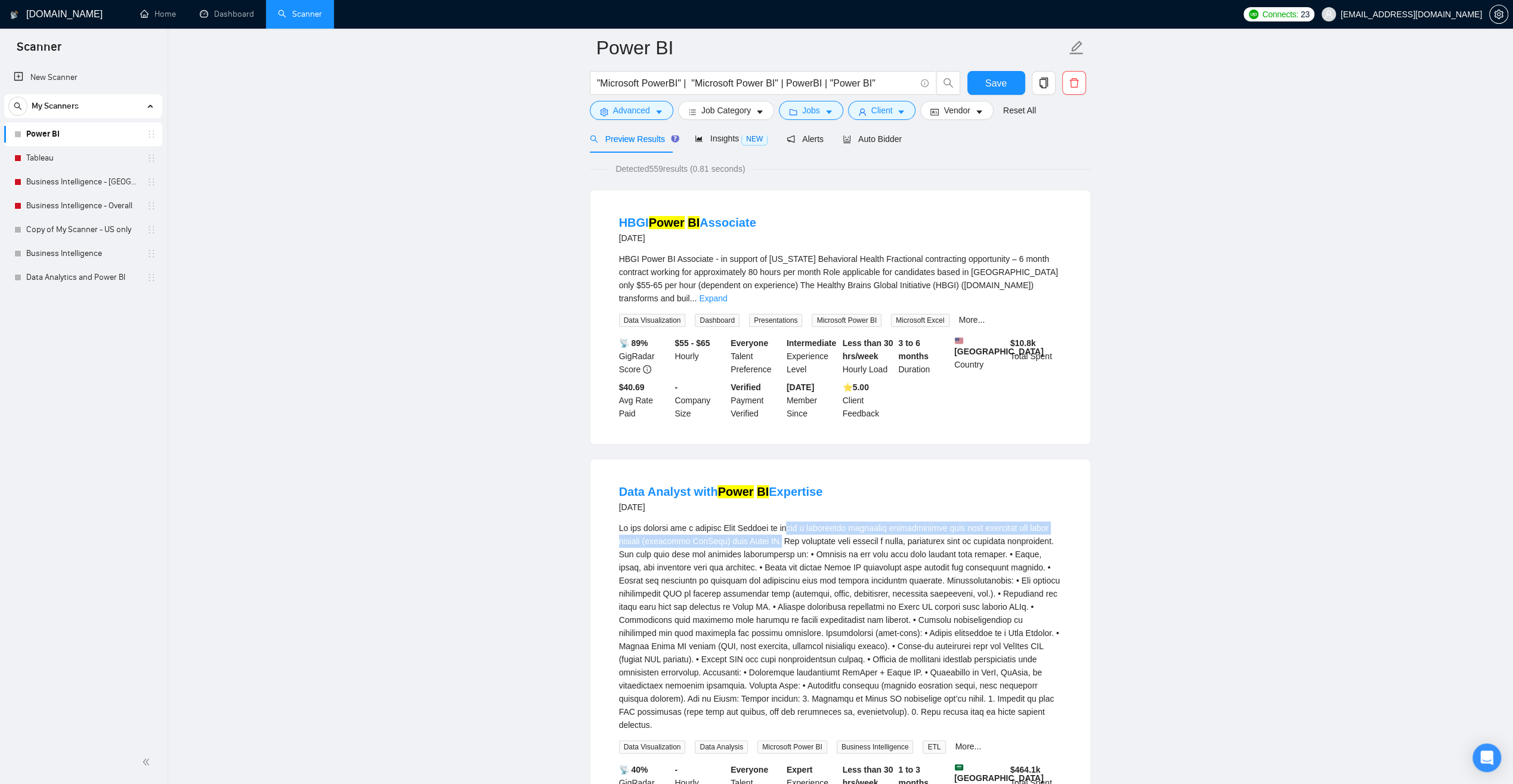
drag, startPoint x: 774, startPoint y: 537, endPoint x: 787, endPoint y: 520, distance: 21.4
click at [787, 522] on div "We are looking for a skilled Data Analyst to build a diagnostic dashboard conso…" at bounding box center [840, 627] width 443 height 210
drag, startPoint x: 787, startPoint y: 520, endPoint x: 866, endPoint y: 574, distance: 95.7
click at [866, 574] on div "We are looking for a skilled Data Analyst to build a diagnostic dashboard conso…" at bounding box center [840, 627] width 443 height 210
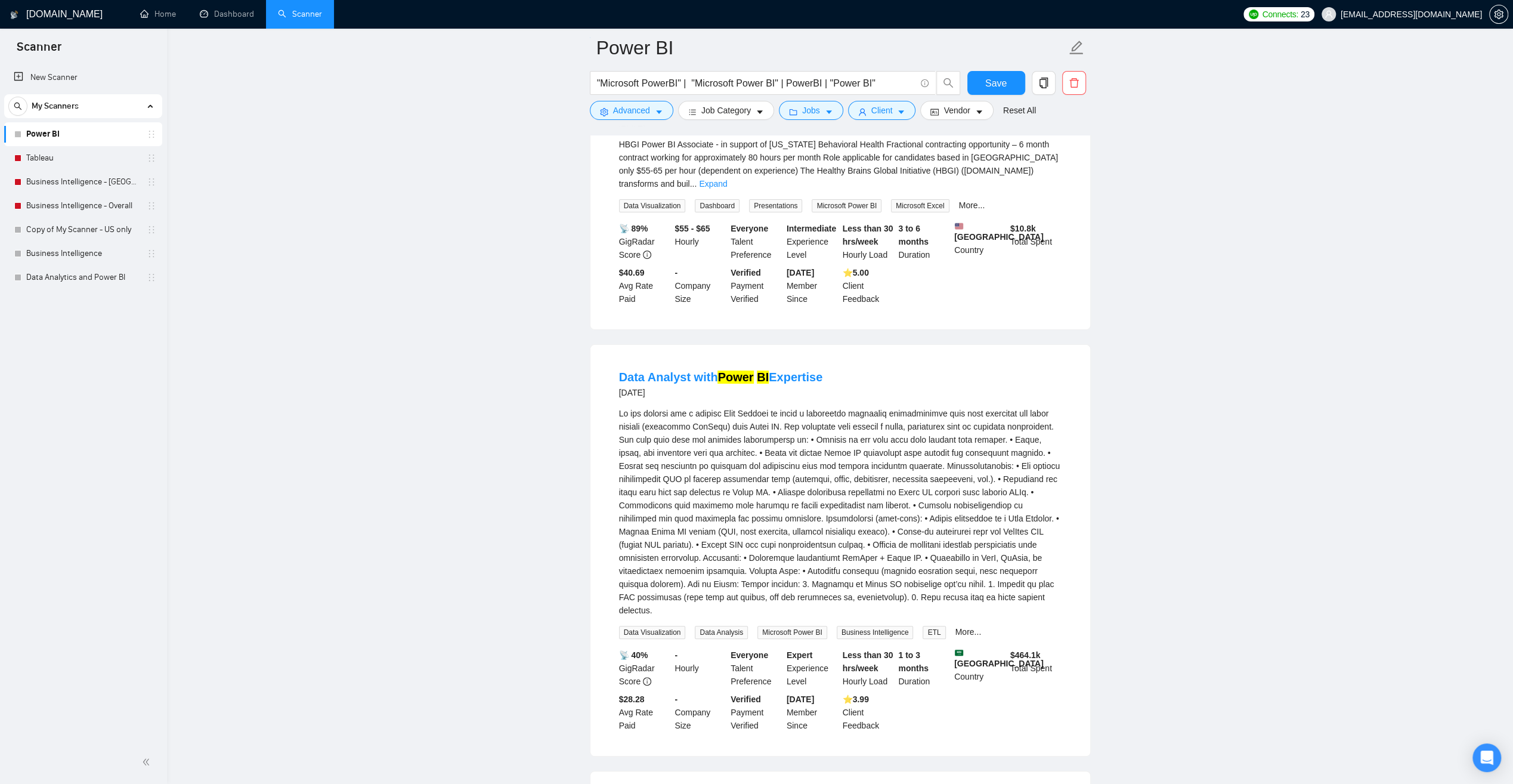
scroll to position [179, 0]
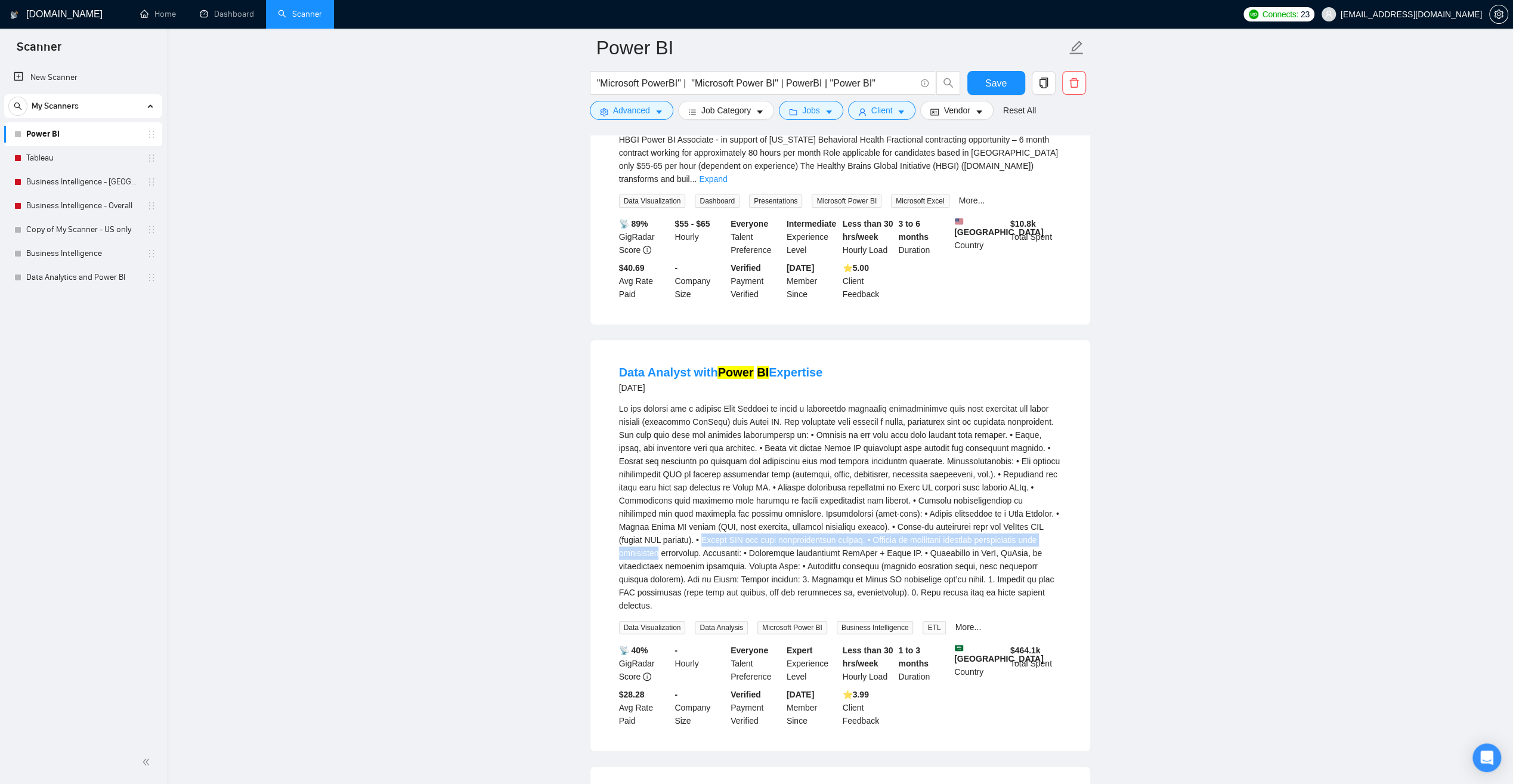
drag, startPoint x: 660, startPoint y: 535, endPoint x: 1051, endPoint y: 538, distance: 391.0
click at [1051, 538] on div "We are looking for a skilled Data Analyst to build a diagnostic dashboard conso…" at bounding box center [840, 507] width 443 height 210
click at [1051, 537] on div "We are looking for a skilled Data Analyst to build a diagnostic dashboard conso…" at bounding box center [840, 507] width 443 height 210
click at [903, 537] on div "We are looking for a skilled Data Analyst to build a diagnostic dashboard conso…" at bounding box center [840, 507] width 443 height 210
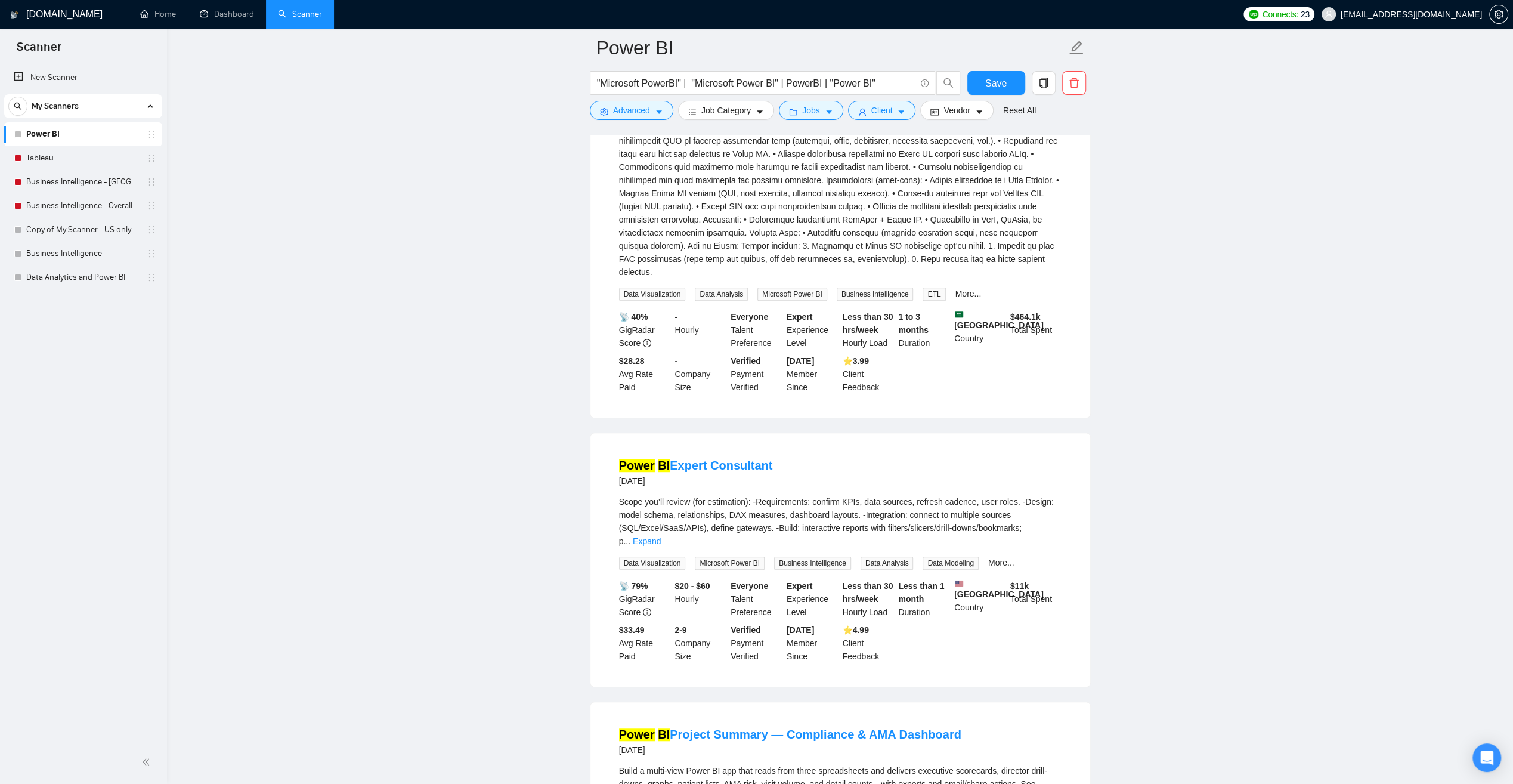
scroll to position [537, 0]
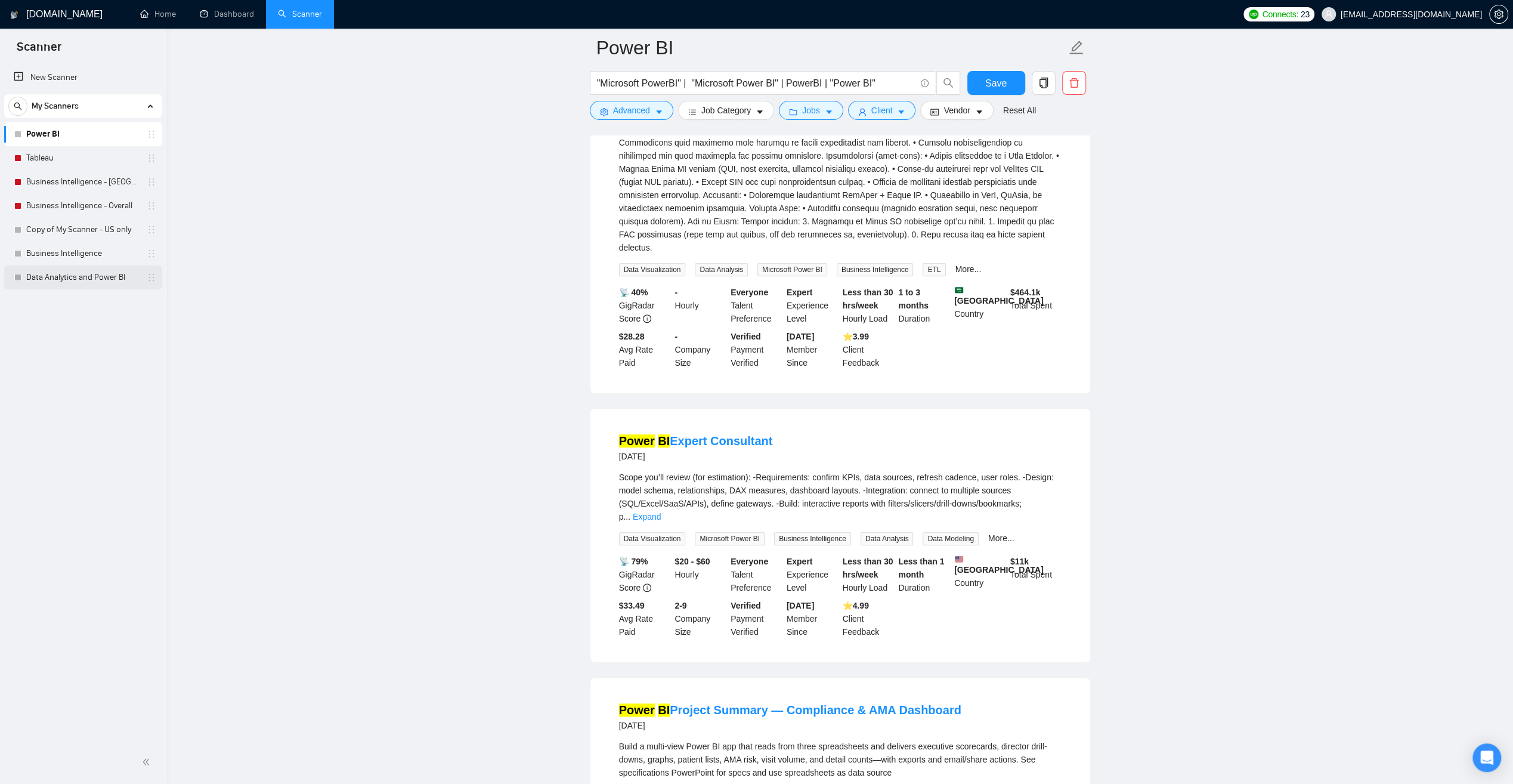
click at [52, 274] on link "Data Analytics and Power BI" at bounding box center [83, 277] width 113 height 24
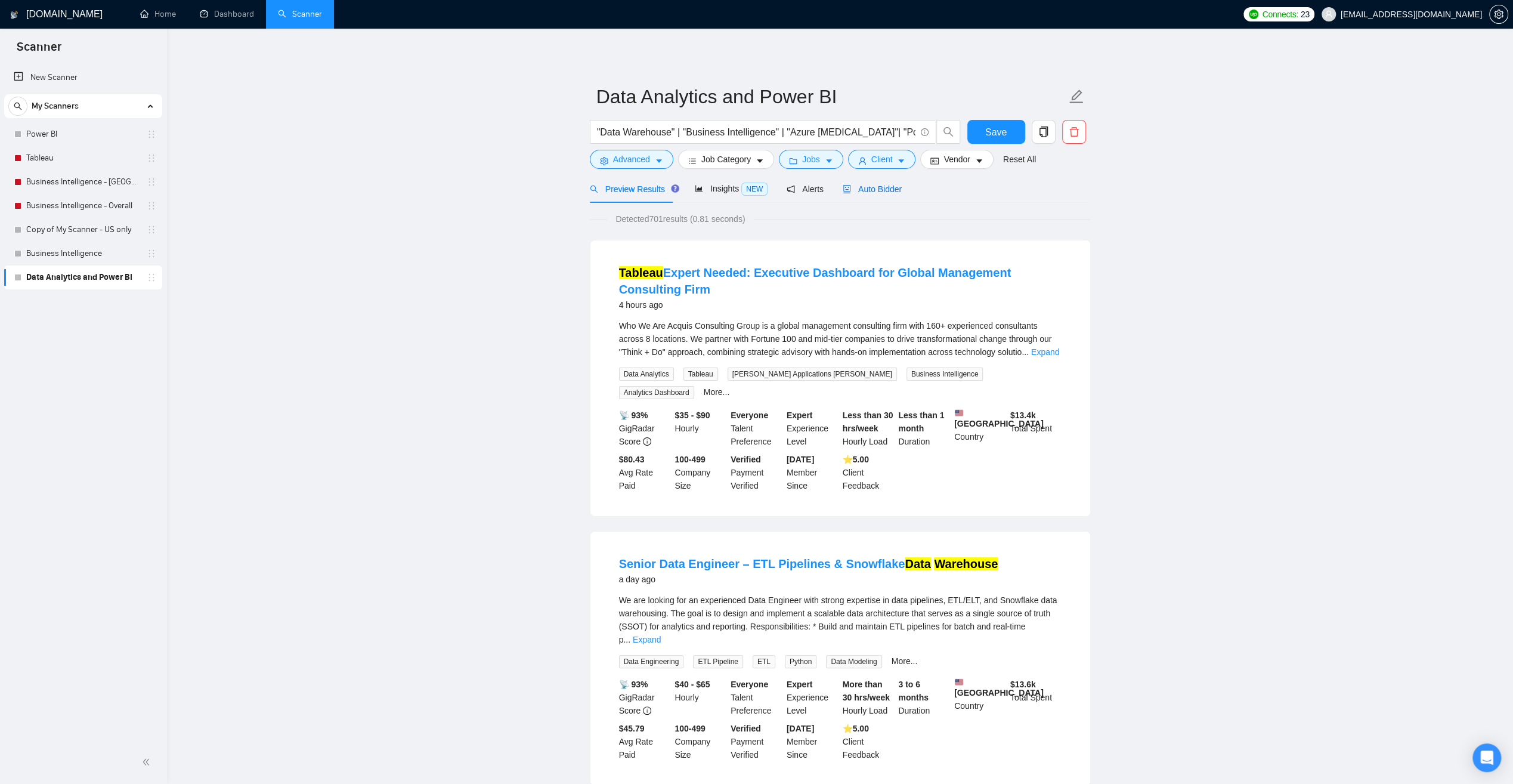
click at [879, 189] on span "Auto Bidder" at bounding box center [872, 189] width 59 height 10
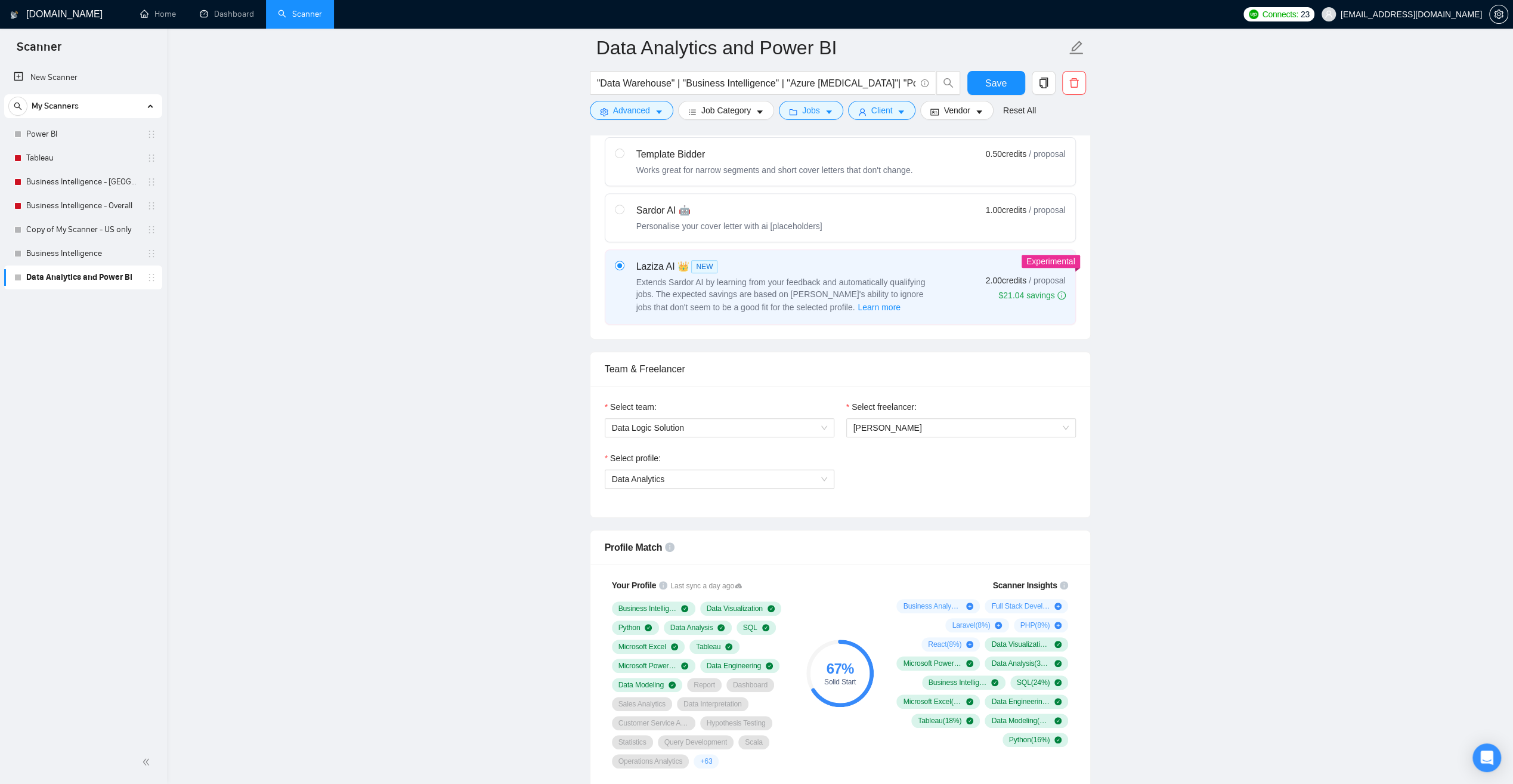
scroll to position [477, 0]
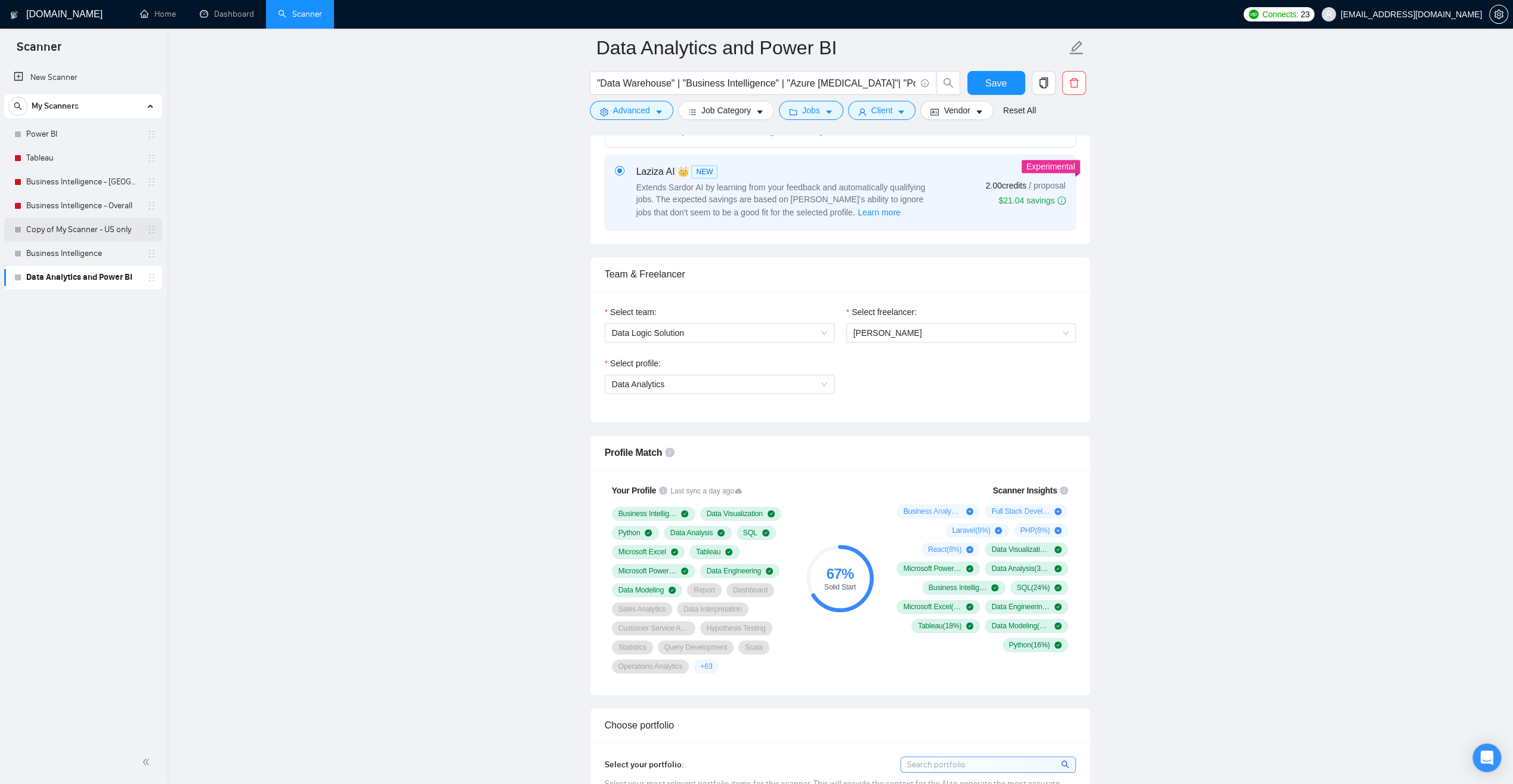
drag, startPoint x: 509, startPoint y: 431, endPoint x: 84, endPoint y: 229, distance: 470.6
click at [83, 229] on link "Copy of My Scanner - US only" at bounding box center [83, 230] width 113 height 24
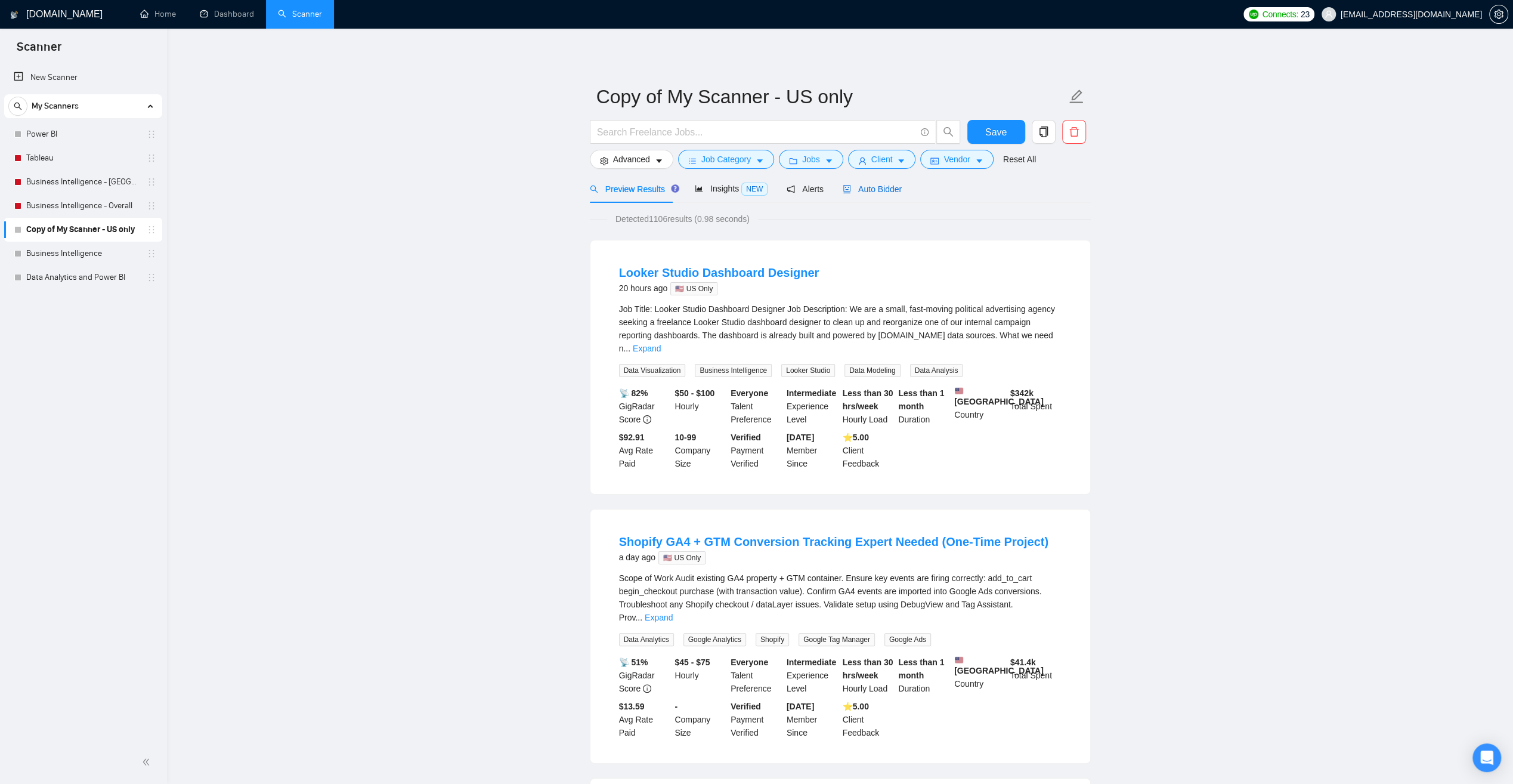
drag, startPoint x: 867, startPoint y: 187, endPoint x: 872, endPoint y: 196, distance: 10.3
click at [867, 187] on span "Auto Bidder" at bounding box center [872, 189] width 59 height 10
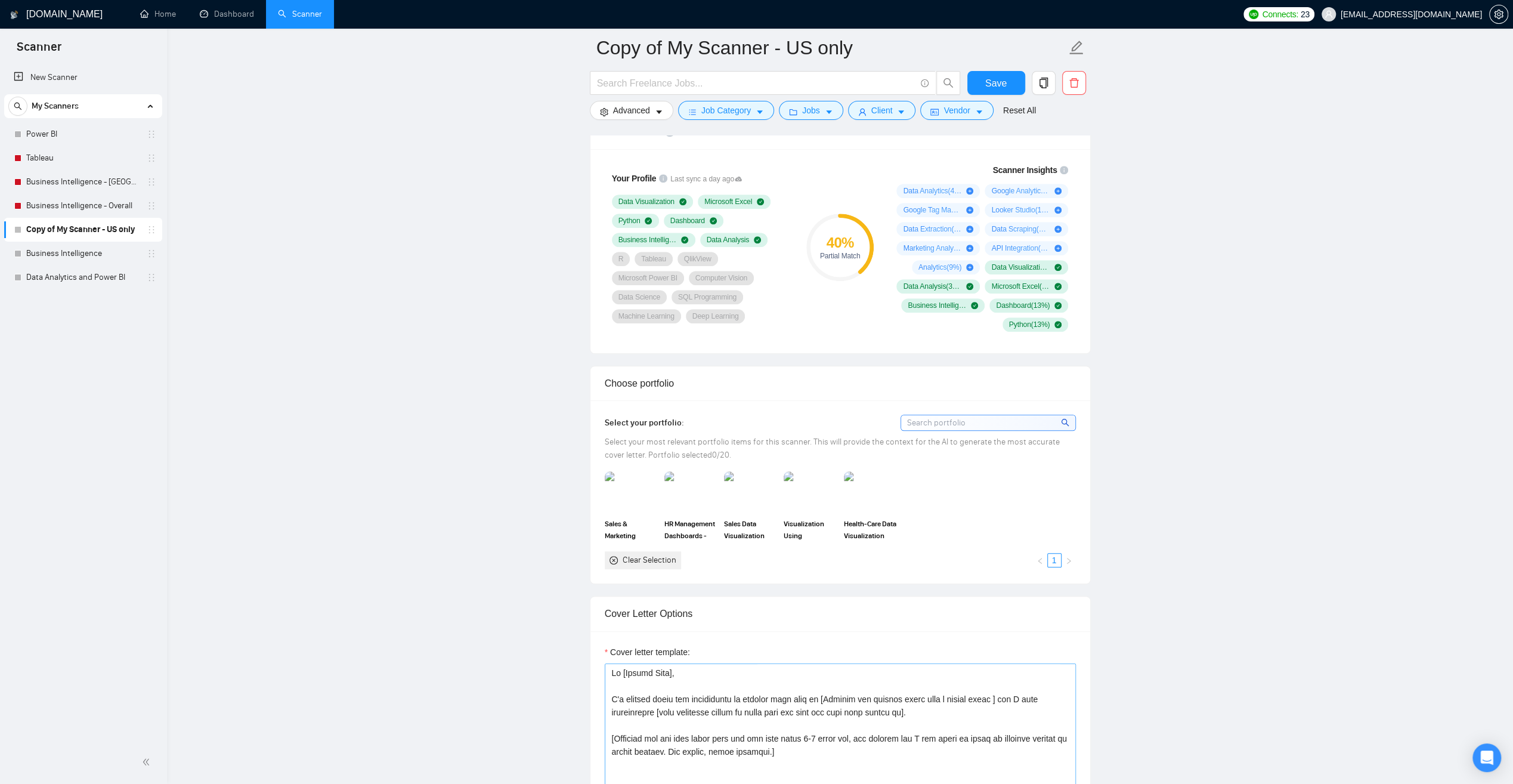
scroll to position [1014, 0]
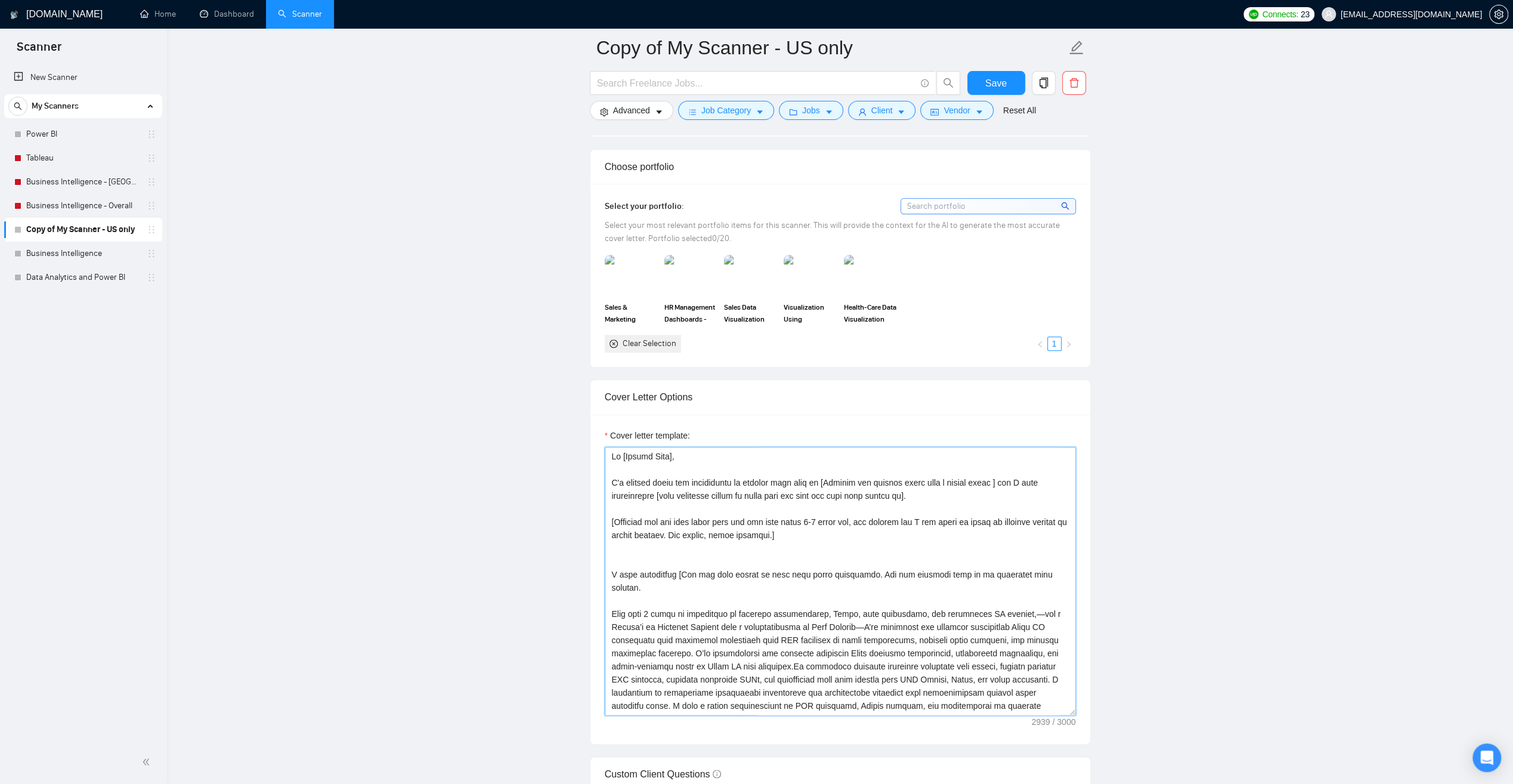
click at [814, 544] on textarea "Cover letter template:" at bounding box center [840, 581] width 471 height 269
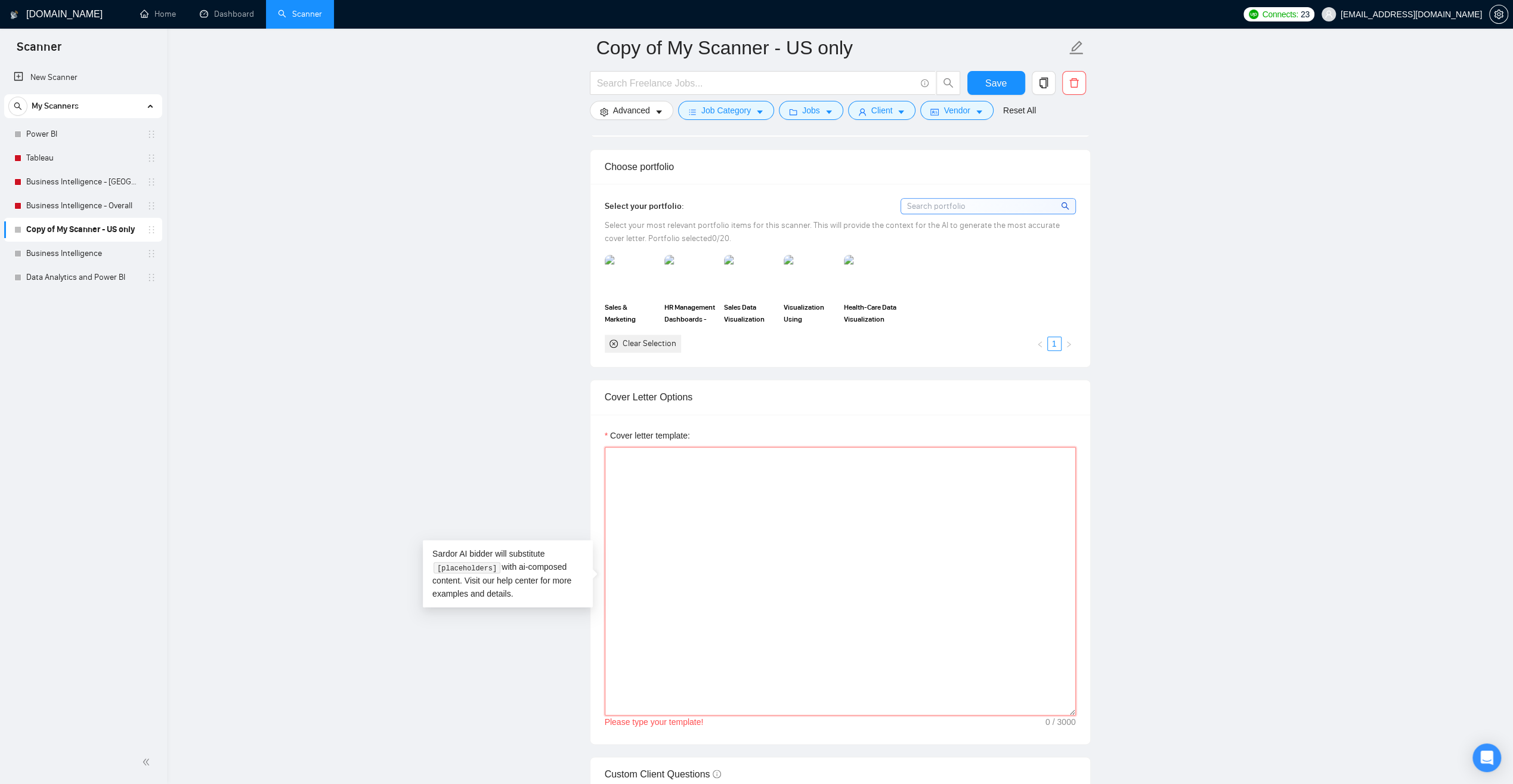
paste textarea "Lo [ipsumd sita, conse adi elitsed/doeiusm], [Tempo inc utl'e dolor magn a enim…"
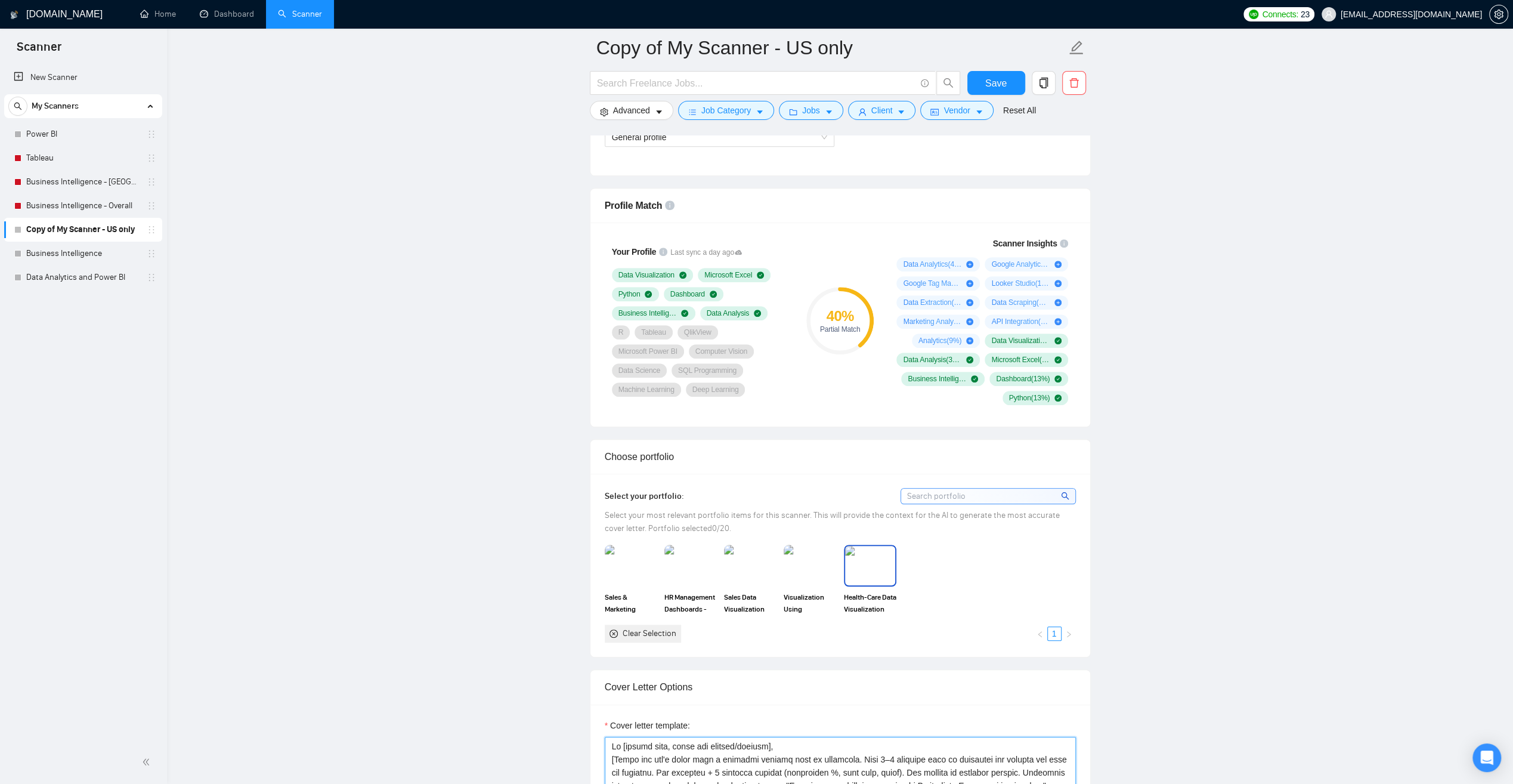
scroll to position [656, 0]
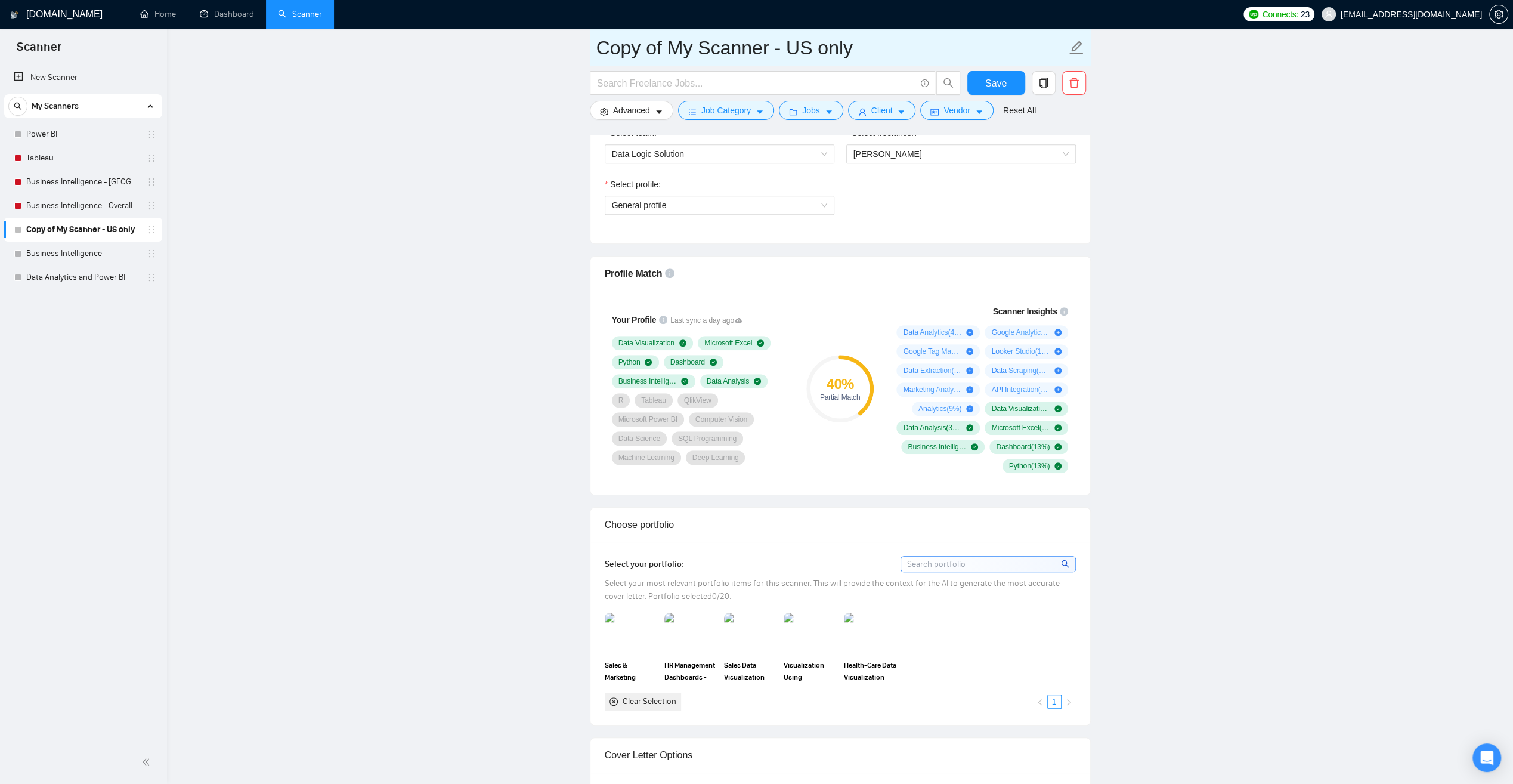
type textarea "Lo [ipsumd sita, conse adi elitsed/doeiusm], [Tempo inc utl'e dolor magn a enim…"
click at [1076, 43] on icon "edit" at bounding box center [1076, 47] width 15 height 15
drag, startPoint x: 856, startPoint y: 49, endPoint x: 597, endPoint y: 42, distance: 259.1
click at [597, 42] on input "Copy of My Scanner - US only" at bounding box center [831, 47] width 470 height 30
type input "Valeriia"
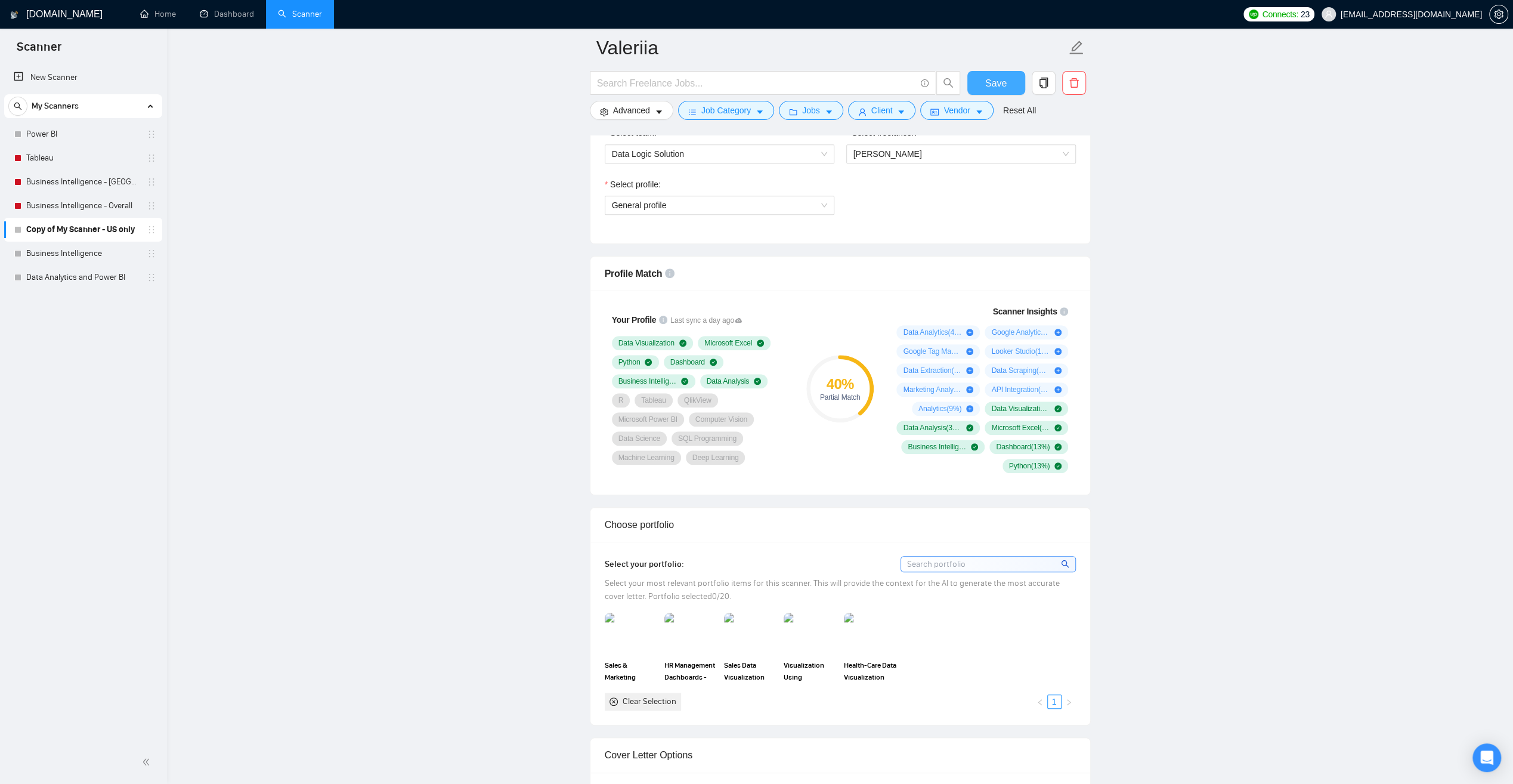
click at [1005, 86] on span "Save" at bounding box center [996, 83] width 22 height 15
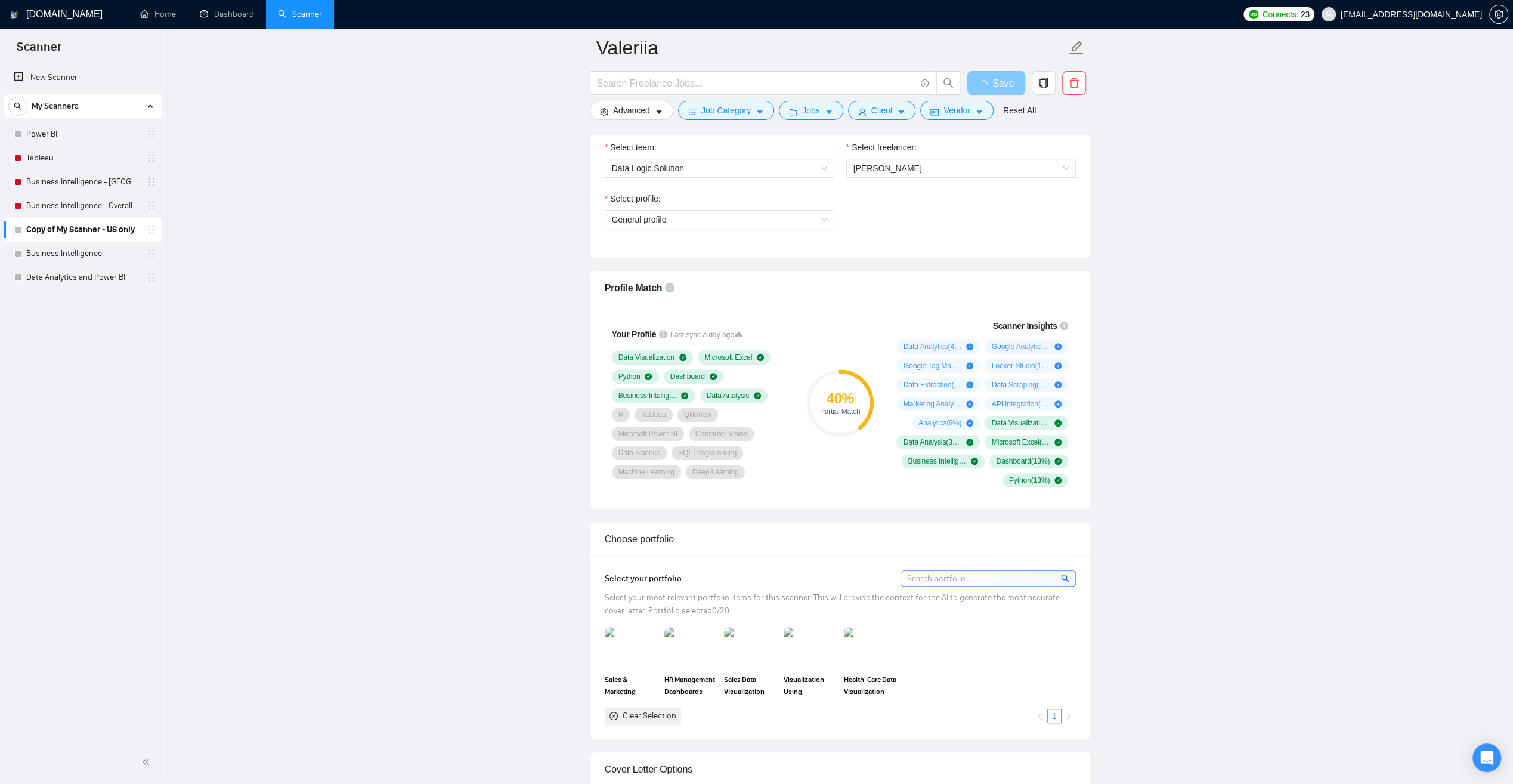
scroll to position [597, 0]
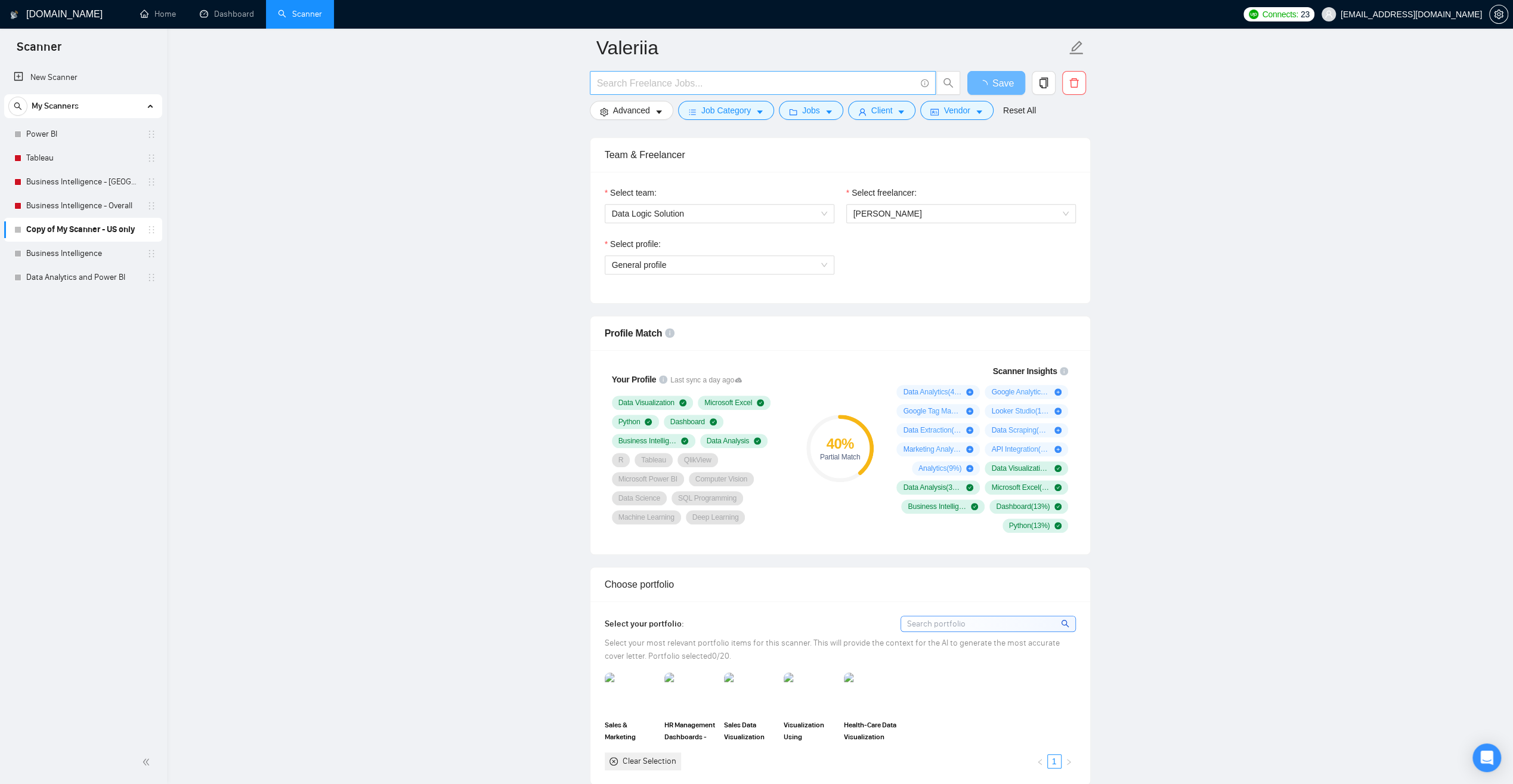
click at [675, 81] on input "text" at bounding box center [756, 83] width 318 height 15
click at [85, 269] on link "Data Analytics and Power BI" at bounding box center [83, 277] width 113 height 24
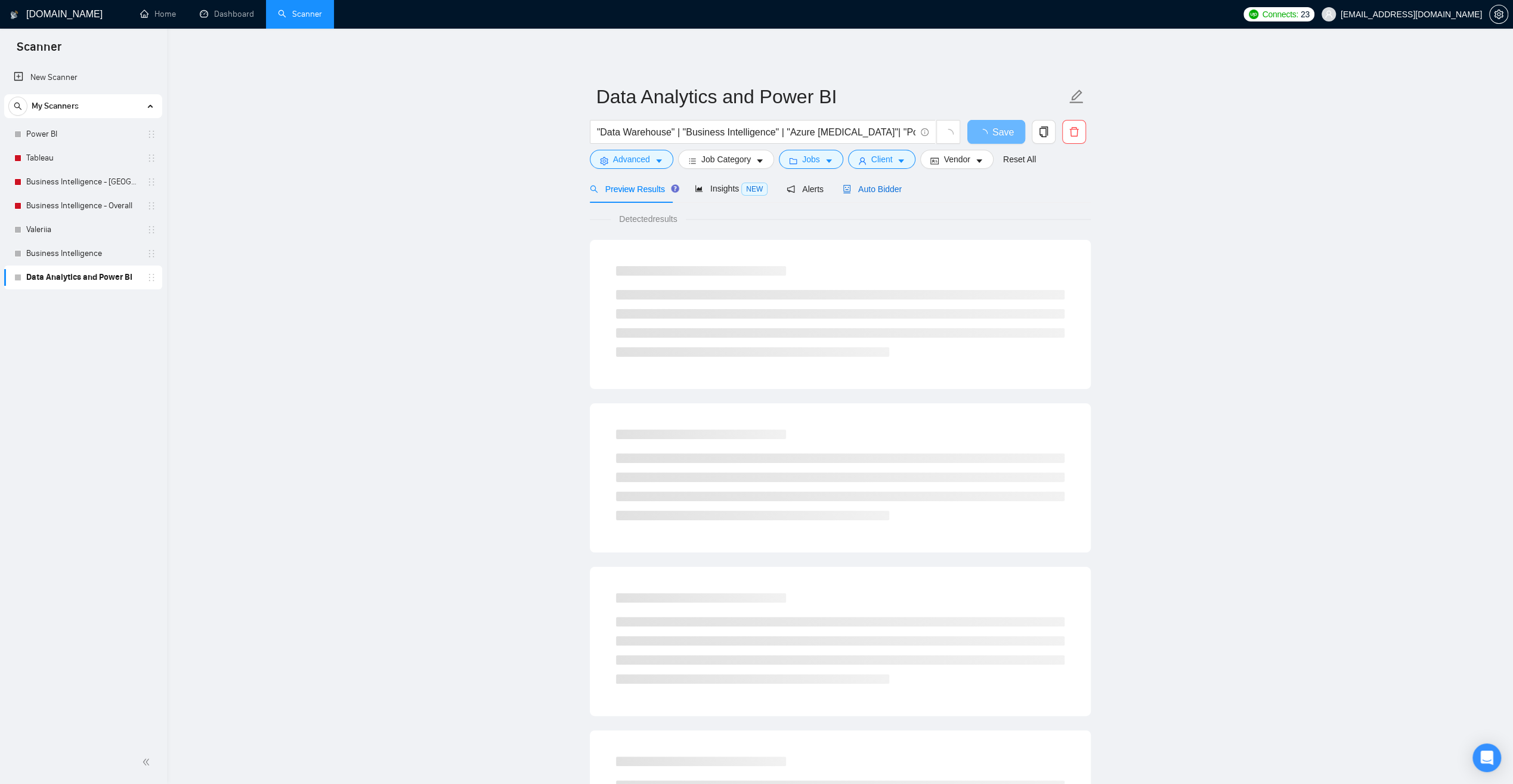
click at [873, 189] on span "Auto Bidder" at bounding box center [872, 189] width 59 height 10
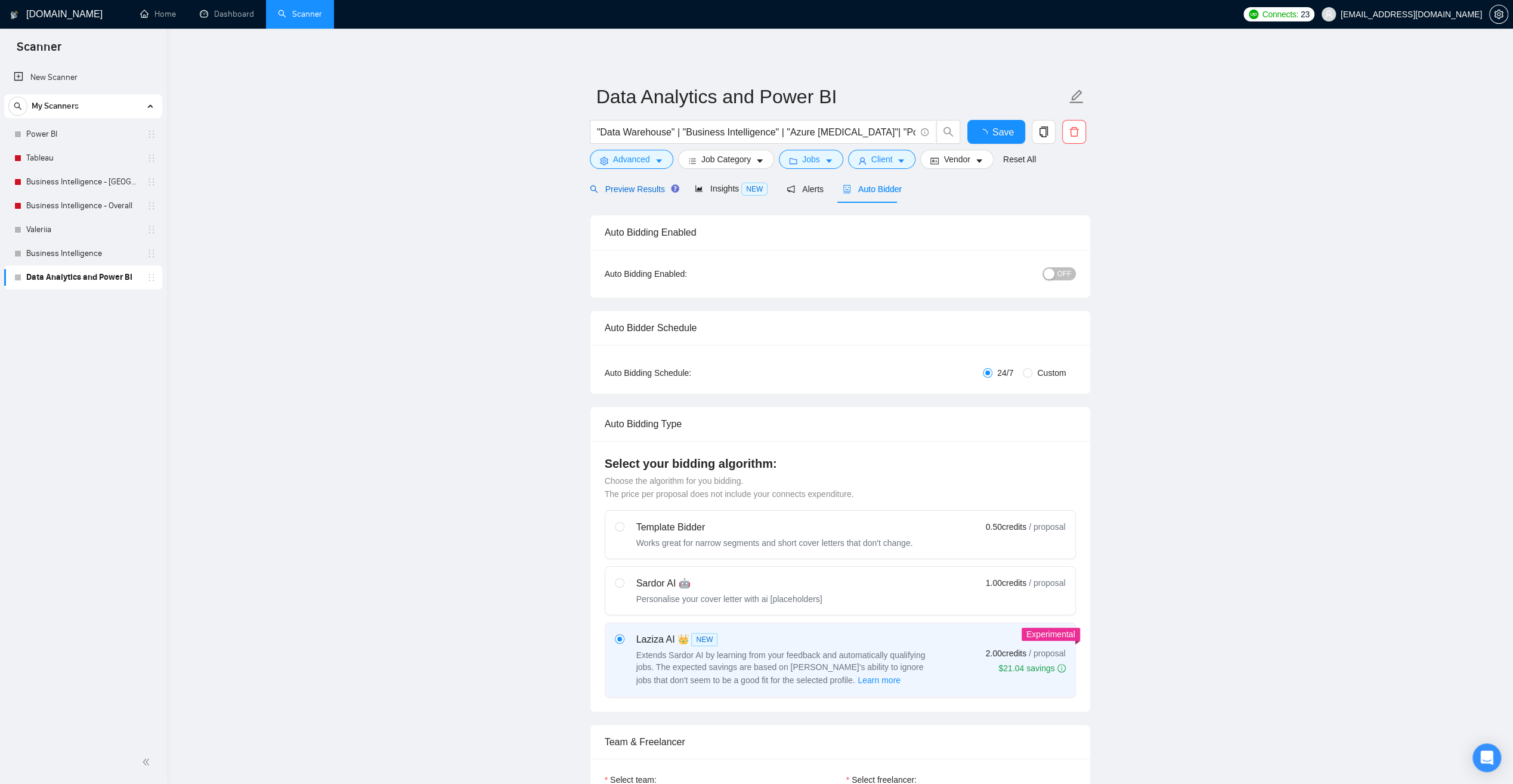
click at [620, 186] on span "Preview Results" at bounding box center [632, 189] width 86 height 10
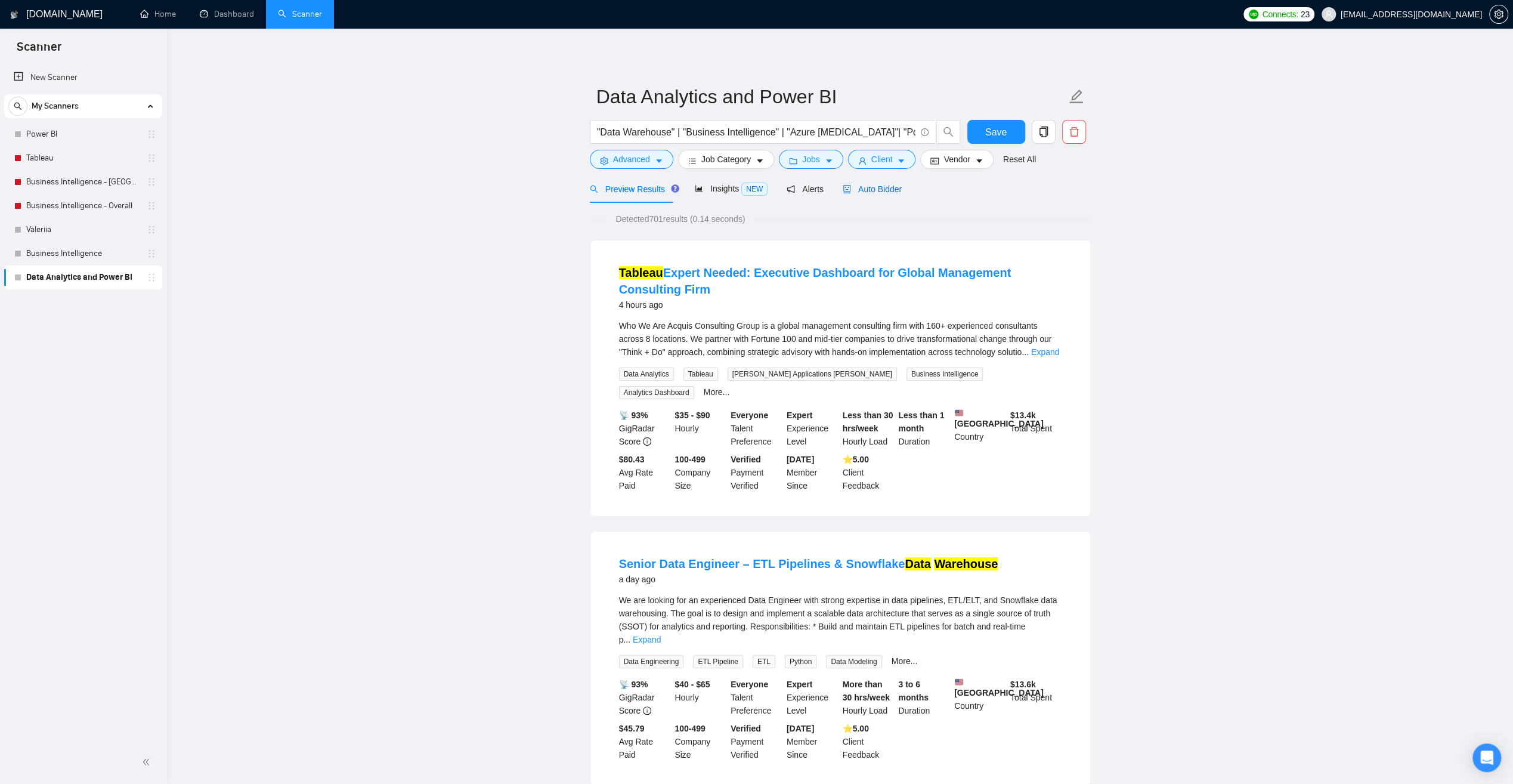
click at [887, 189] on span "Auto Bidder" at bounding box center [872, 189] width 59 height 10
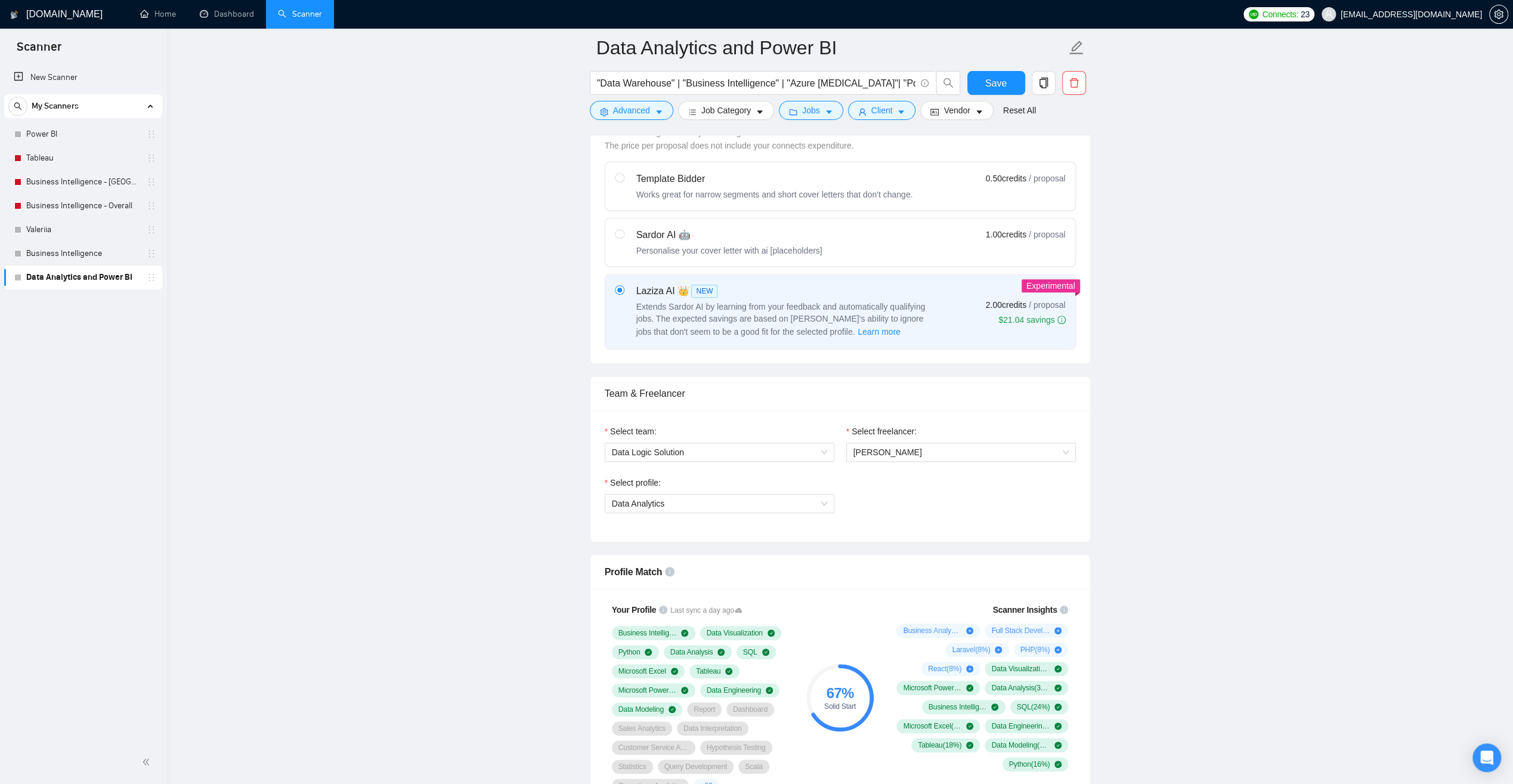
scroll to position [477, 0]
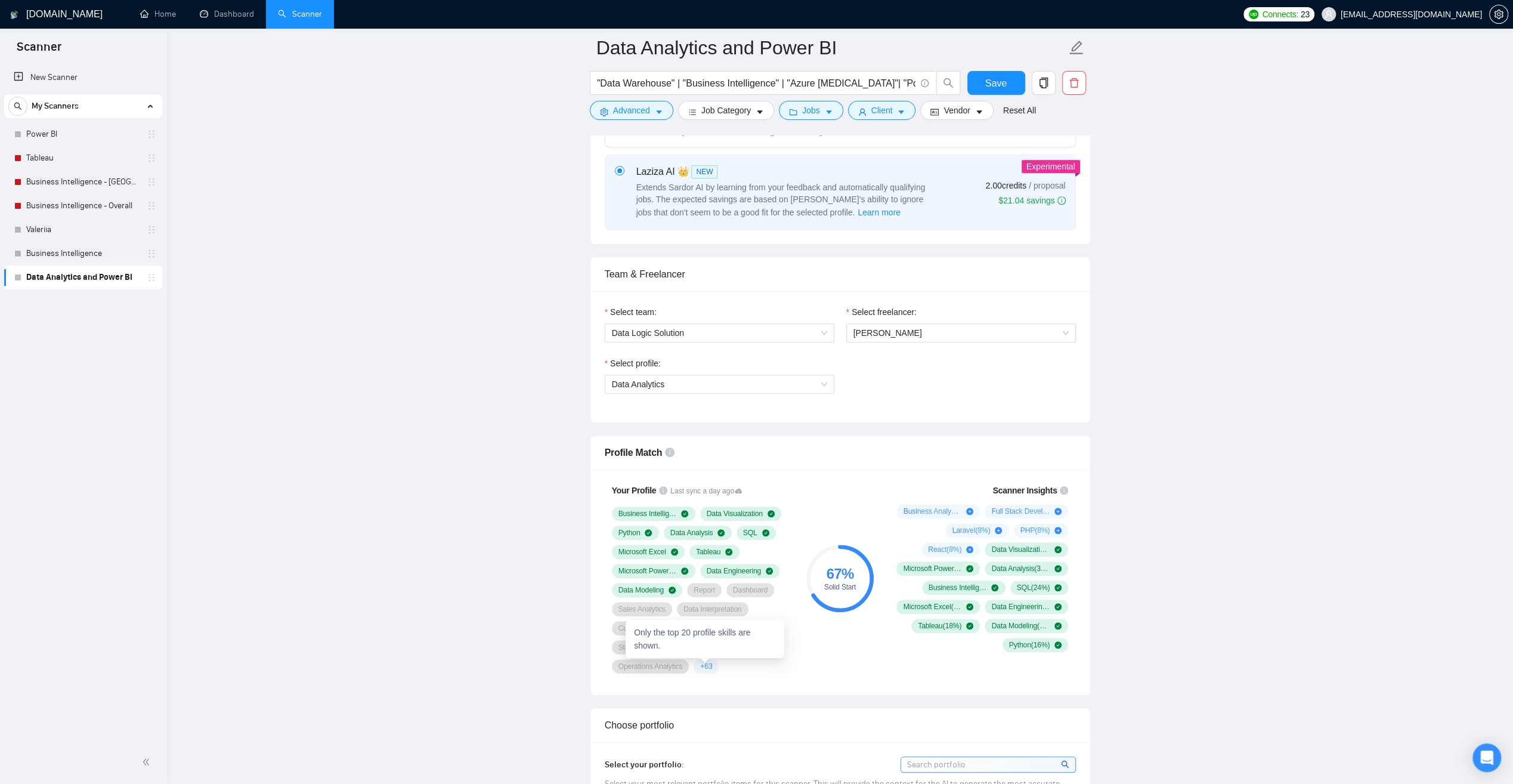
click at [707, 662] on span "+ 63" at bounding box center [706, 666] width 12 height 10
click at [798, 666] on div "Your Profile Last sync a day ago Business Intelligence Data Visualization Pytho…" at bounding box center [700, 579] width 201 height 204
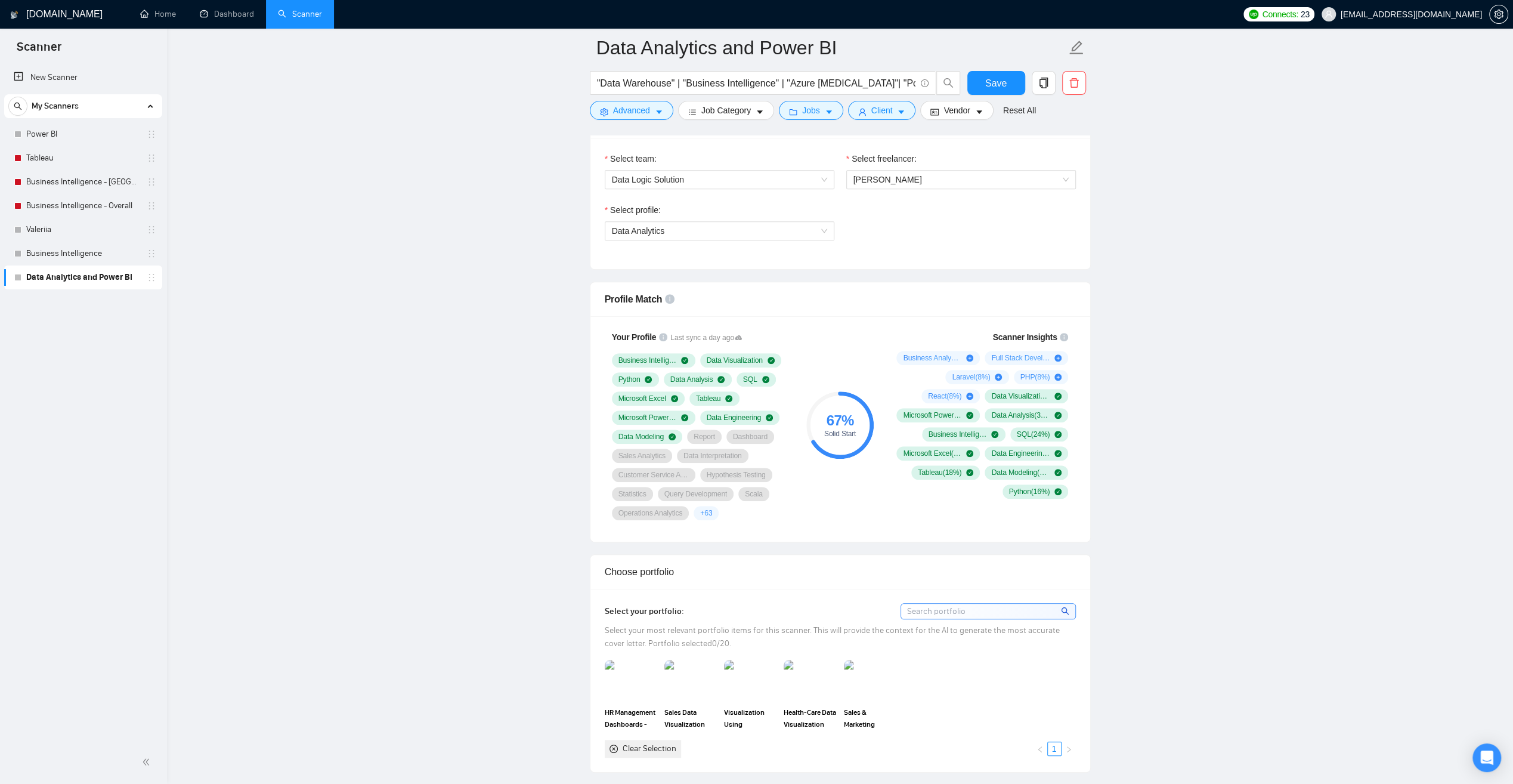
scroll to position [597, 0]
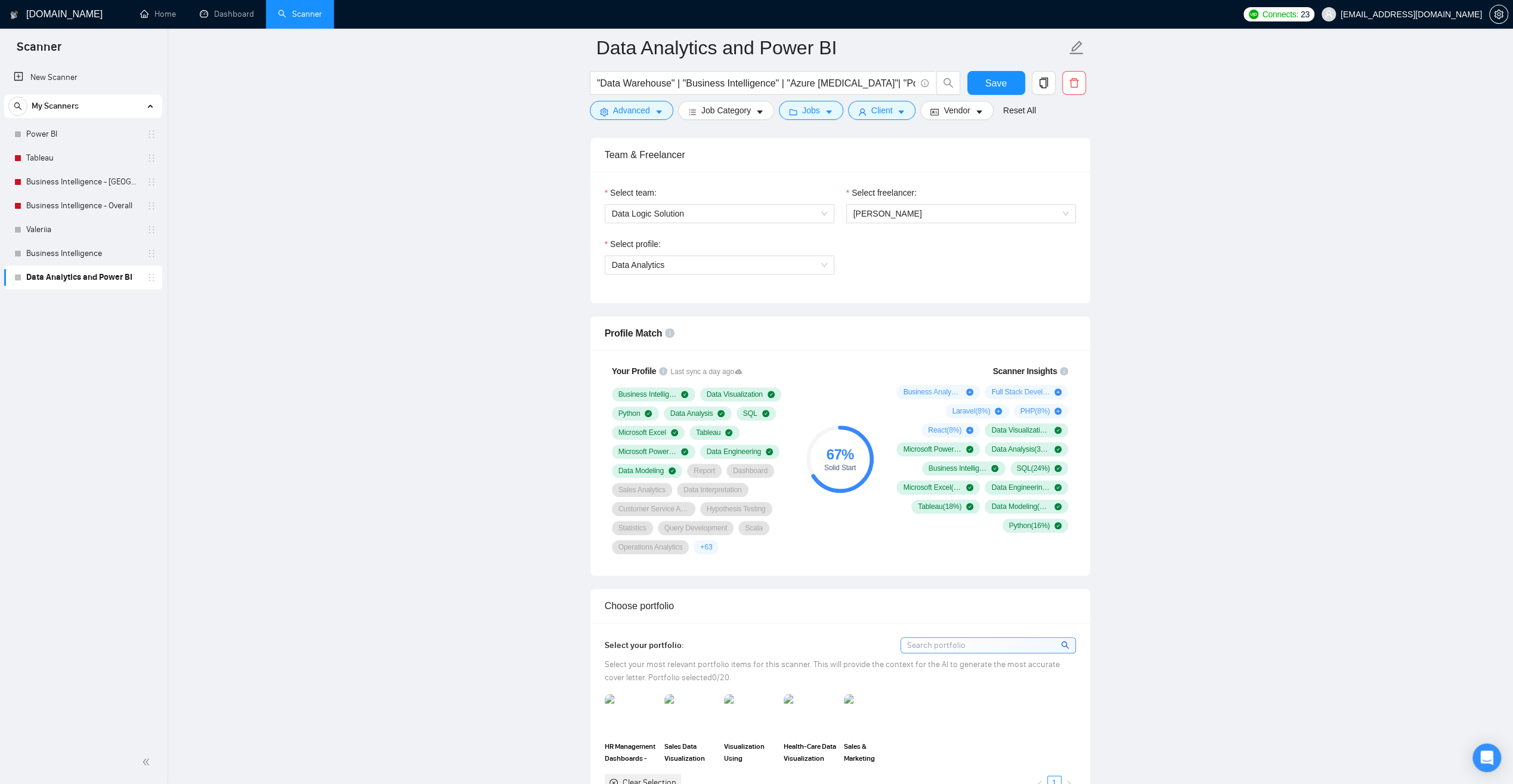
drag, startPoint x: 45, startPoint y: 224, endPoint x: 246, endPoint y: 292, distance: 212.2
click at [45, 224] on link "Valeriia" at bounding box center [83, 230] width 113 height 24
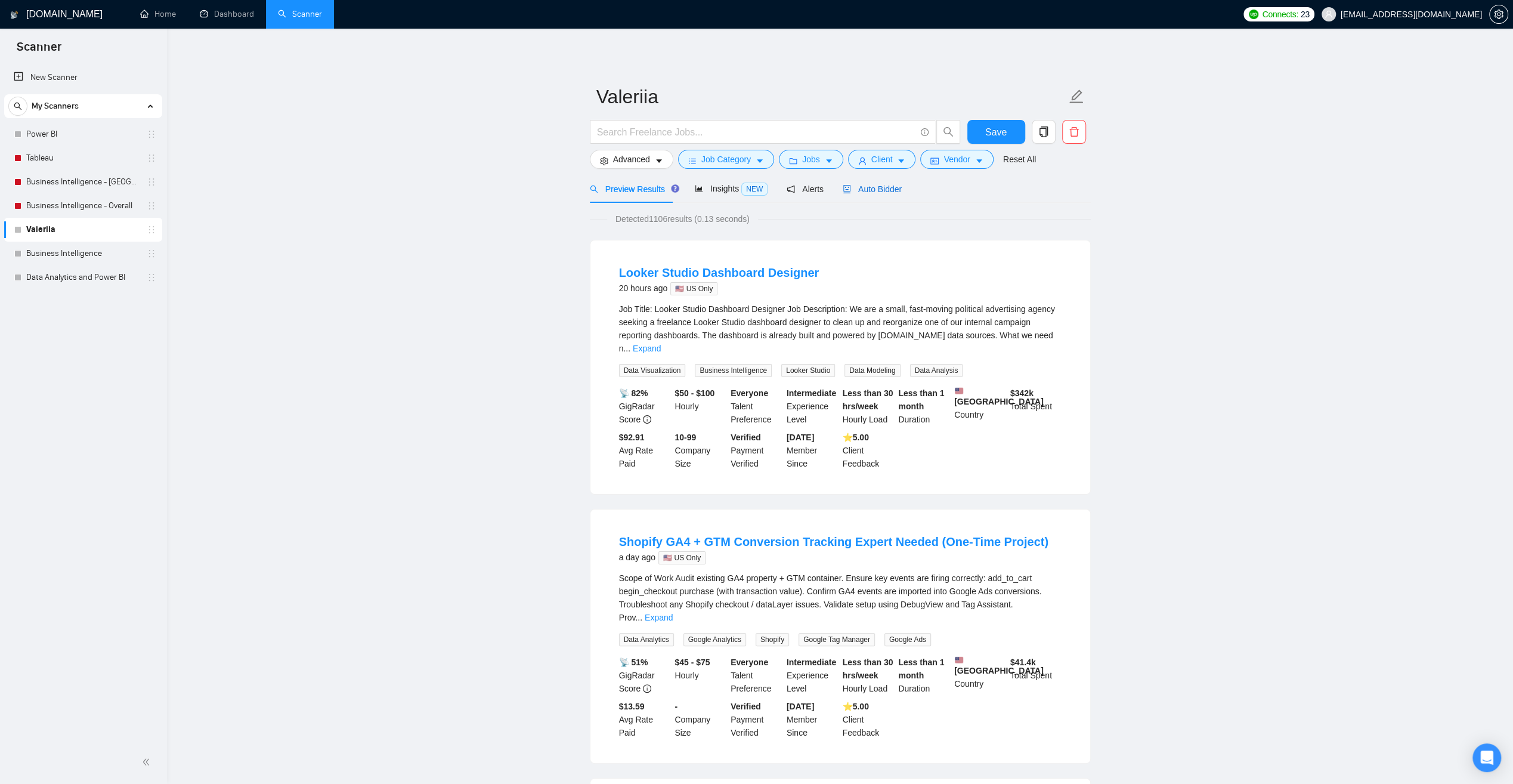
click at [874, 191] on span "Auto Bidder" at bounding box center [872, 189] width 59 height 10
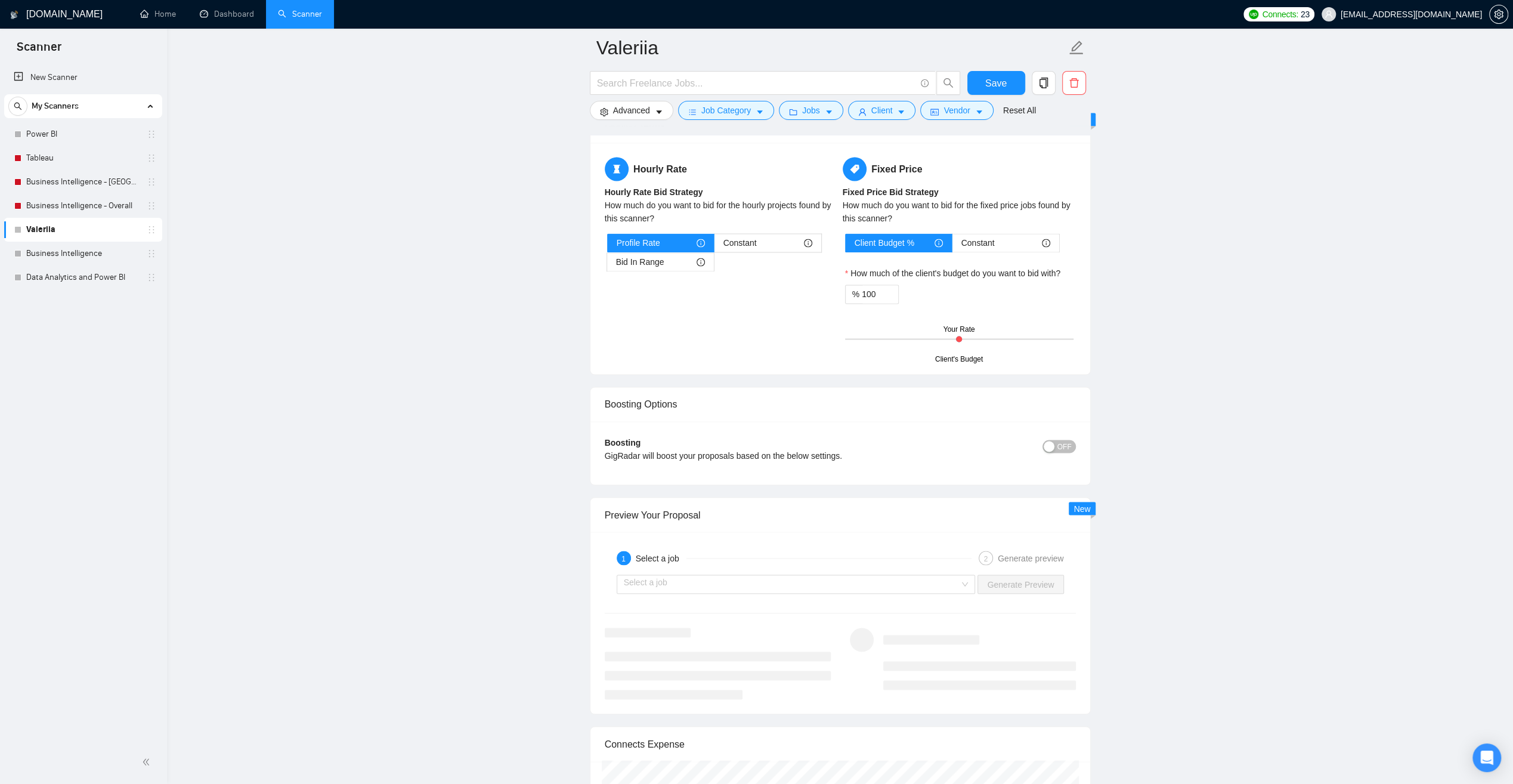
scroll to position [1908, 0]
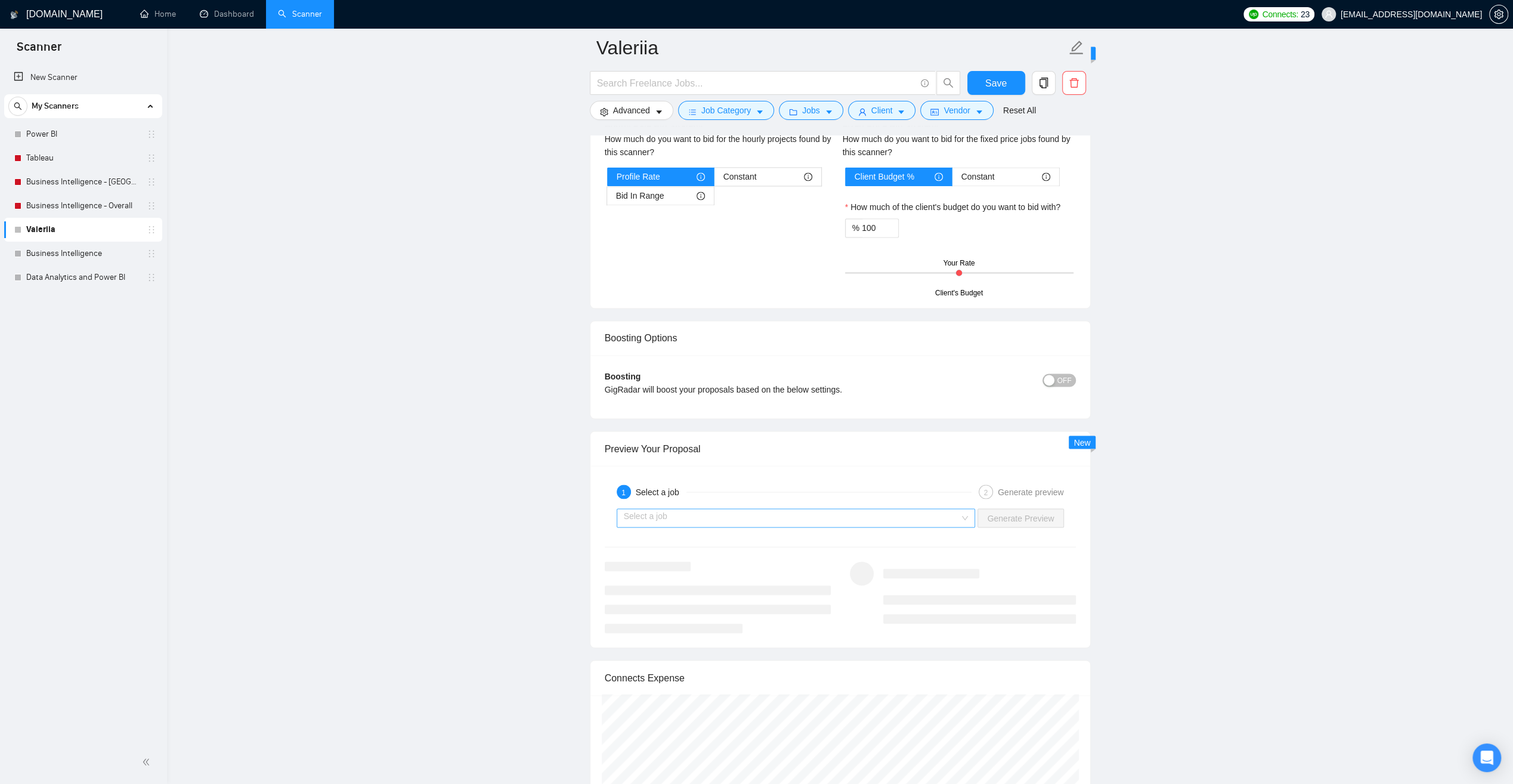
click at [947, 514] on input "search" at bounding box center [792, 518] width 336 height 18
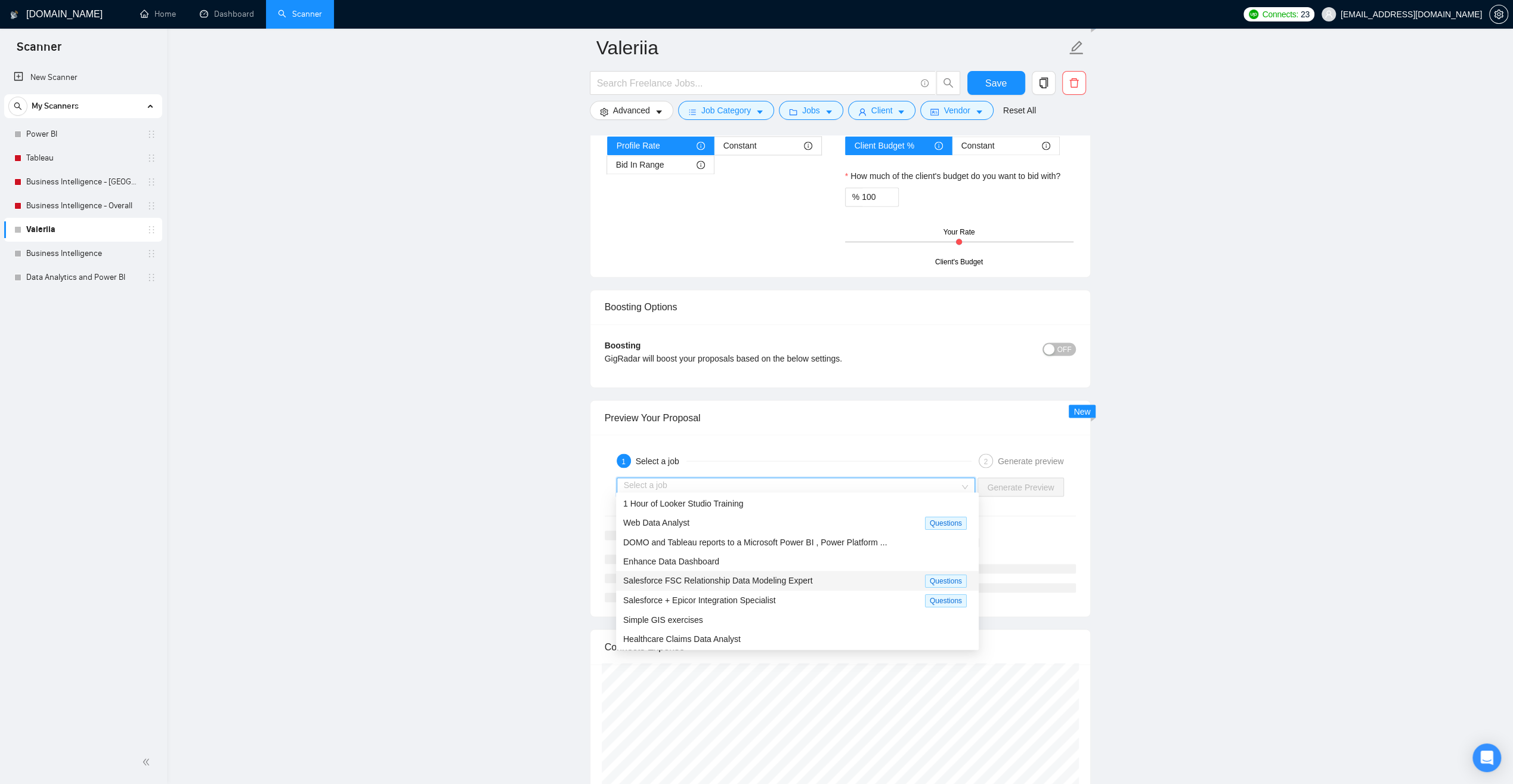
scroll to position [1968, 0]
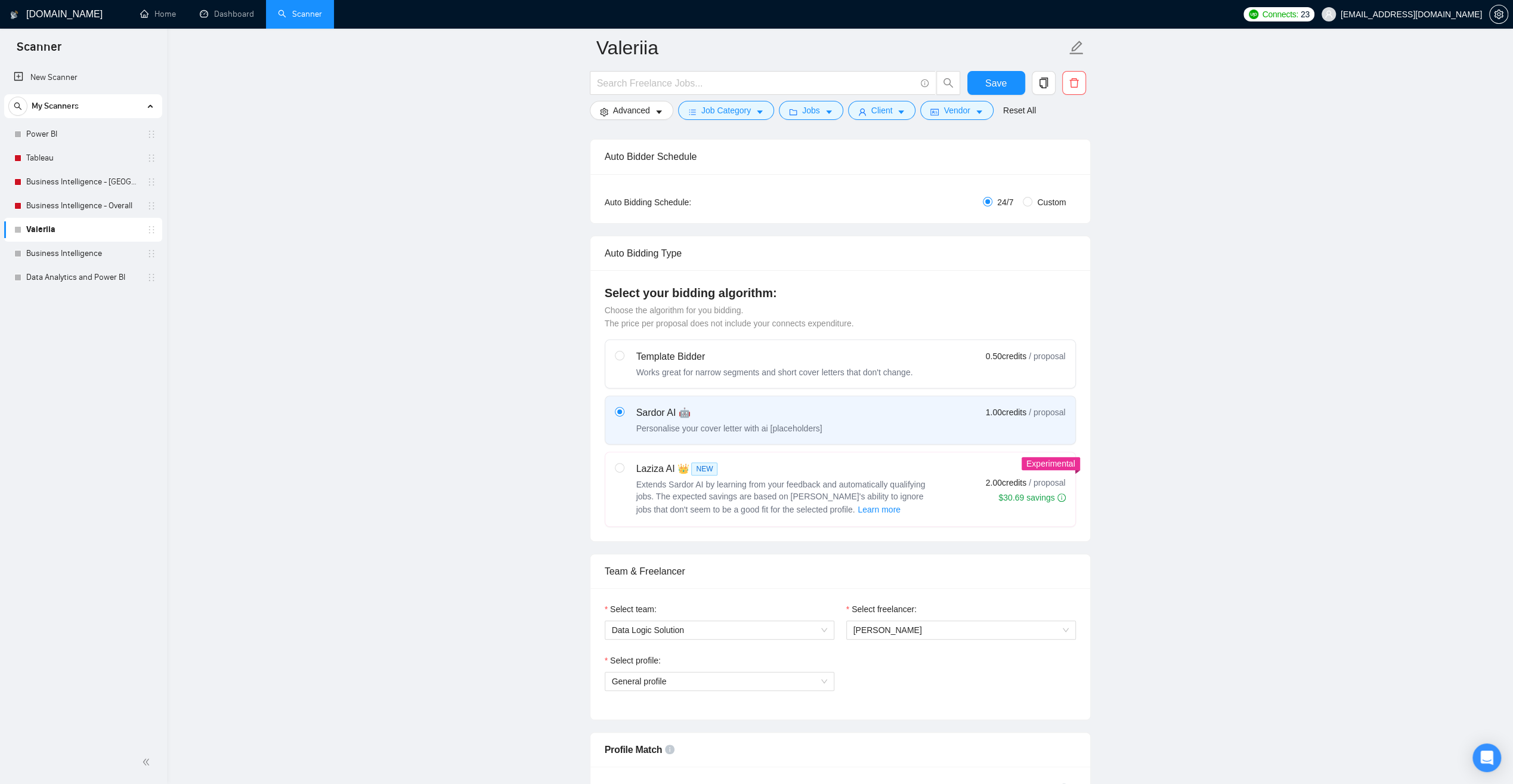
scroll to position [0, 0]
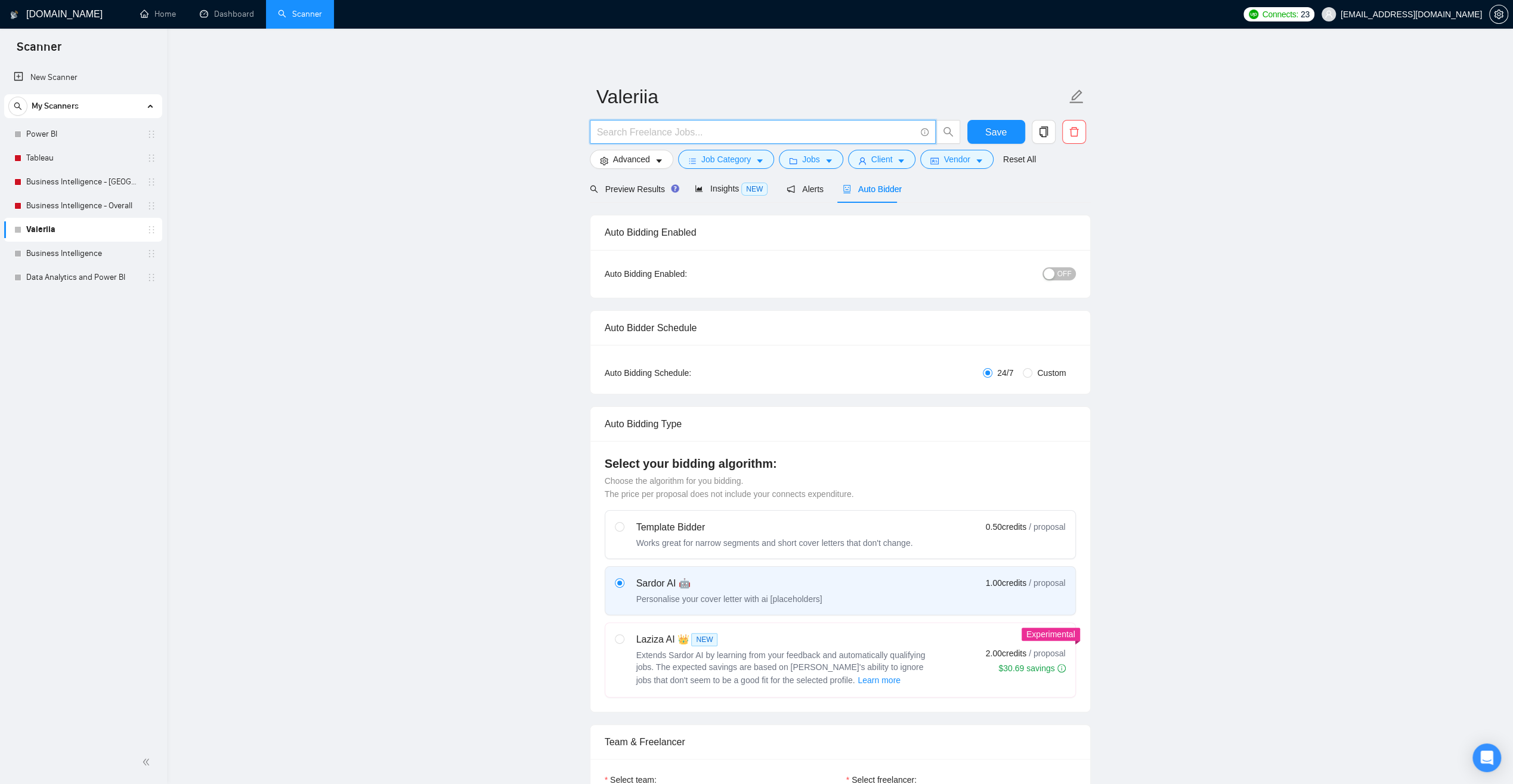
click at [666, 132] on input "text" at bounding box center [756, 132] width 318 height 15
type input "d"
type input ""Data Analytics" | "Power BI" | "Visualization" | "PowerBI" | "Dashboard" | "Az…"
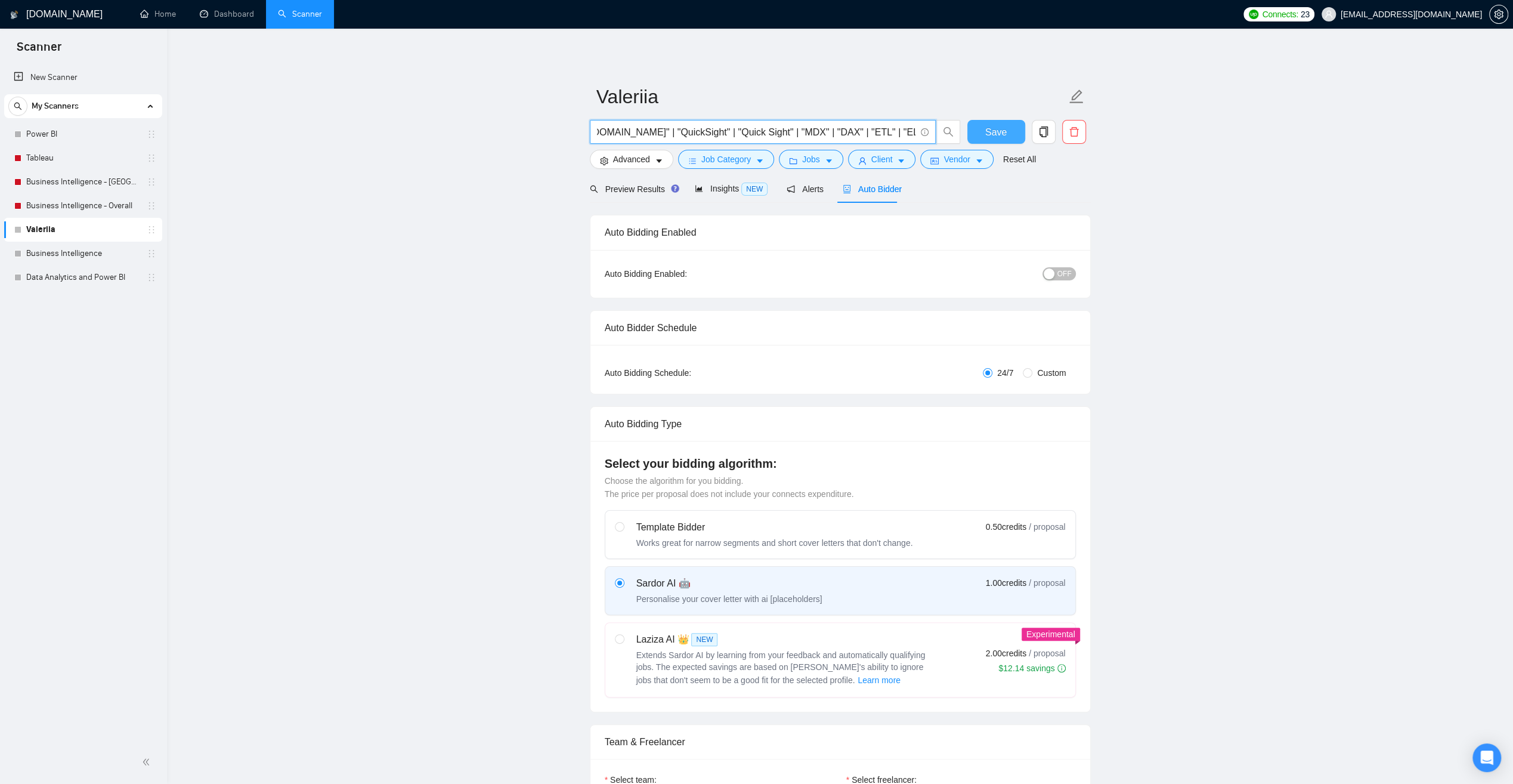
type input ""Data Analytics" | "Power BI" | "Visualization" | "PowerBI" | "Dashboard" | "Az…"
drag, startPoint x: 1001, startPoint y: 131, endPoint x: 1120, endPoint y: 207, distance: 141.2
click at [1001, 131] on span "Save" at bounding box center [996, 132] width 22 height 15
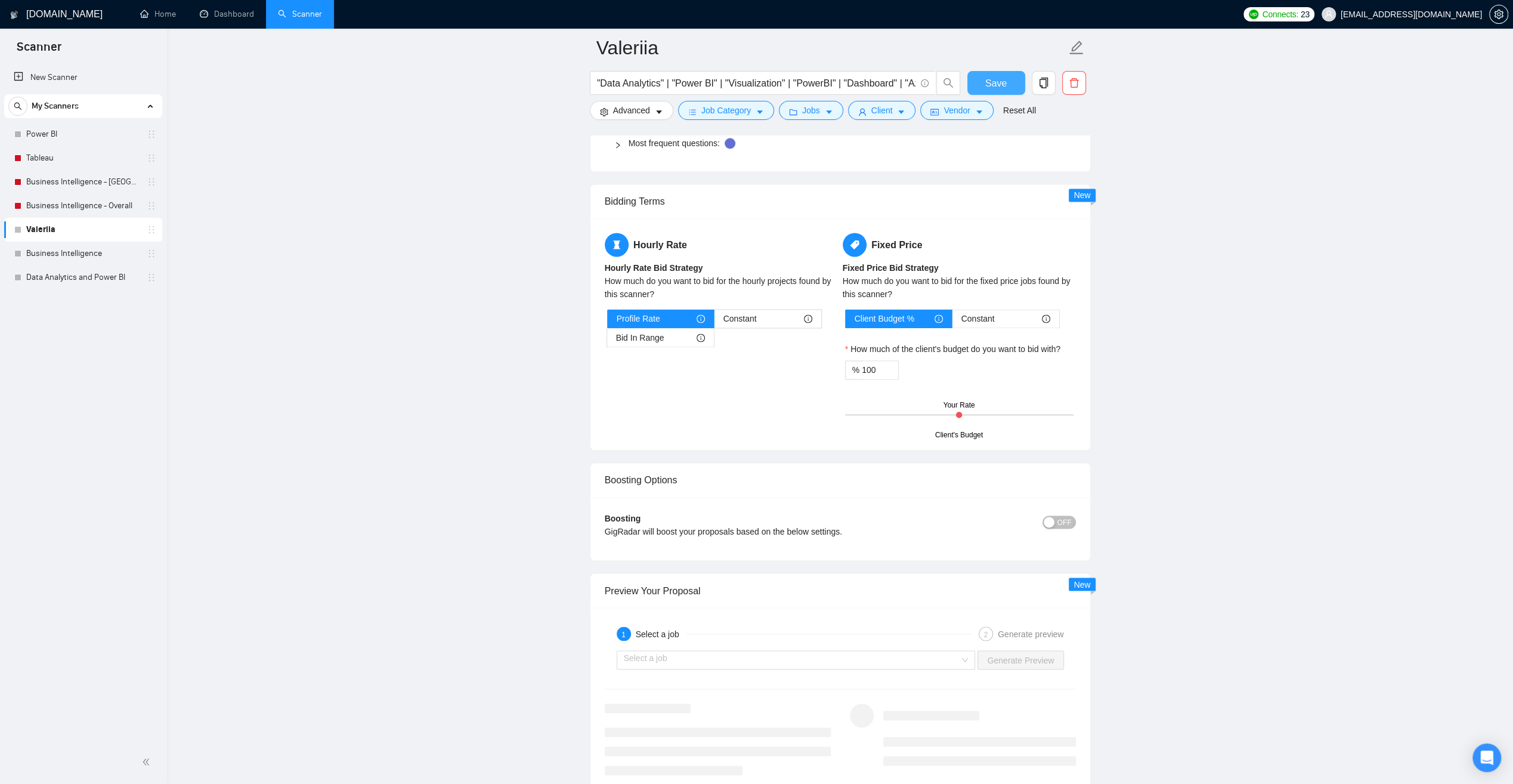
scroll to position [1908, 0]
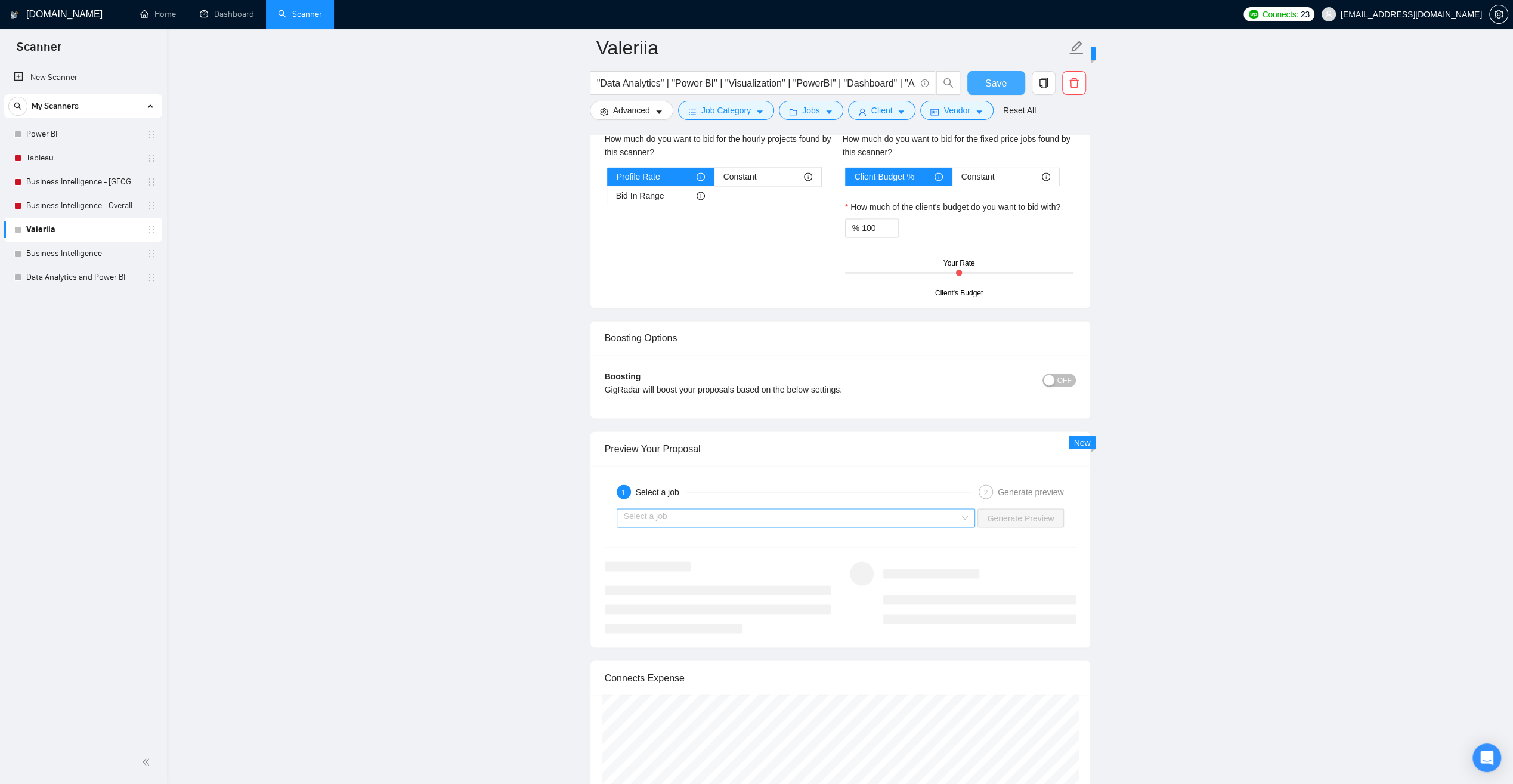
click at [970, 511] on div "Select a job" at bounding box center [797, 517] width 359 height 19
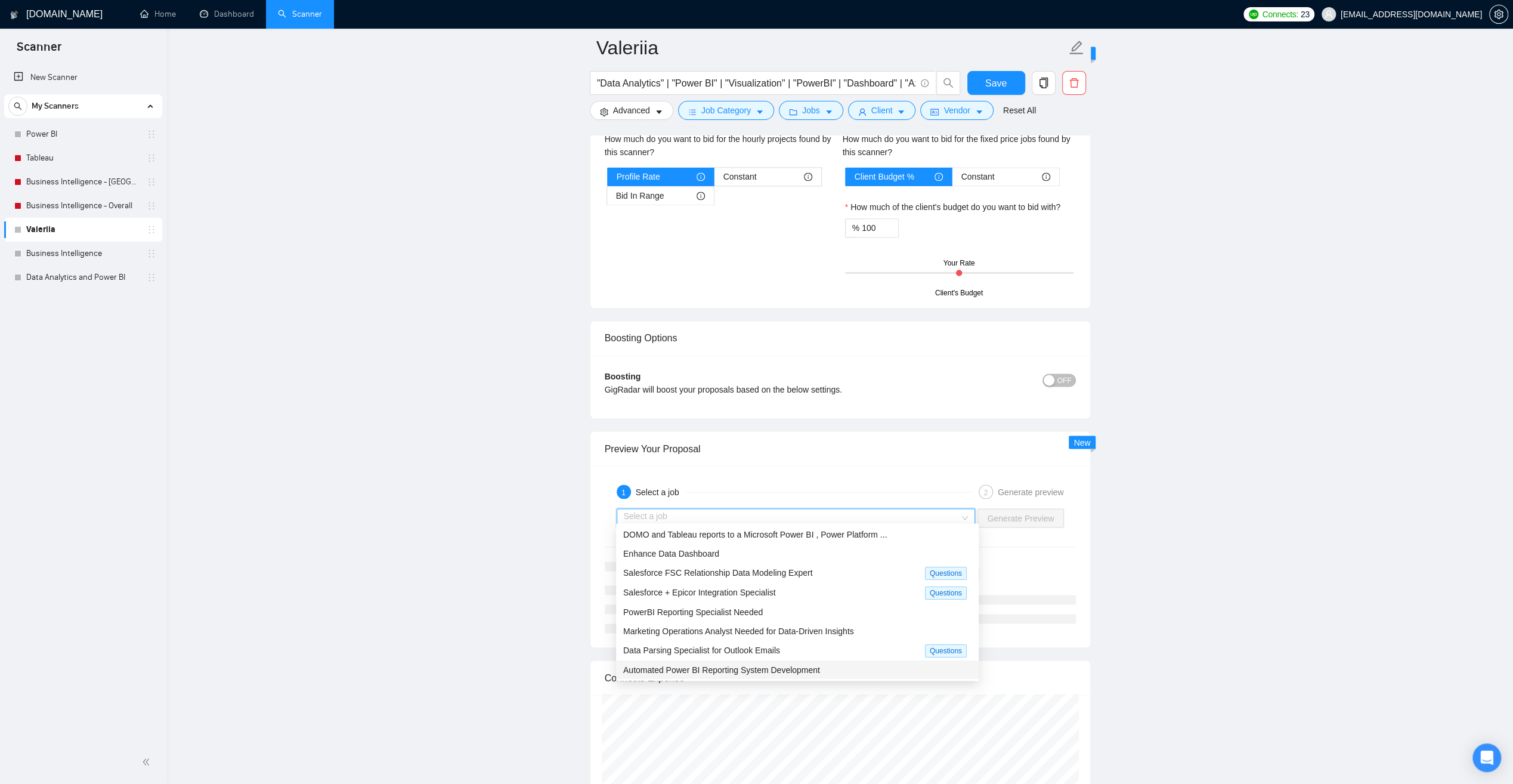
click at [797, 668] on span "Automated Power BI Reporting System Development" at bounding box center [721, 669] width 197 height 10
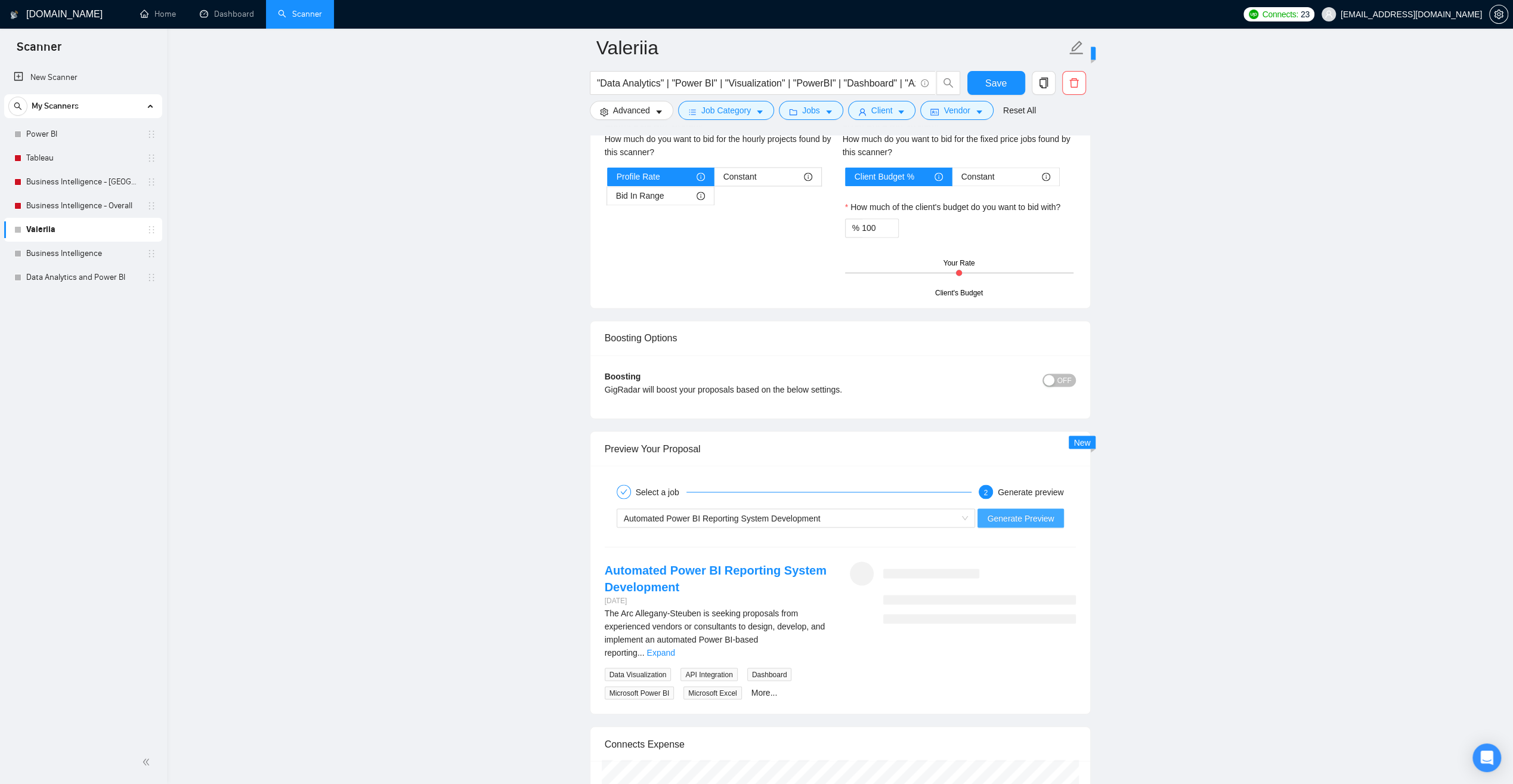
click at [1007, 511] on span "Generate Preview" at bounding box center [1021, 517] width 67 height 13
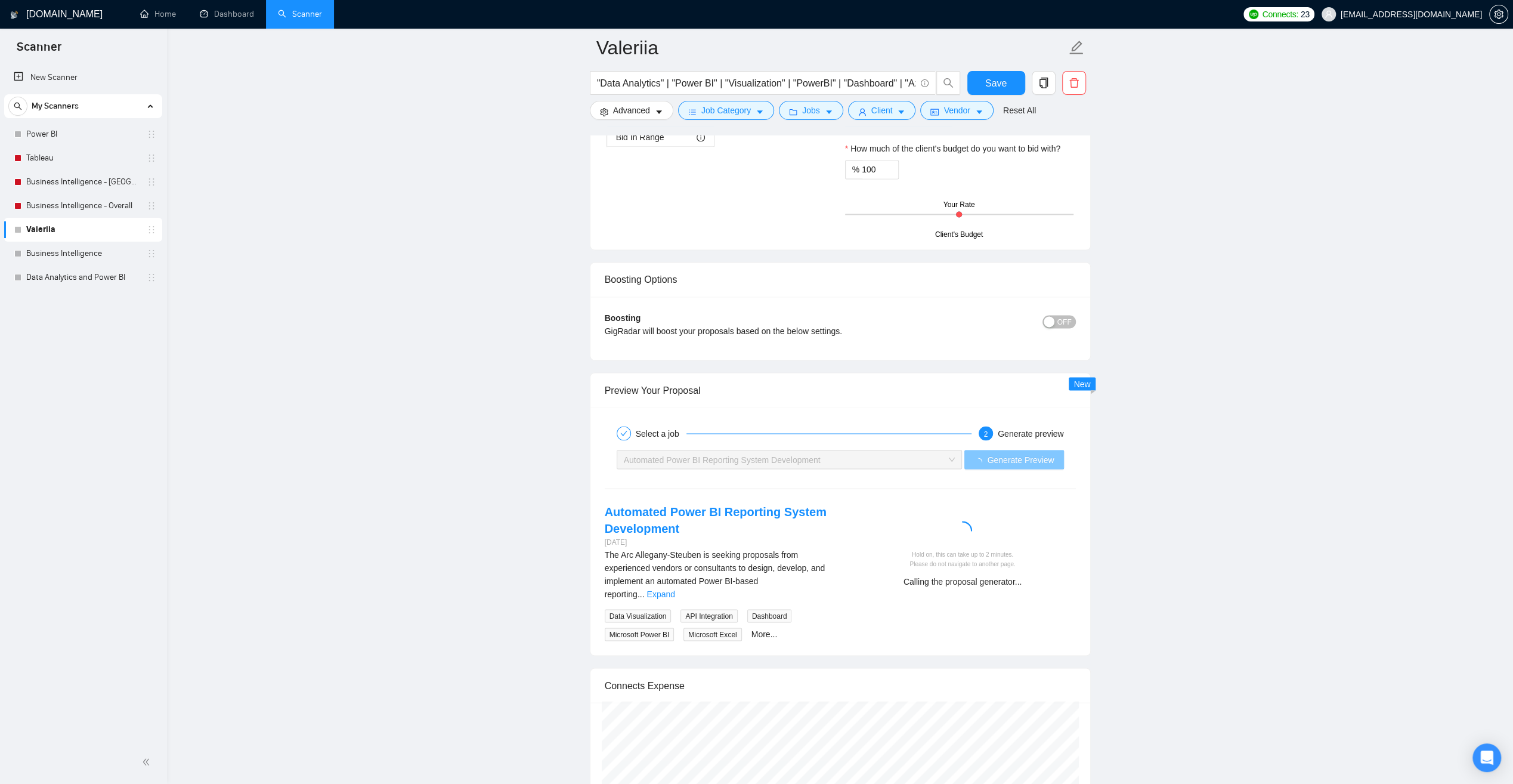
scroll to position [1968, 0]
click at [675, 588] on link "Expand" at bounding box center [661, 593] width 28 height 10
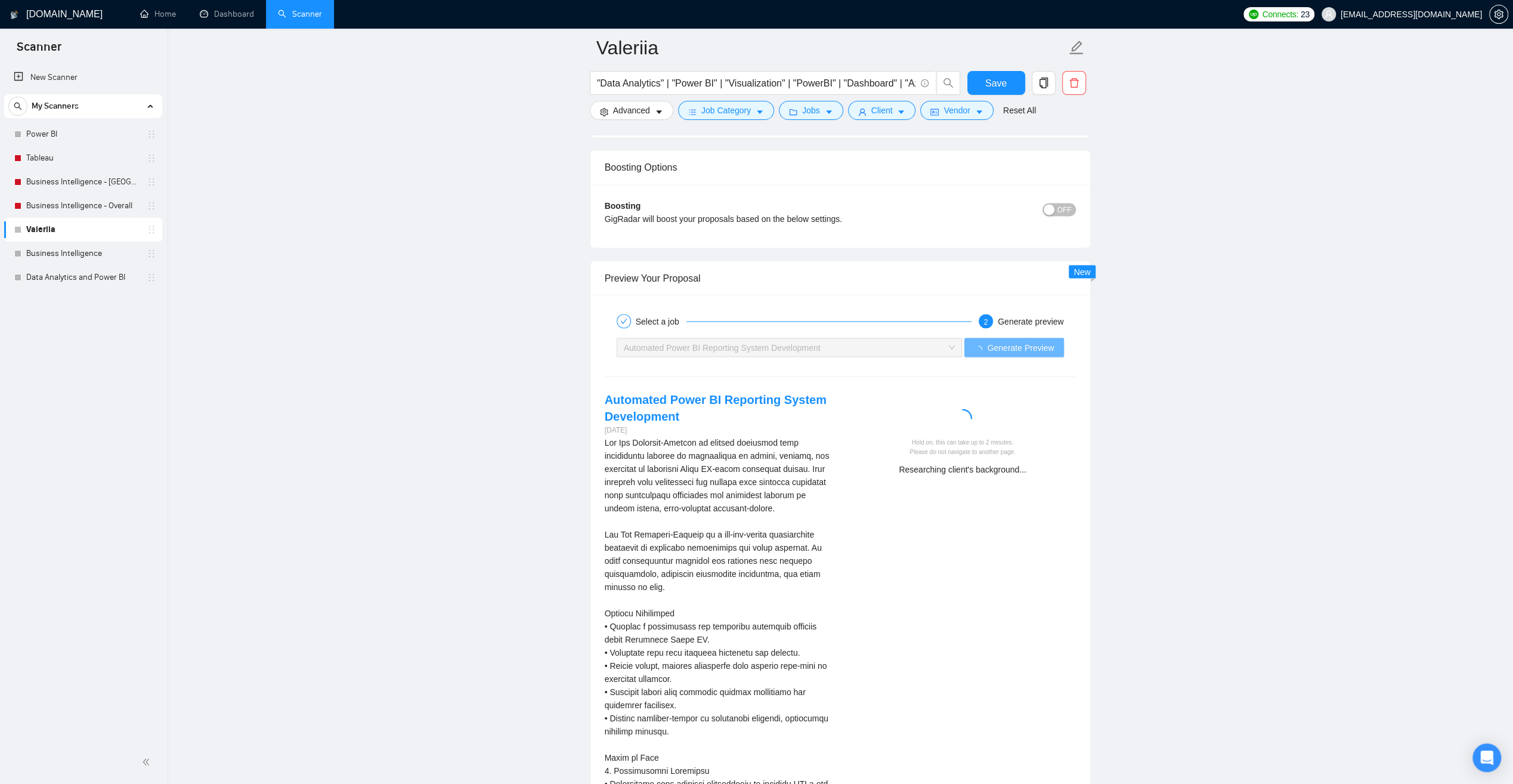
scroll to position [2087, 0]
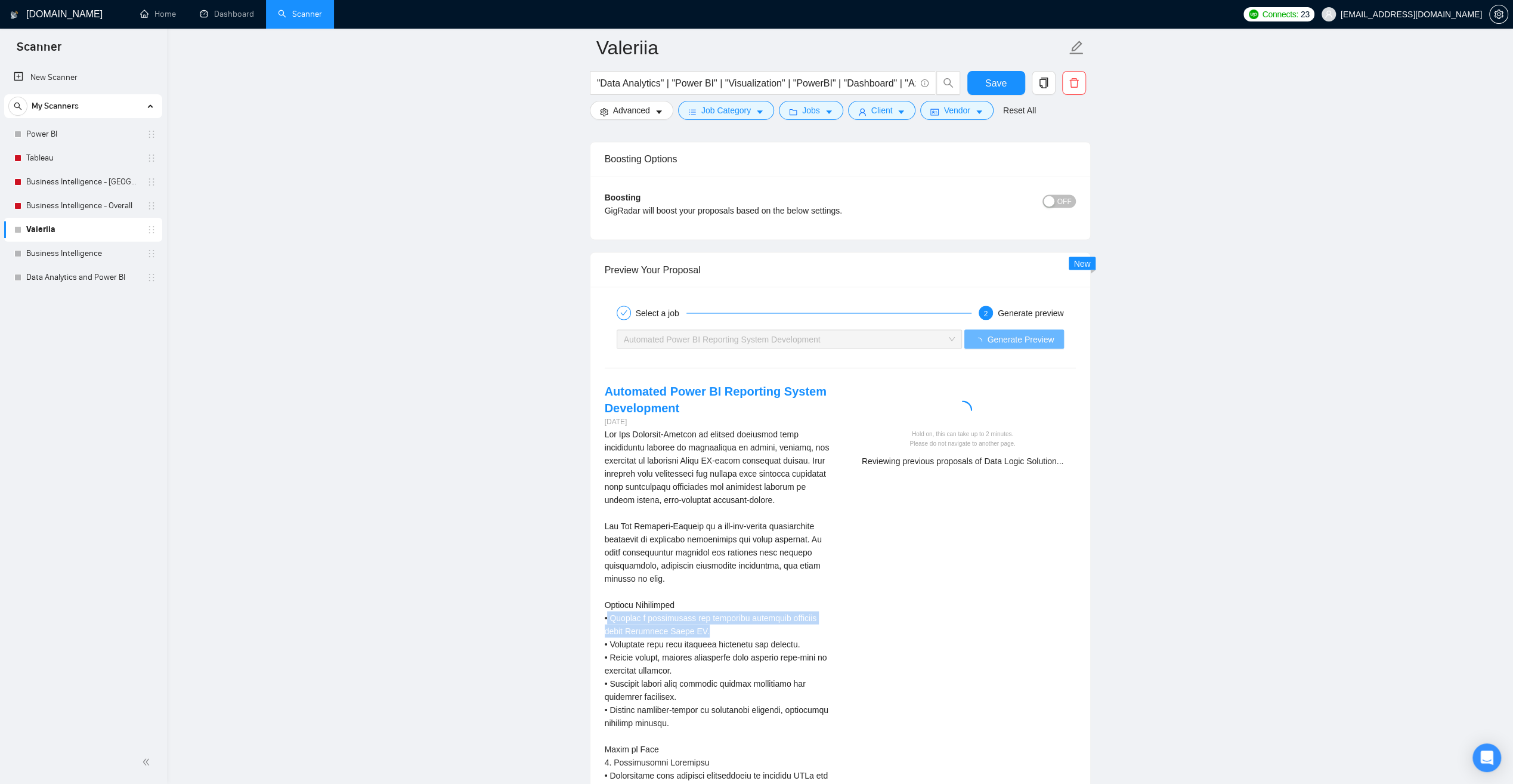
drag, startPoint x: 705, startPoint y: 627, endPoint x: 607, endPoint y: 611, distance: 99.3
drag, startPoint x: 607, startPoint y: 611, endPoint x: 803, endPoint y: 642, distance: 198.4
drag, startPoint x: 611, startPoint y: 652, endPoint x: 801, endPoint y: 657, distance: 190.1
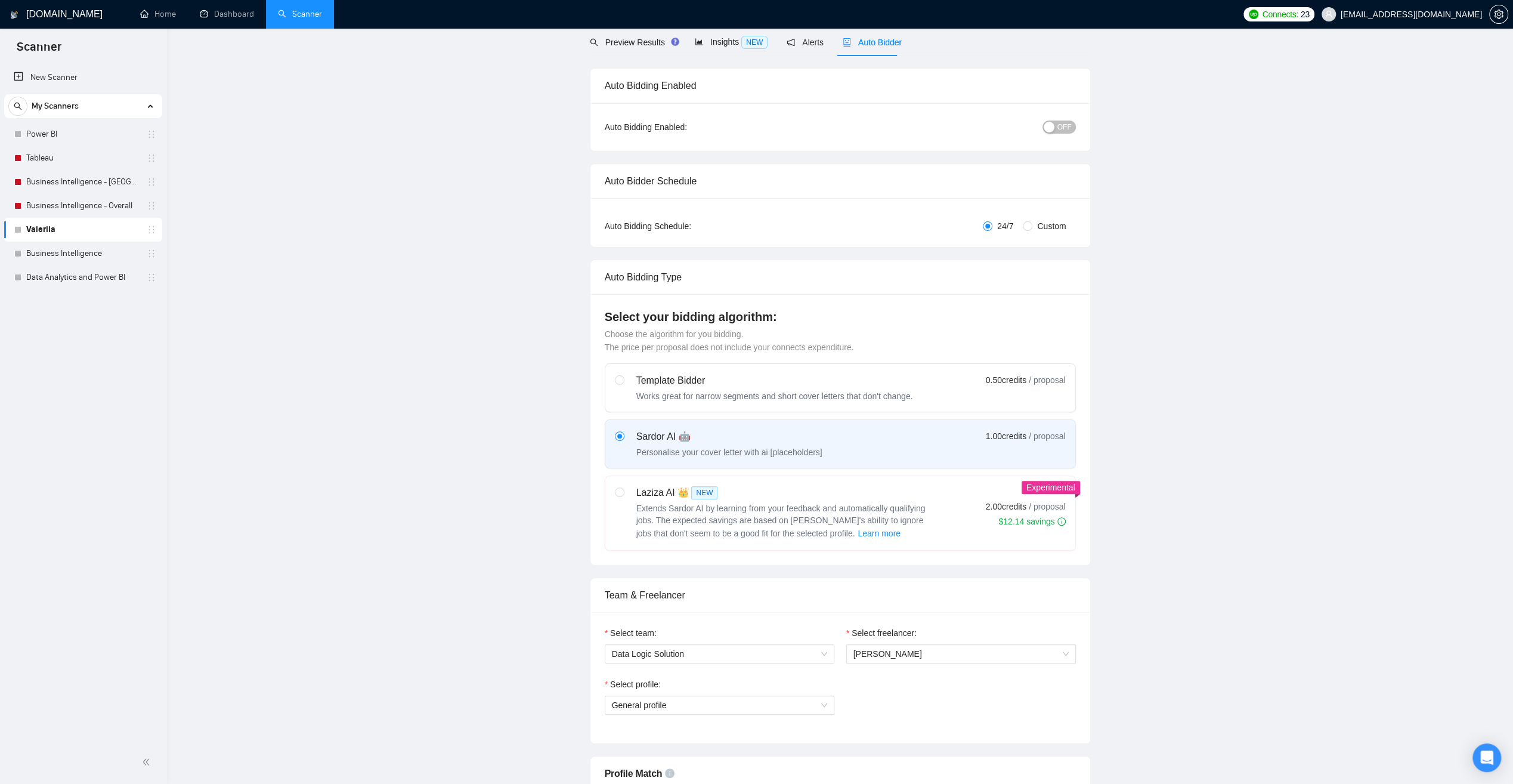
scroll to position [0, 0]
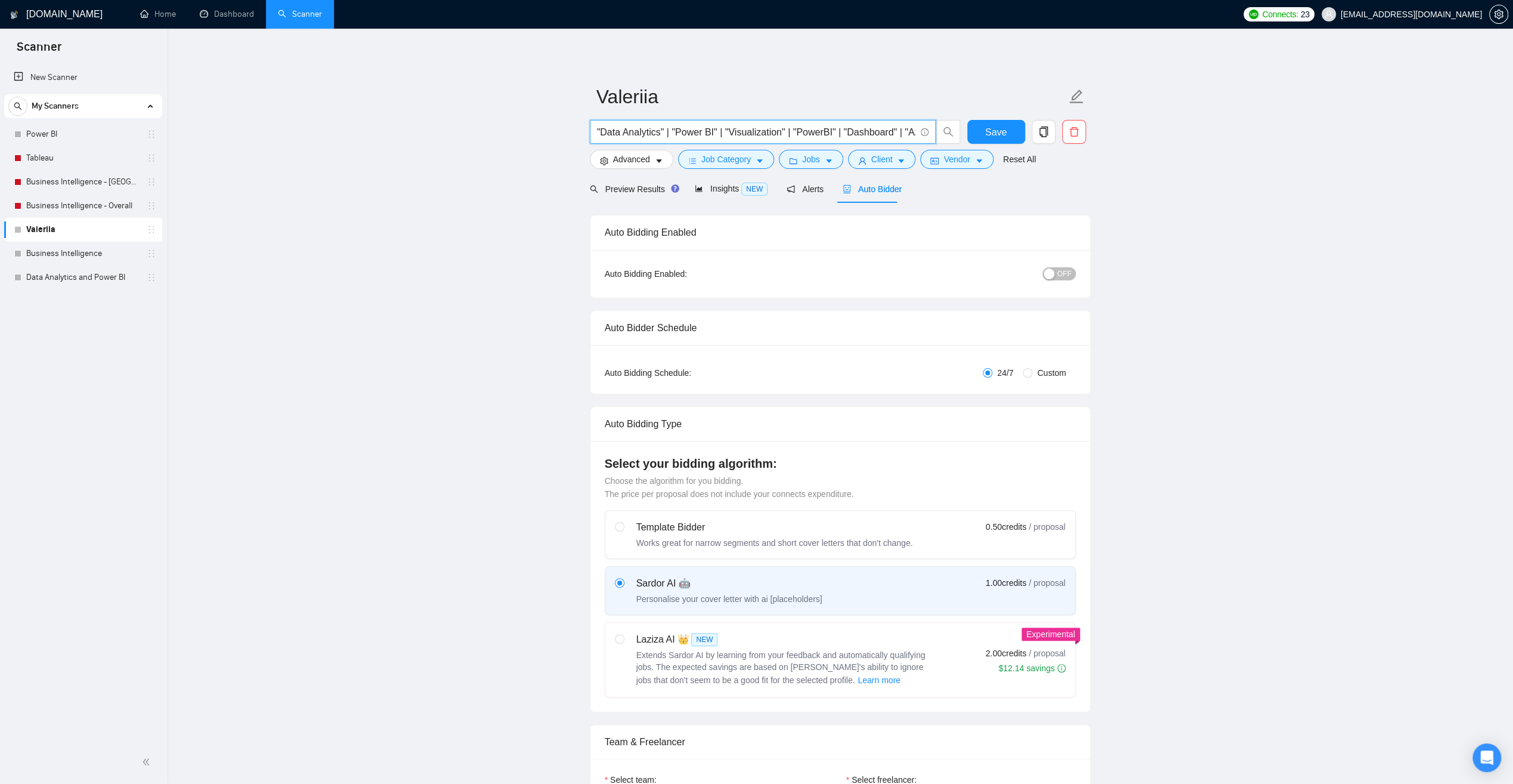
drag, startPoint x: 914, startPoint y: 130, endPoint x: 1032, endPoint y: 154, distance: 120.4
click at [1032, 154] on form "Valeriia "Data Analytics" | "Power BI" | "Visualization" | "PowerBI" | "Dashboa…" at bounding box center [840, 126] width 501 height 97
click at [911, 132] on input ""Data Analytics" | "Power BI" | "Visualization" | "PowerBI" | "Dashboard" | "Az…" at bounding box center [756, 132] width 318 height 15
type input ""Data Analytics" | "Power BI" | "Visualization" | "PowerBI" | "Dashboard" | "Az…"
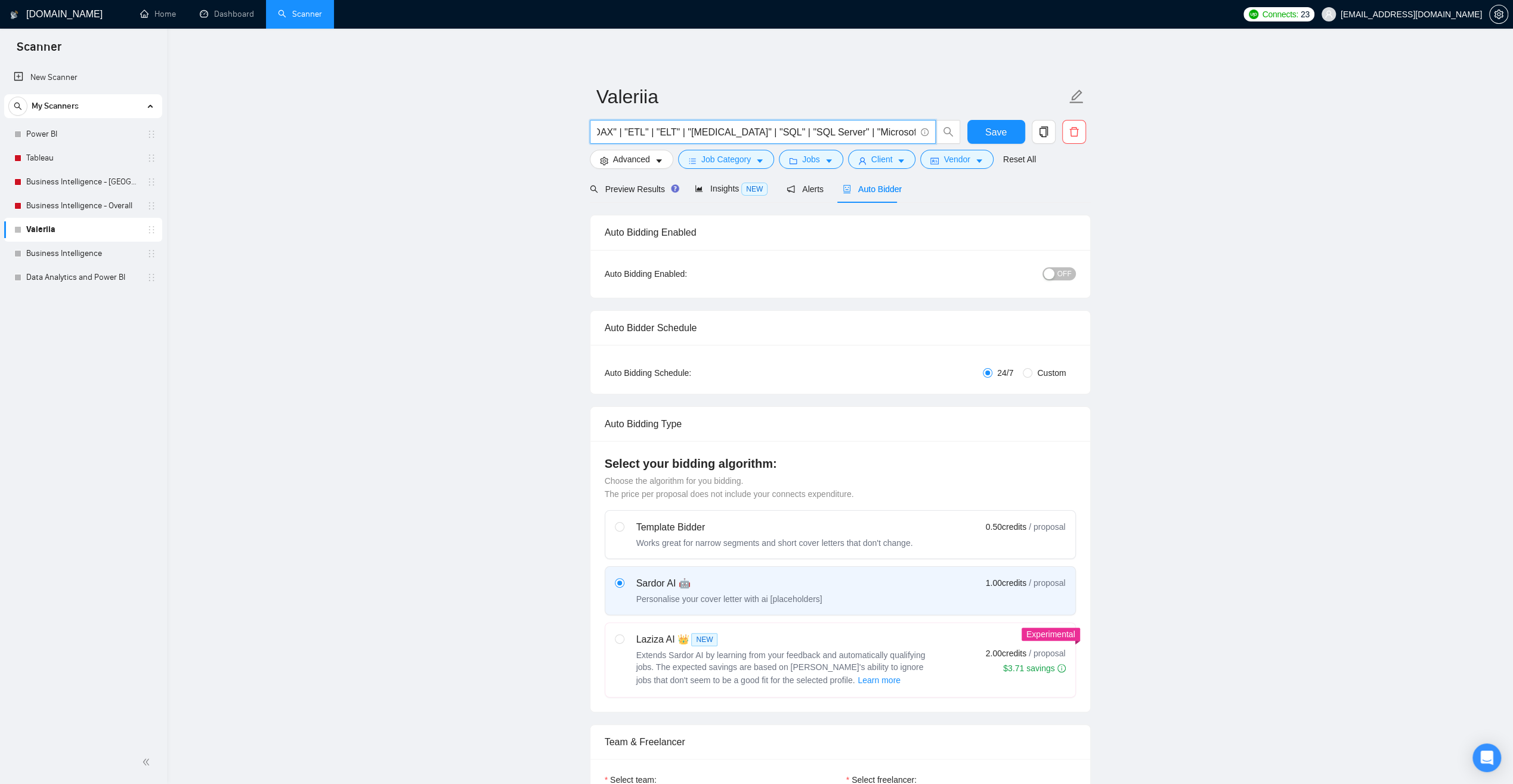
type input ""Data Analytics" | "Power BI" | "Visualization" | "PowerBI" | "Dashboard" | "Az…"
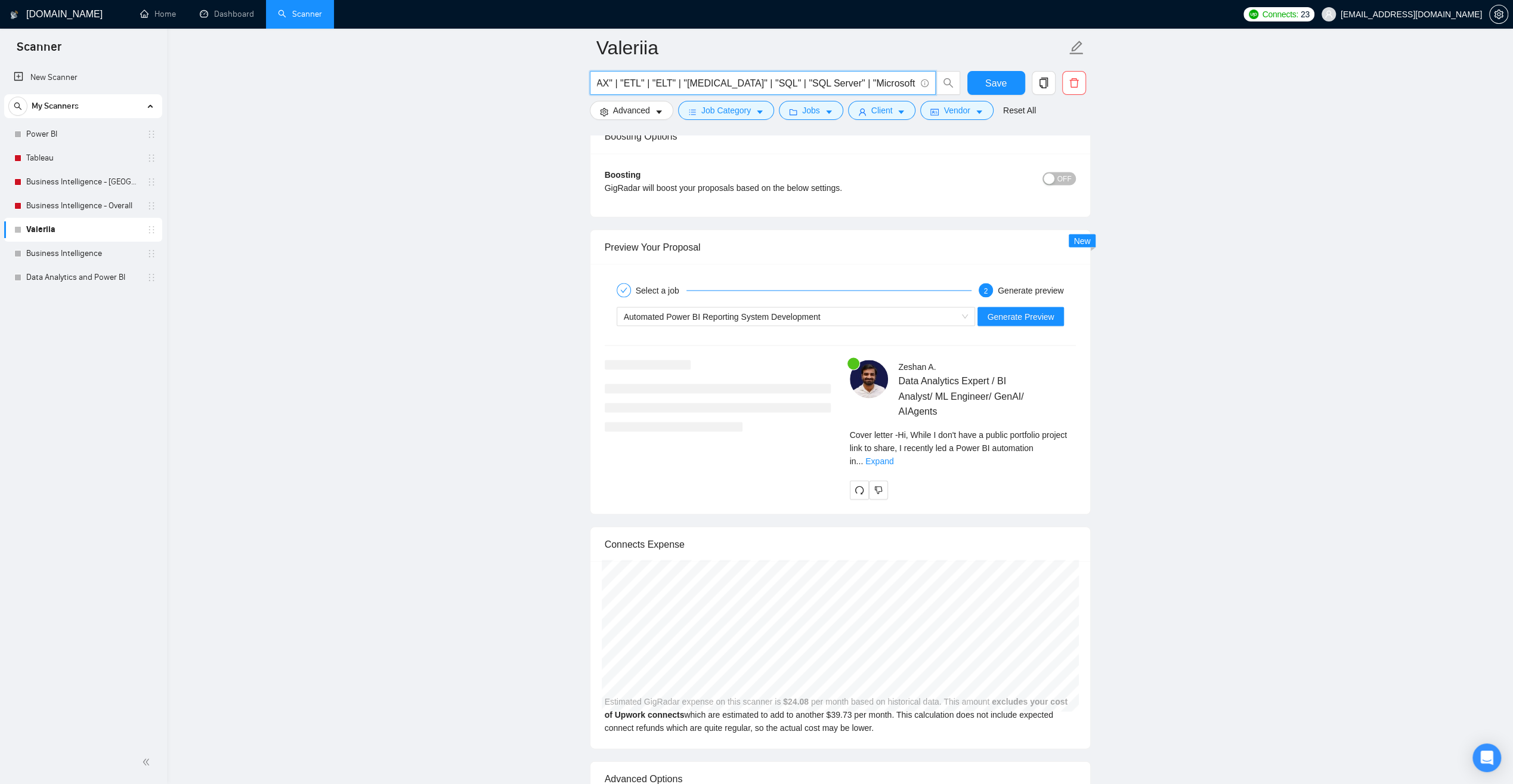
scroll to position [2207, 0]
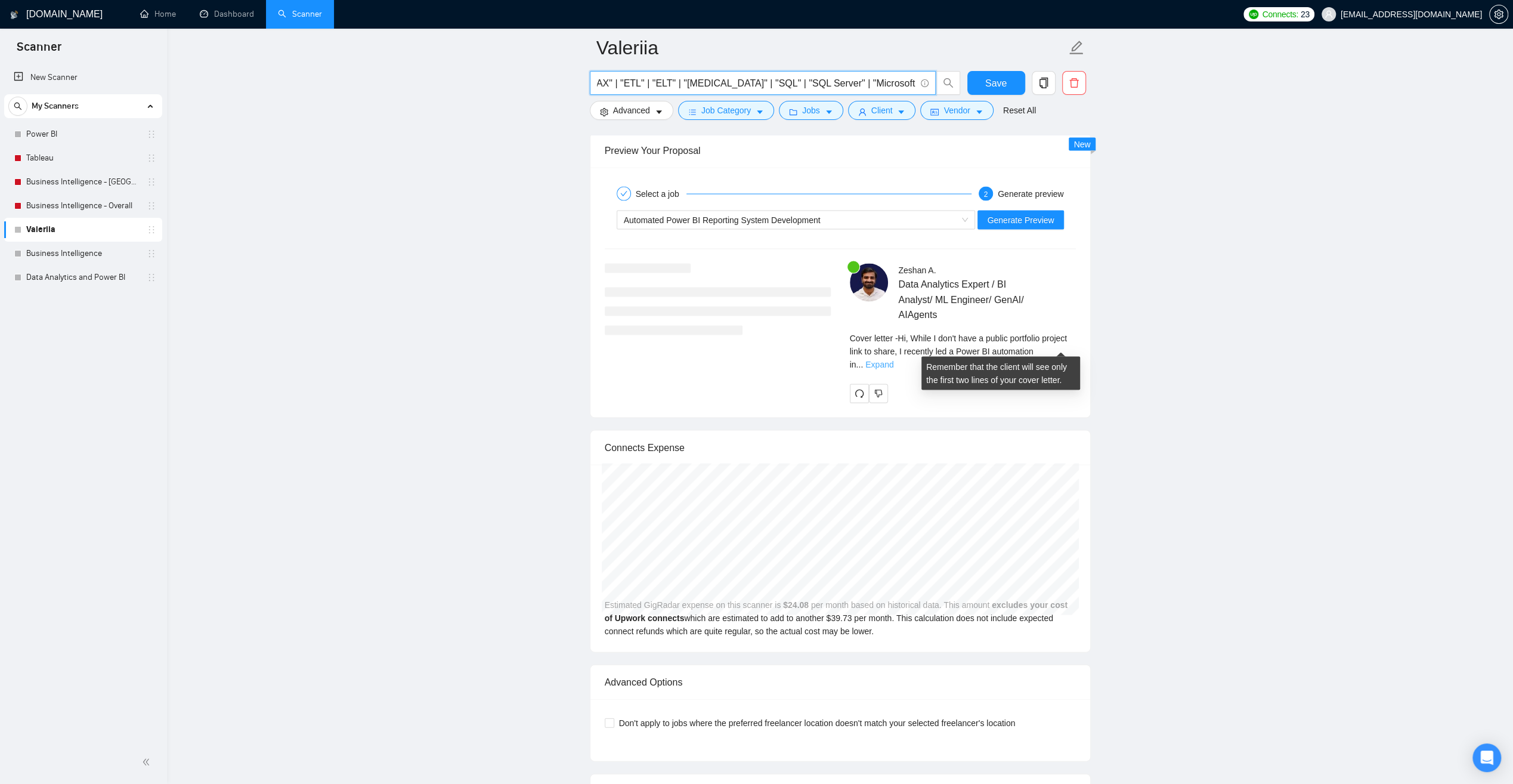
type input ""Data Analytics" | "Power BI" | "Visualization" | "PowerBI" | "Dashboard" | "Az…"
click at [893, 359] on link "Expand" at bounding box center [879, 364] width 28 height 10
